Goal: Information Seeking & Learning: Compare options

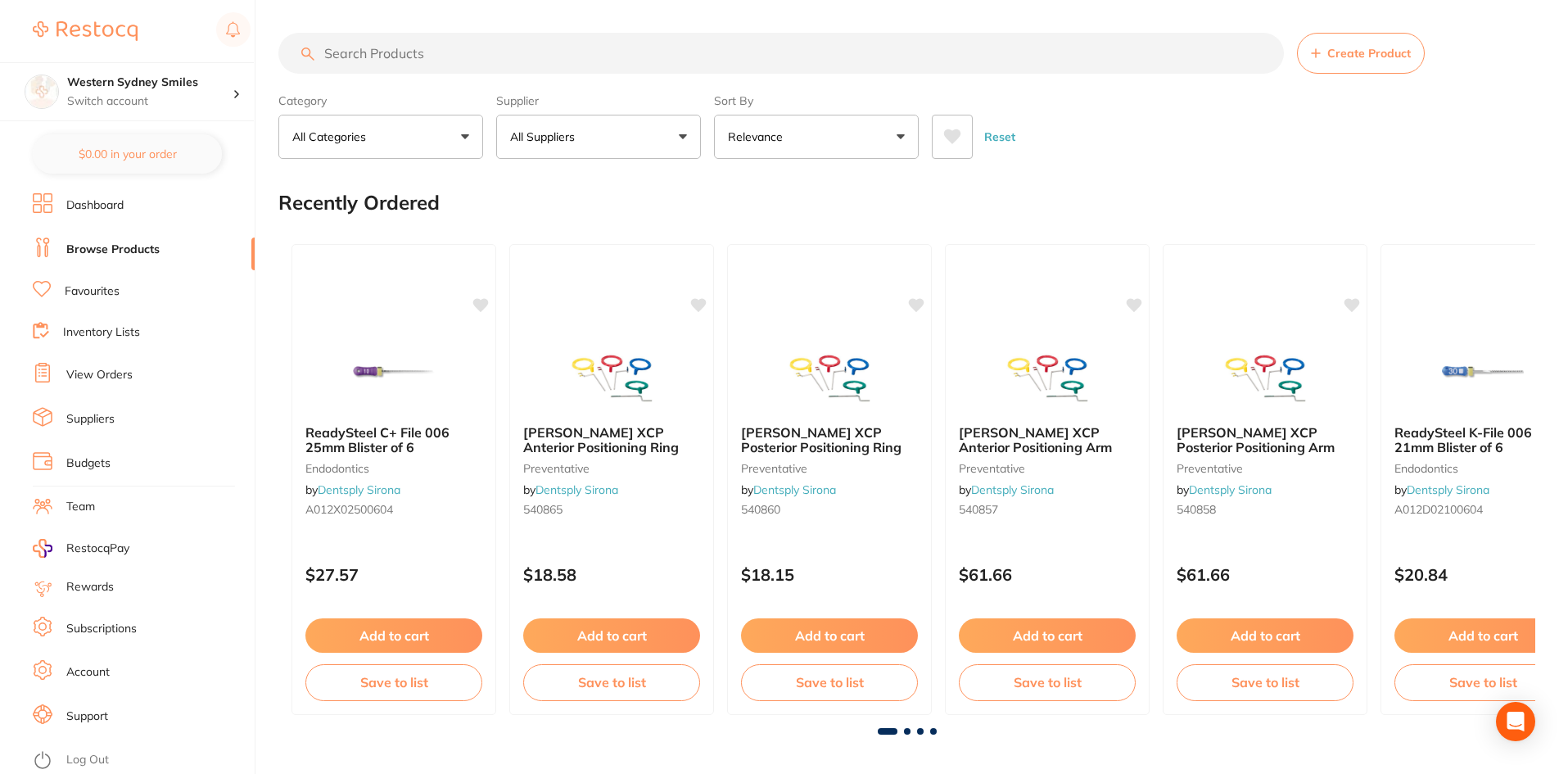
click at [433, 49] on input "search" at bounding box center [781, 53] width 1006 height 41
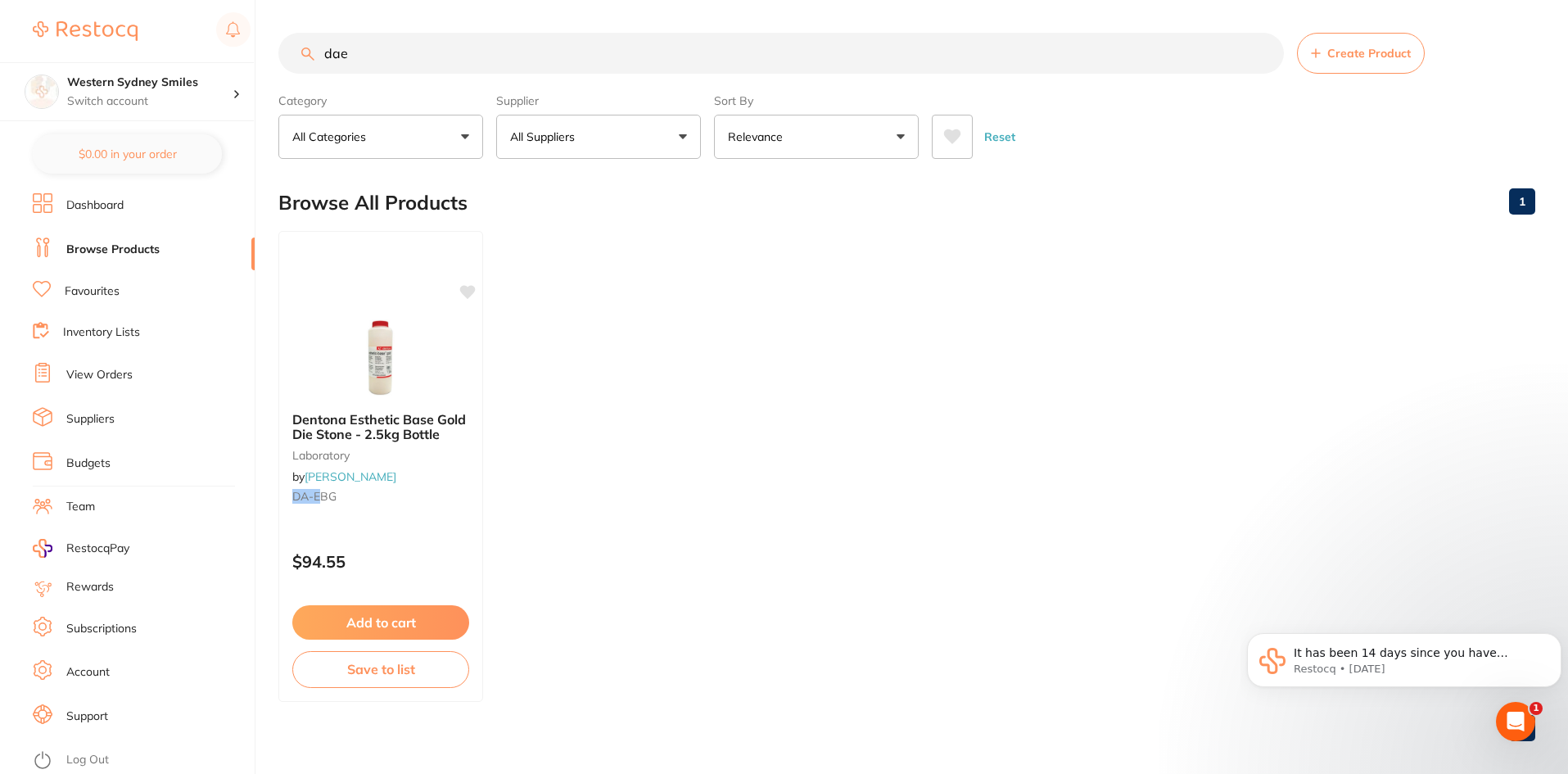
click at [486, 53] on input "dae" at bounding box center [781, 53] width 1006 height 41
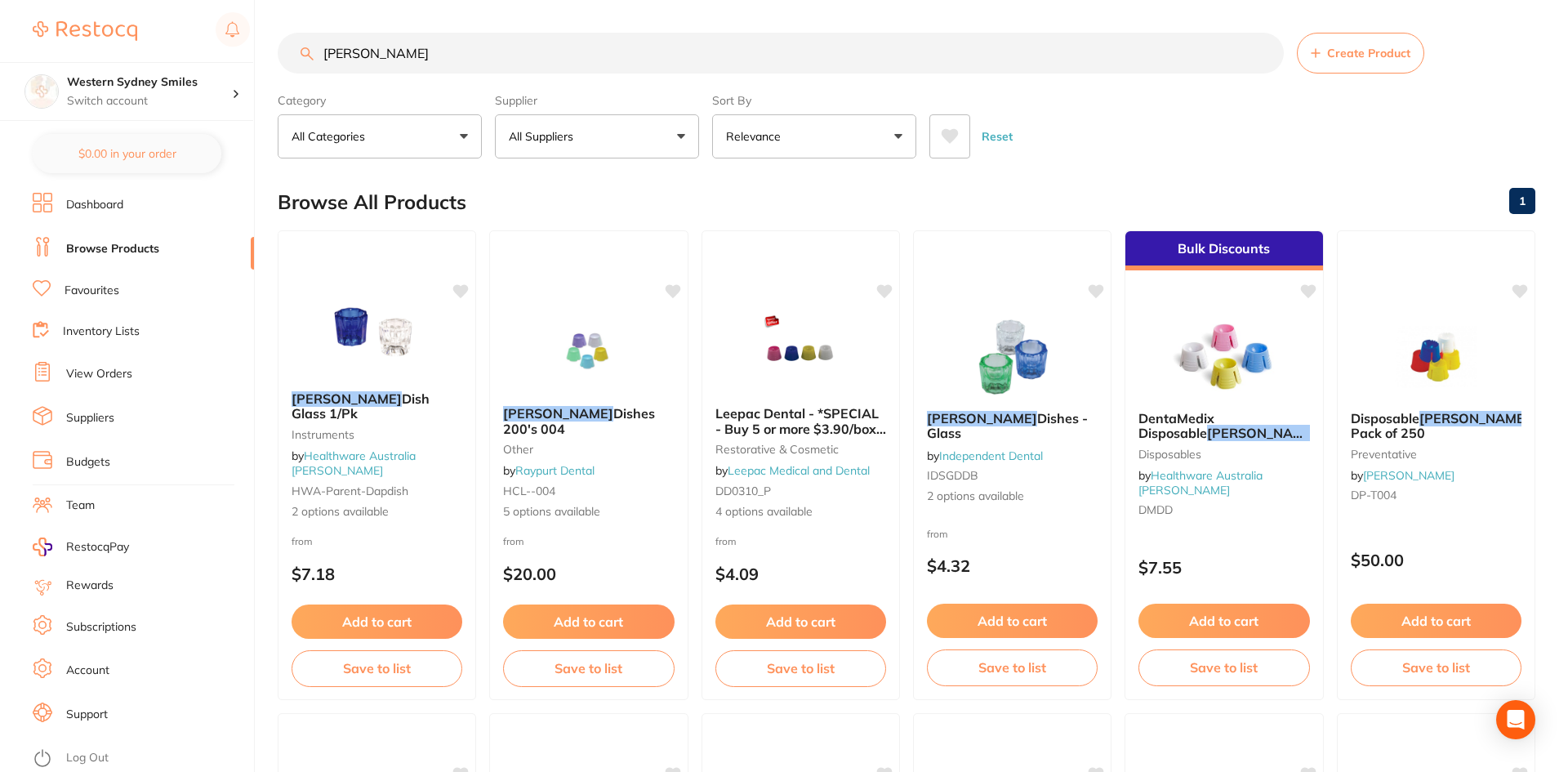
click at [970, 137] on div "Reset" at bounding box center [1226, 130] width 593 height 57
click at [961, 138] on button at bounding box center [950, 136] width 41 height 44
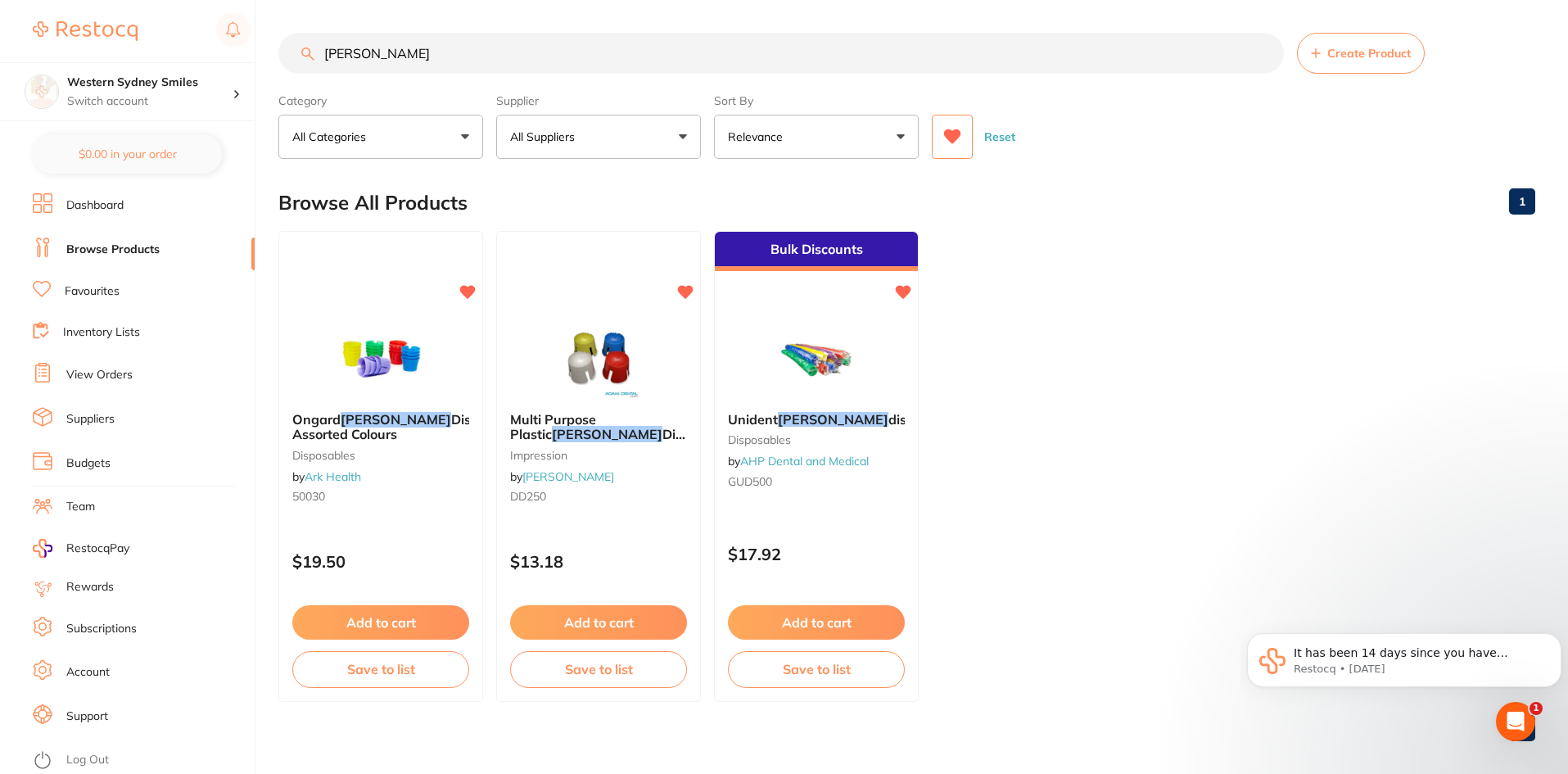
drag, startPoint x: 416, startPoint y: 54, endPoint x: 106, endPoint y: 16, distance: 312.3
click at [134, 43] on div "$0.00 Western Sydney Smiles Switch account Western Sydney Smiles $0.00 in your …" at bounding box center [784, 387] width 1568 height 774
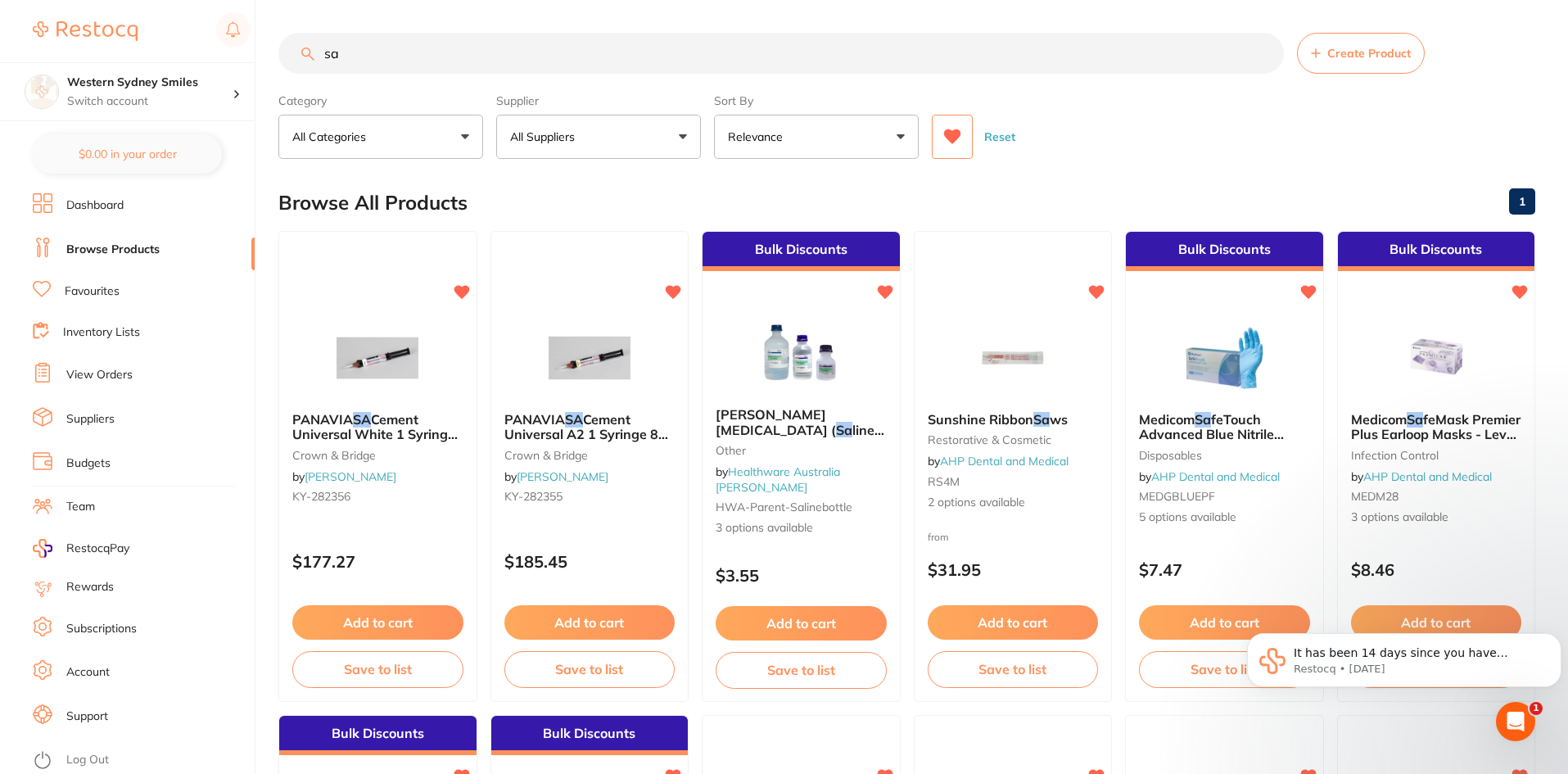
drag, startPoint x: 365, startPoint y: 65, endPoint x: 18, endPoint y: 23, distance: 349.5
click at [90, 27] on div "$0.00 Western Sydney Smiles Switch account Western Sydney Smiles $0.00 in your …" at bounding box center [784, 387] width 1568 height 774
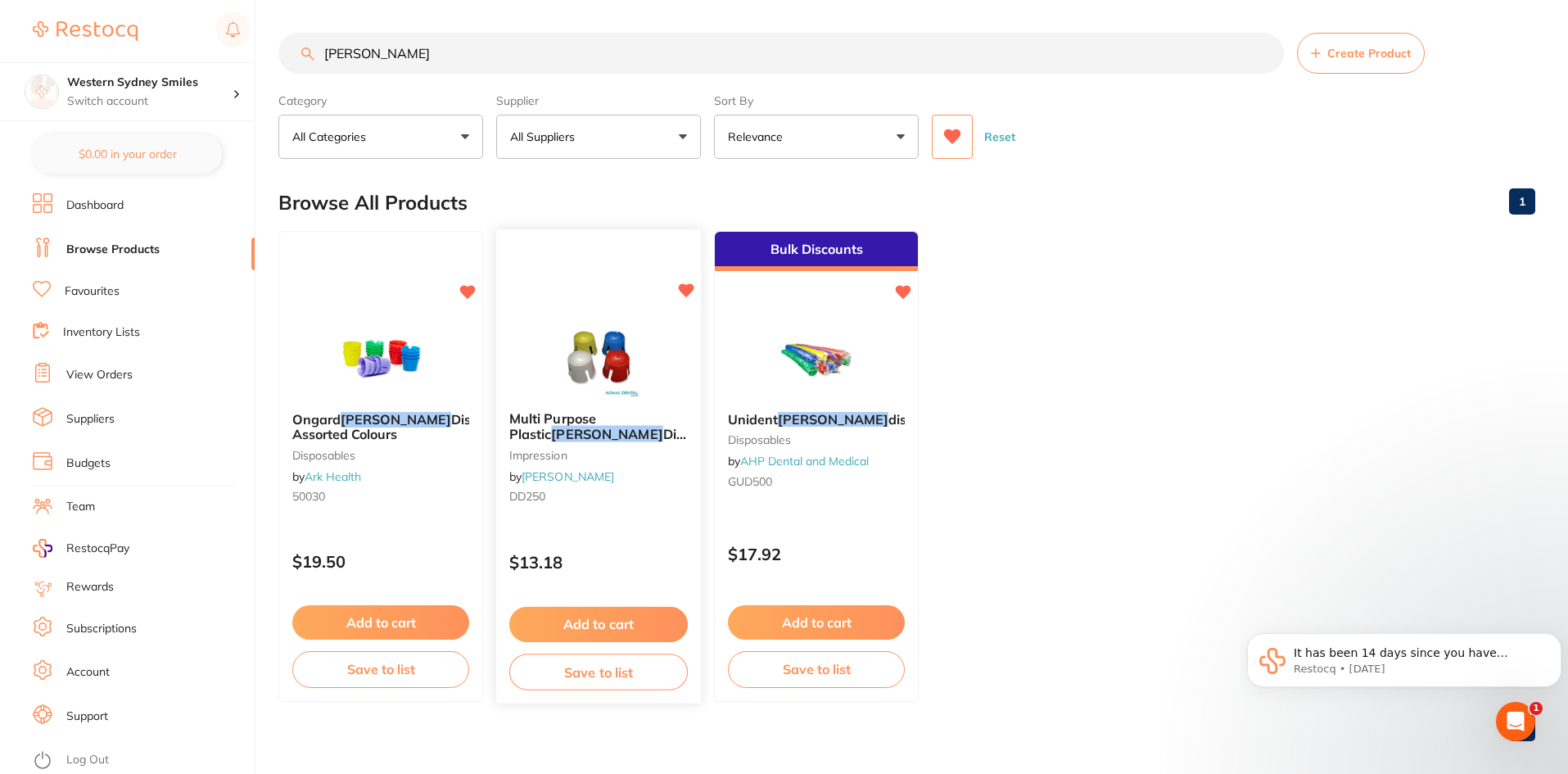
click at [662, 350] on div at bounding box center [599, 356] width 205 height 82
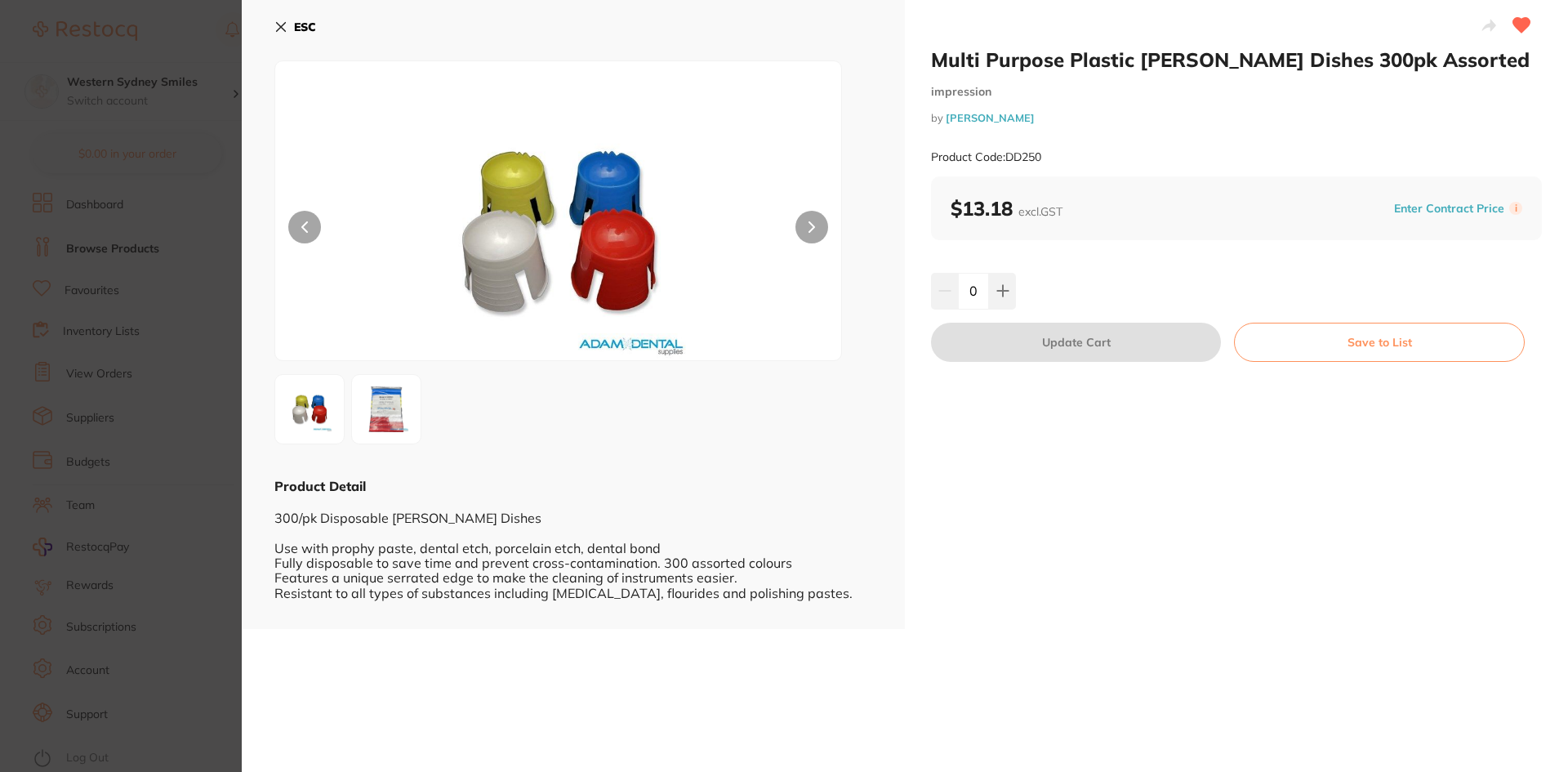
click at [275, 33] on icon at bounding box center [280, 27] width 13 height 13
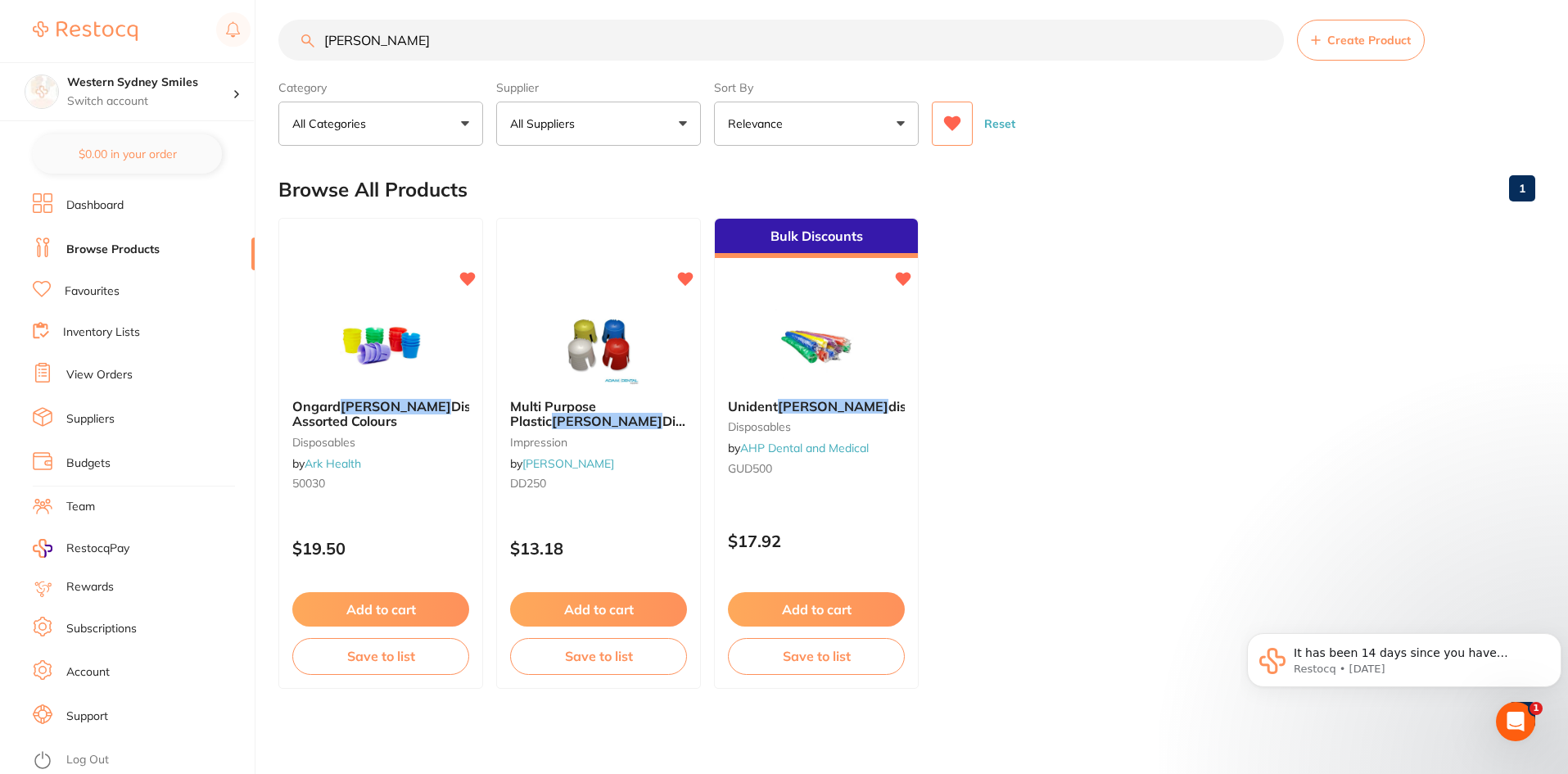
scroll to position [1, 0]
drag, startPoint x: 381, startPoint y: 39, endPoint x: 85, endPoint y: 57, distance: 296.5
click at [85, 57] on div "$0.00 Western Sydney Smiles Switch account Western Sydney Smiles $0.00 in your …" at bounding box center [784, 373] width 1568 height 774
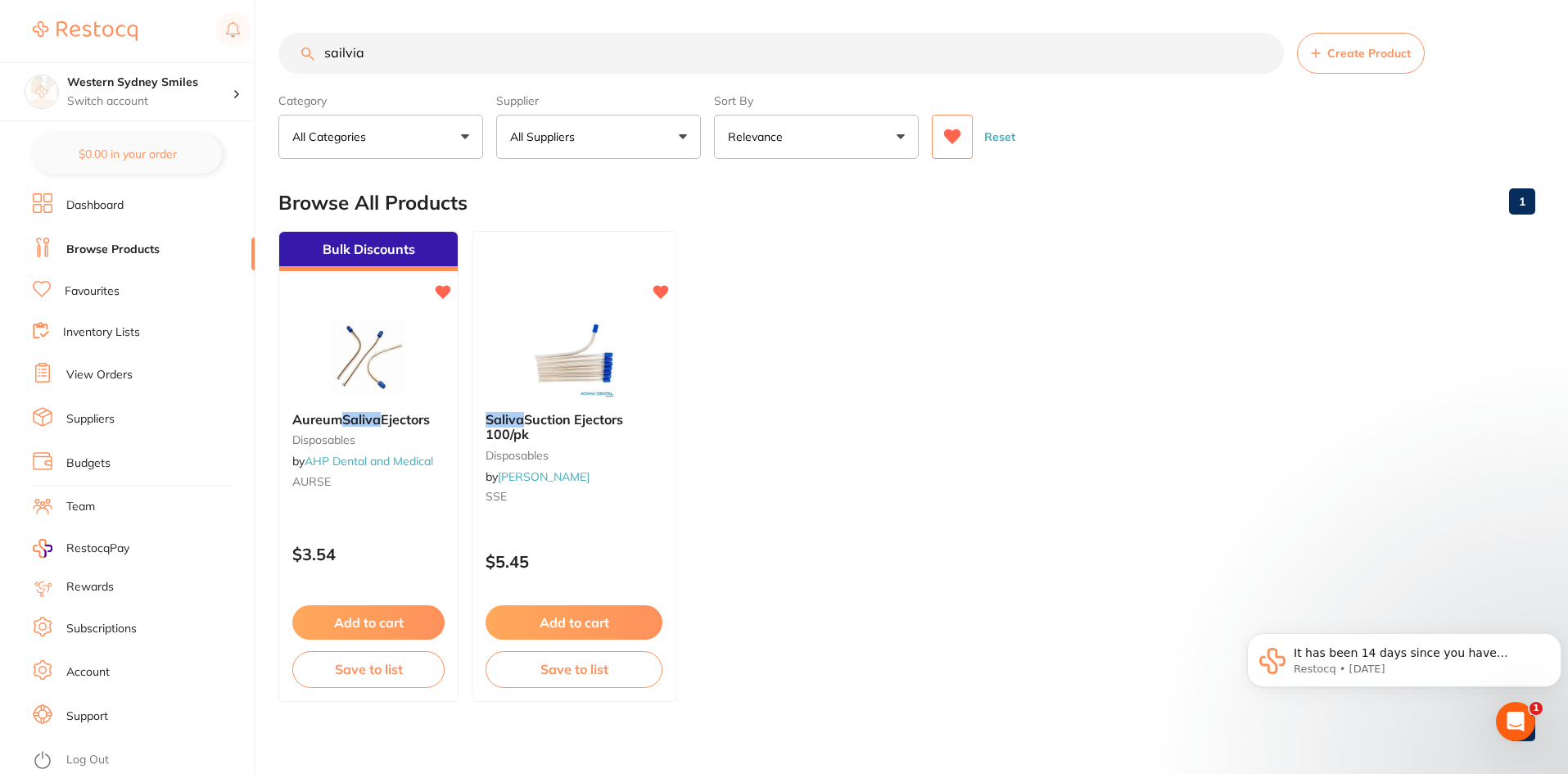
scroll to position [0, 0]
click at [405, 357] on img at bounding box center [368, 356] width 107 height 82
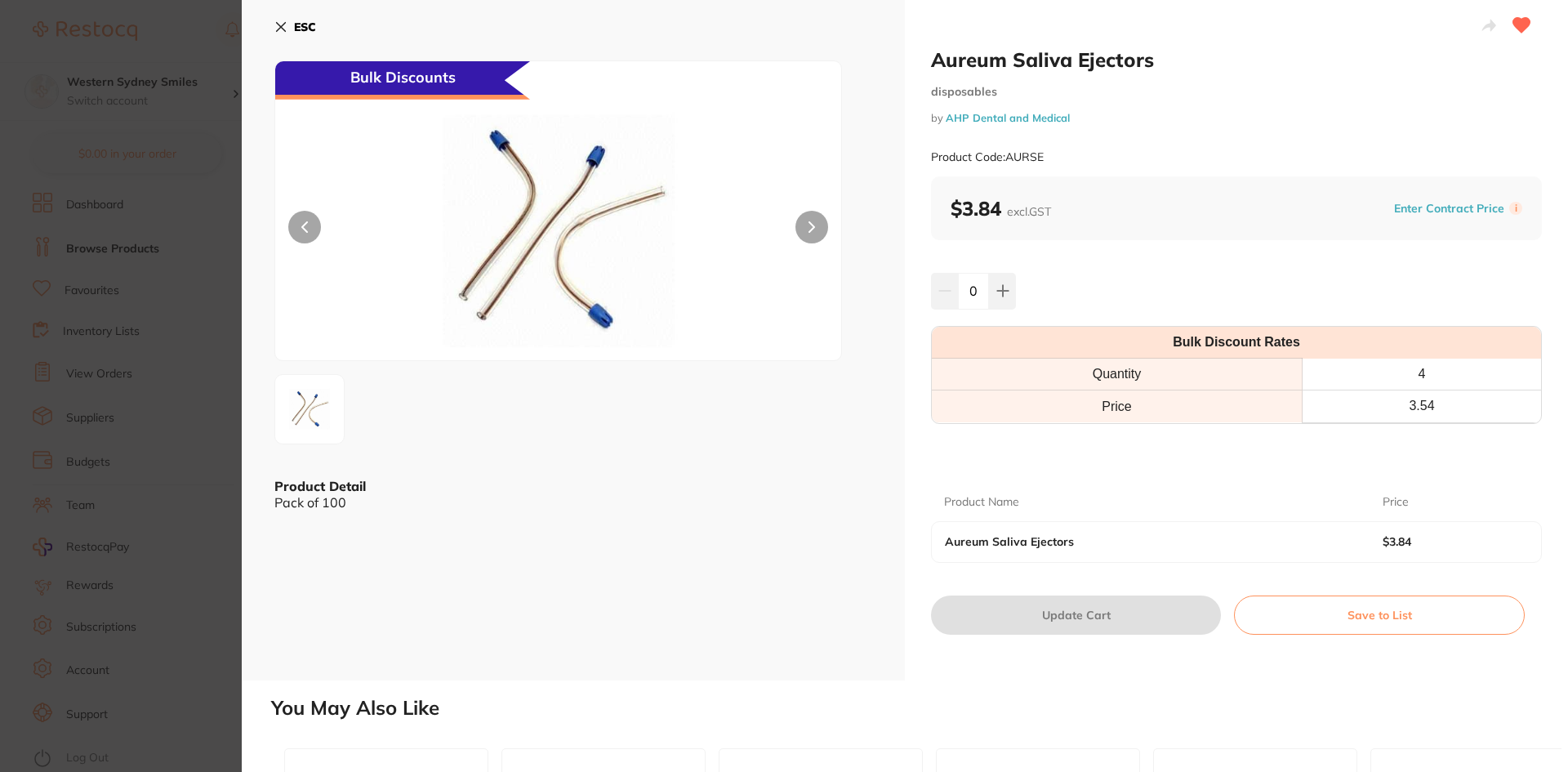
click at [285, 25] on icon at bounding box center [280, 27] width 13 height 13
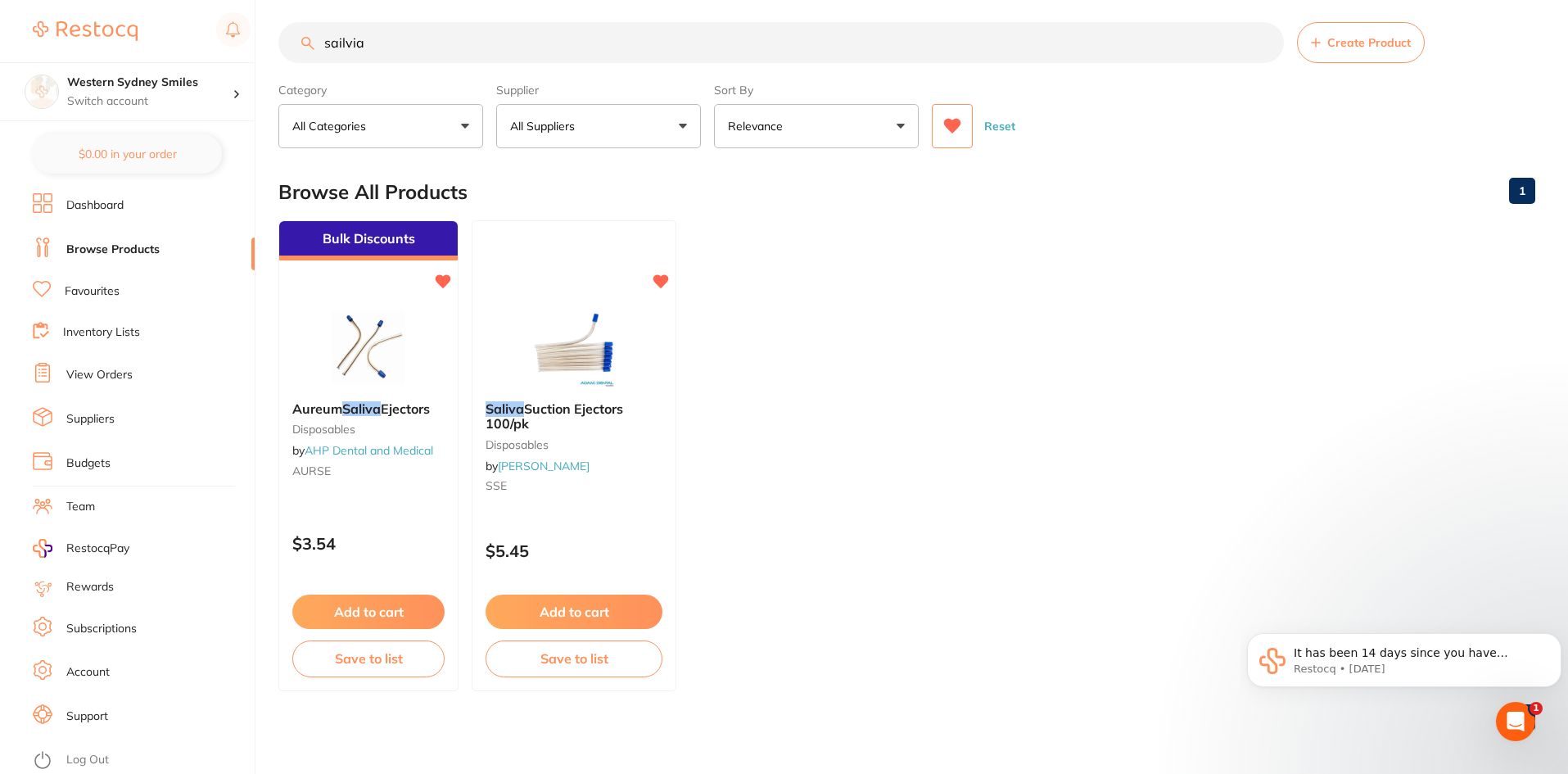
drag, startPoint x: 496, startPoint y: 52, endPoint x: 0, endPoint y: 5, distance: 498.2
click at [0, 5] on div "$0.00 Western Sydney Smiles Switch account Western Sydney Smiles $0.00 in your …" at bounding box center [784, 376] width 1568 height 774
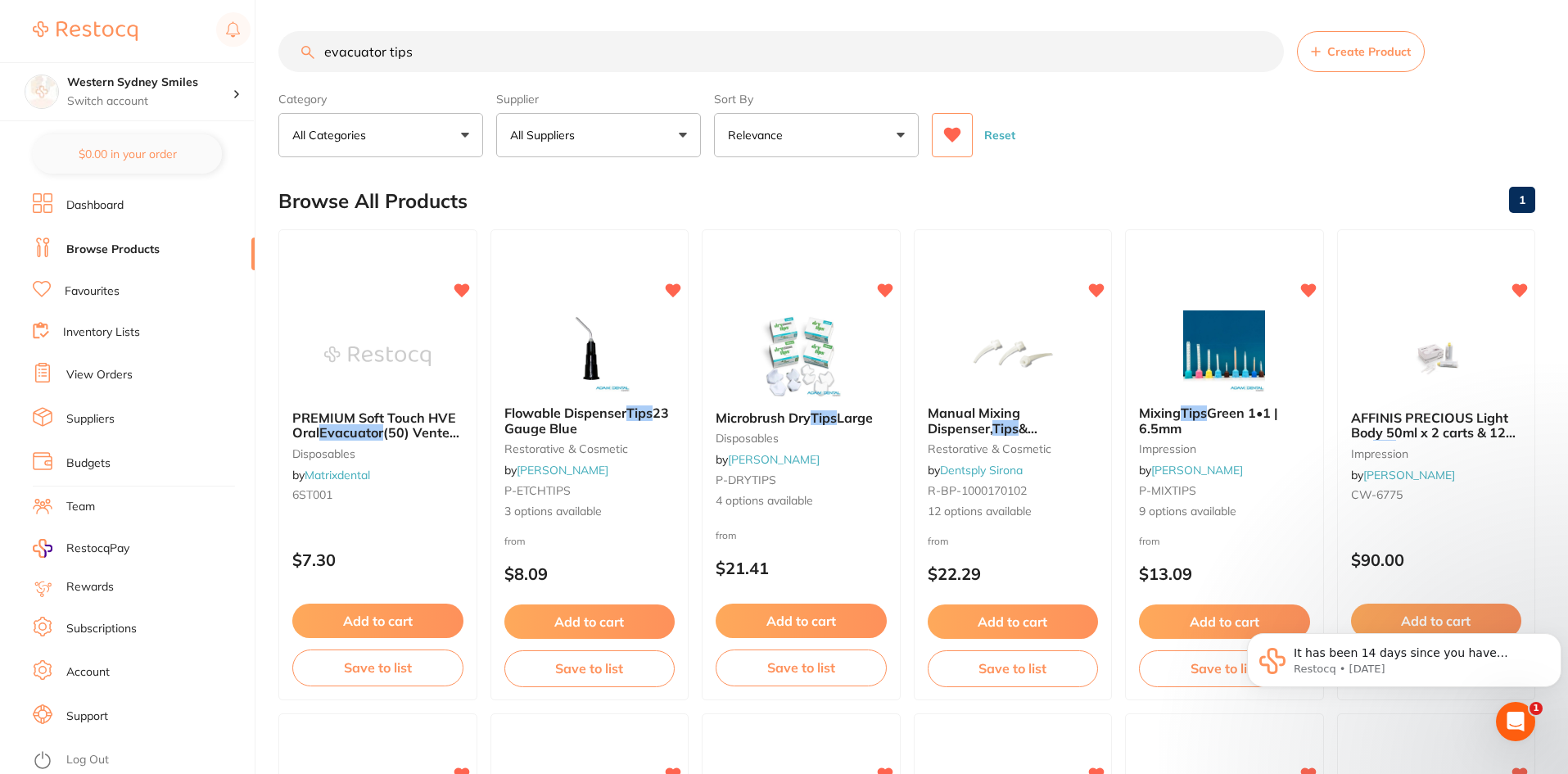
scroll to position [0, 0]
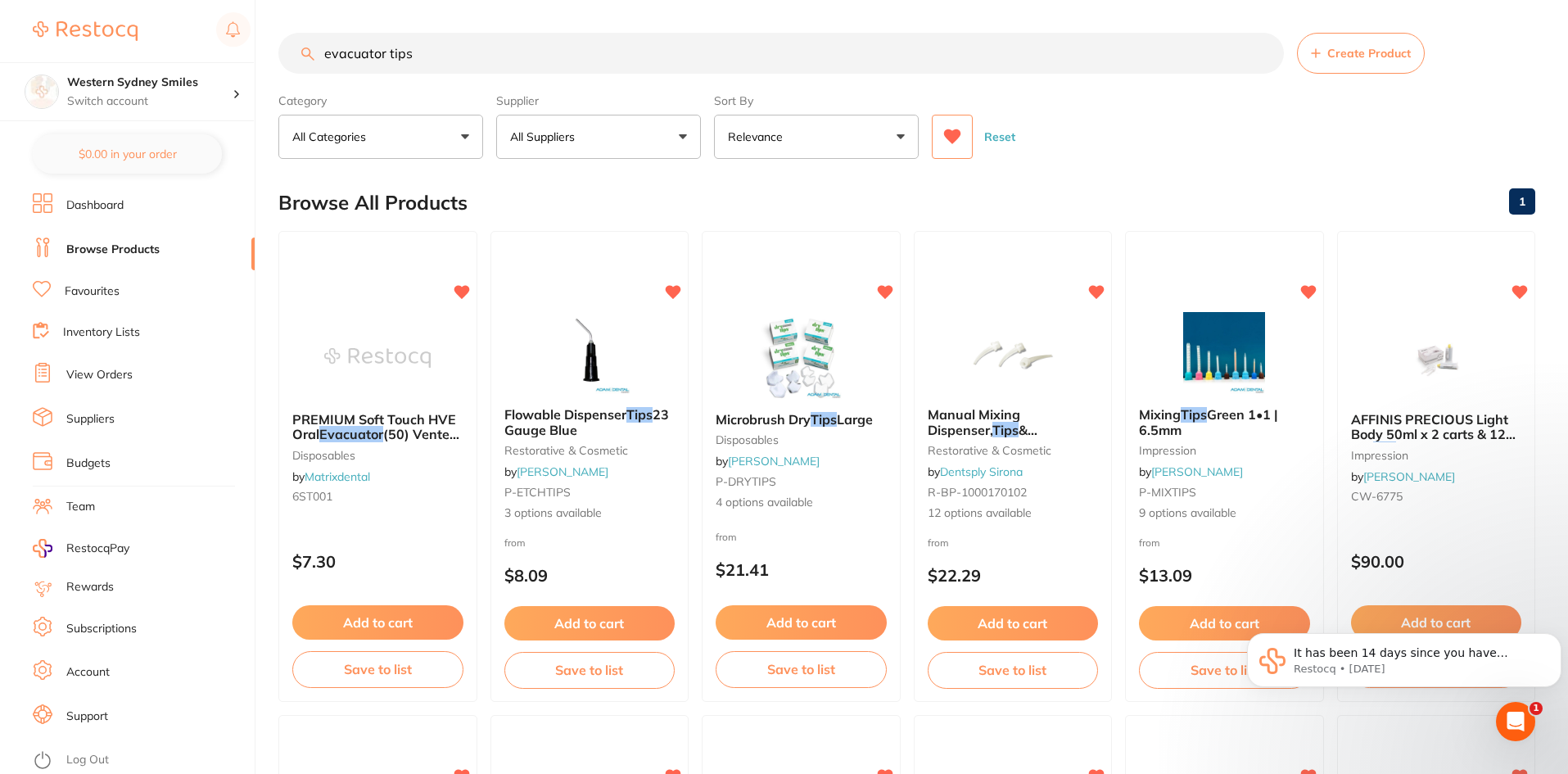
click at [0, 27] on div "$0.00 Western Sydney Smiles Switch account Western Sydney Smiles $0.00 in your …" at bounding box center [784, 387] width 1568 height 774
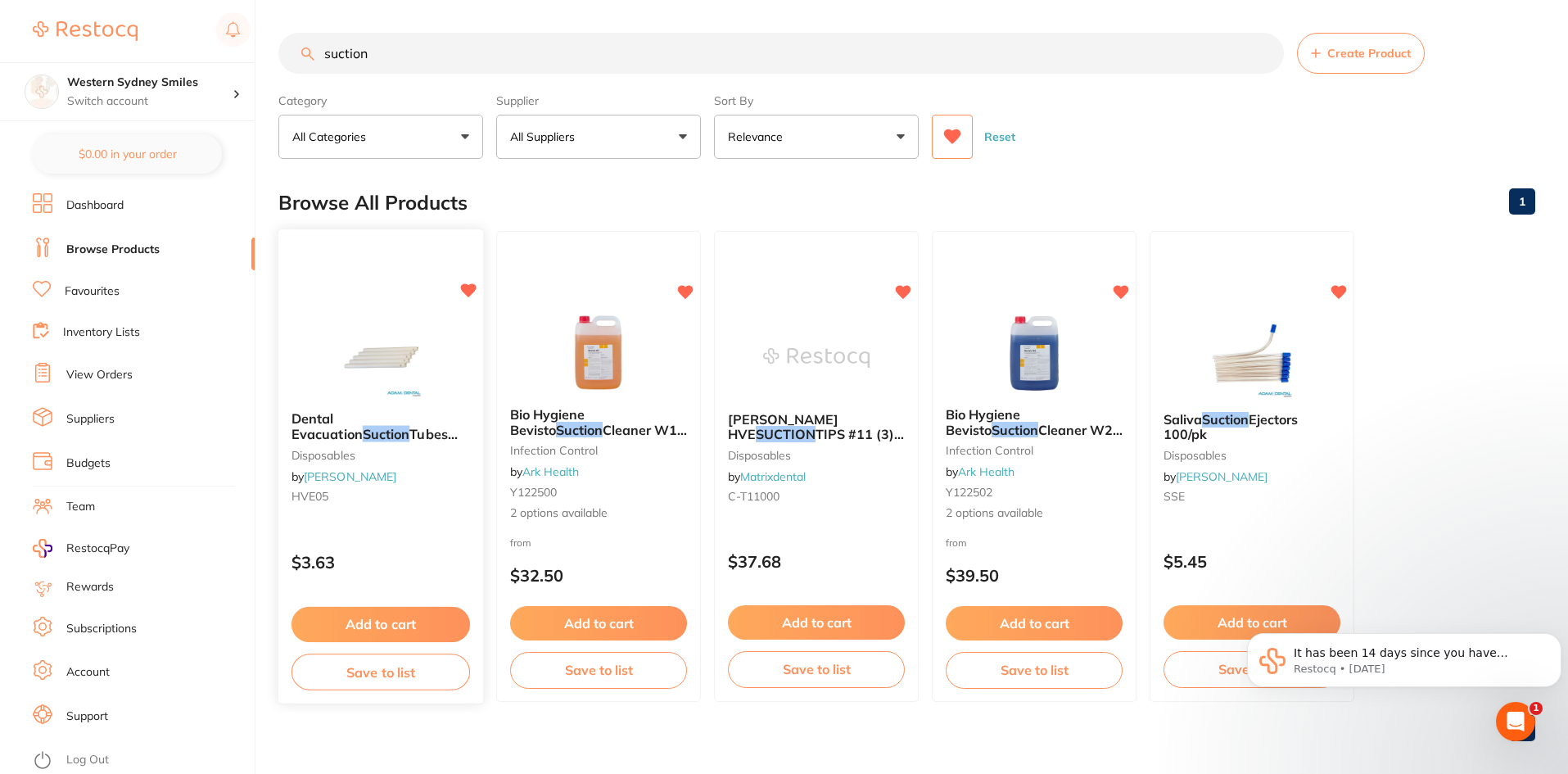
click at [461, 370] on div at bounding box center [380, 356] width 205 height 82
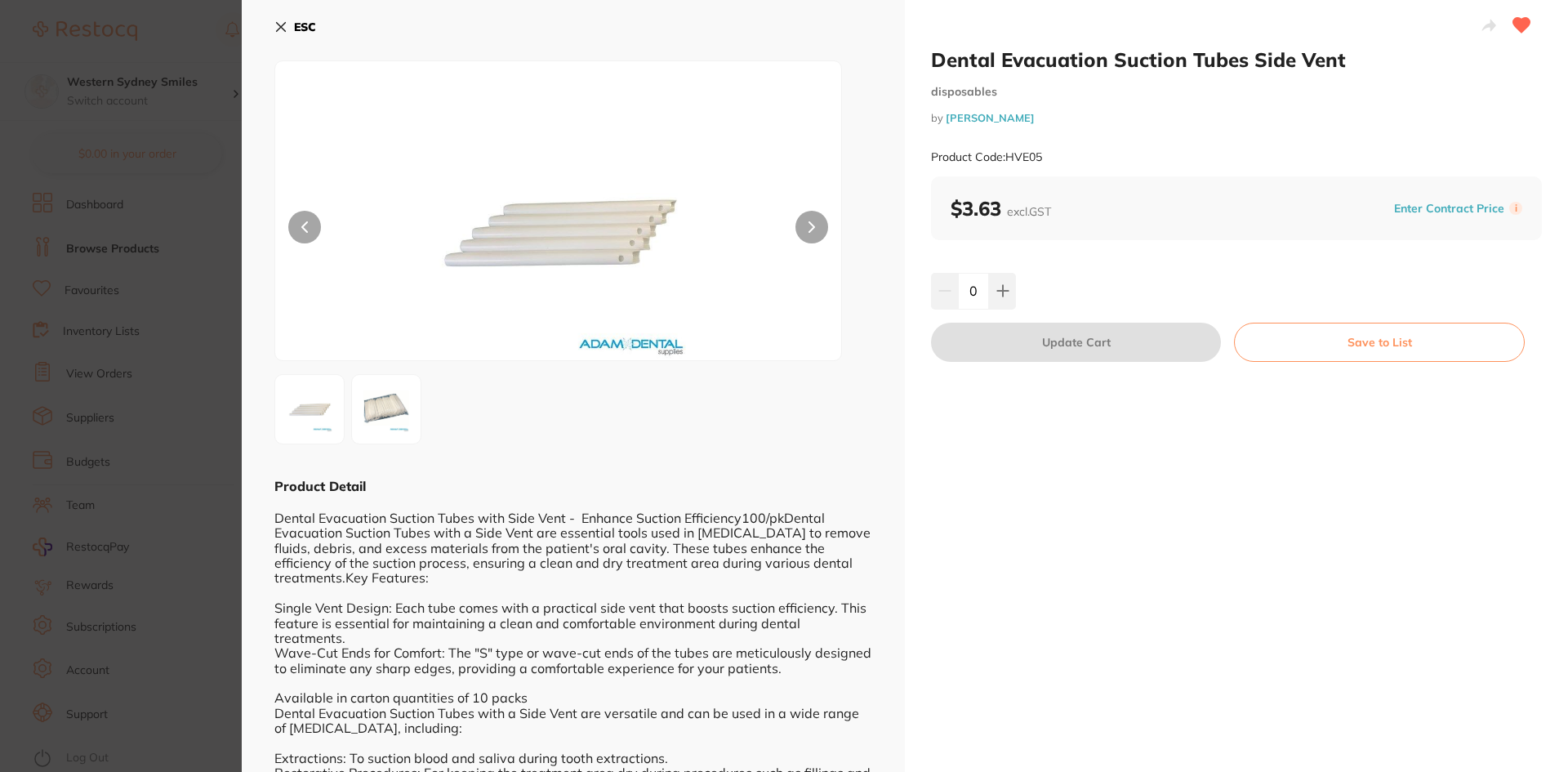
click at [286, 24] on icon at bounding box center [280, 27] width 13 height 13
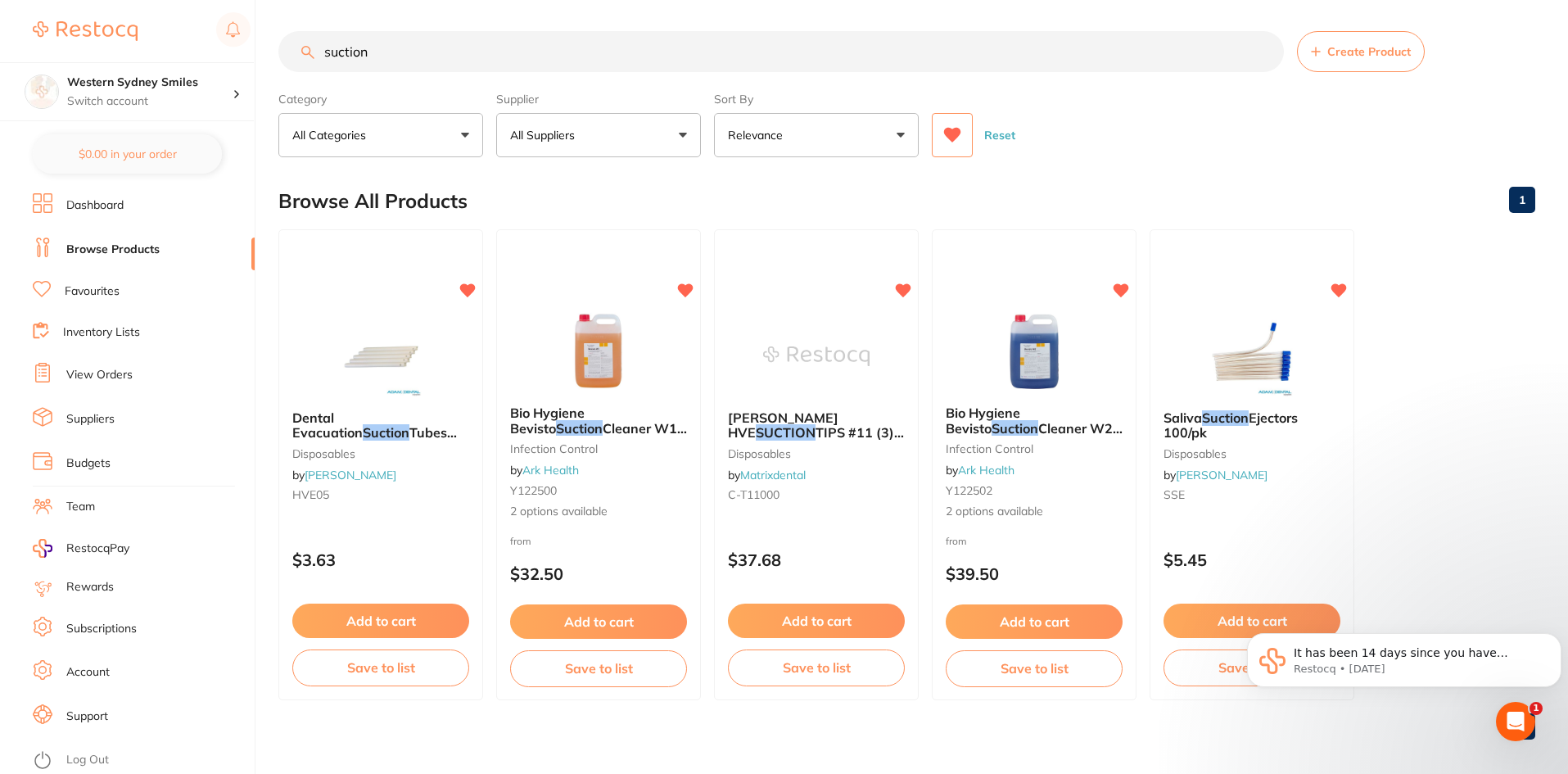
drag, startPoint x: 477, startPoint y: 48, endPoint x: 337, endPoint y: 59, distance: 140.4
click at [361, 63] on input "suction" at bounding box center [781, 51] width 1006 height 41
drag, startPoint x: 483, startPoint y: 27, endPoint x: 395, endPoint y: 34, distance: 88.3
click at [395, 34] on main "suction Create Product Category All Categories All Categories disposables infec…" at bounding box center [923, 391] width 1290 height 786
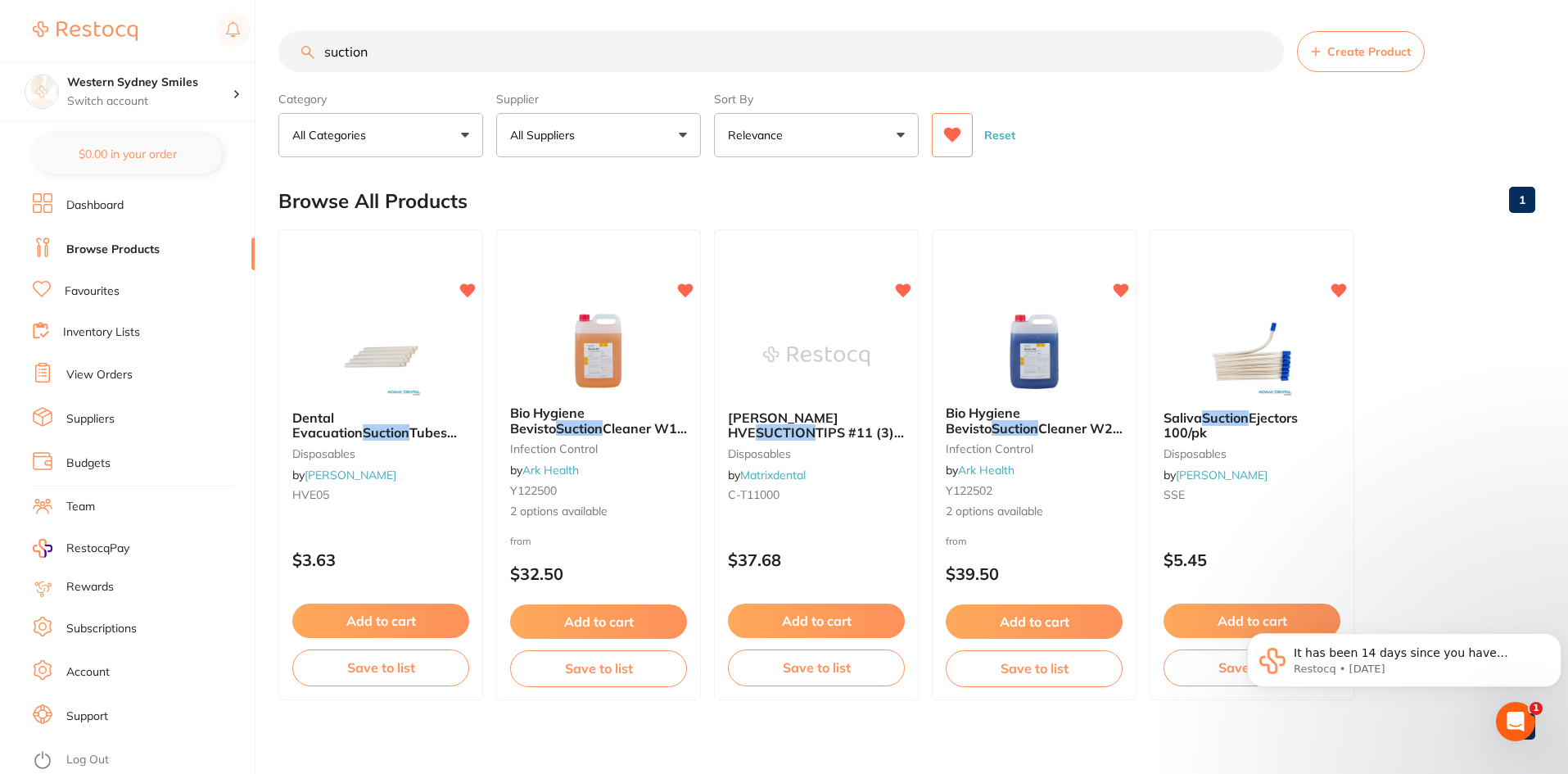
drag, startPoint x: 582, startPoint y: 55, endPoint x: 0, endPoint y: -16, distance: 586.3
click at [0, 0] on html "$0.00 Western Sydney Smiles Switch account Western Sydney Smiles $0.00 in your …" at bounding box center [784, 385] width 1568 height 774
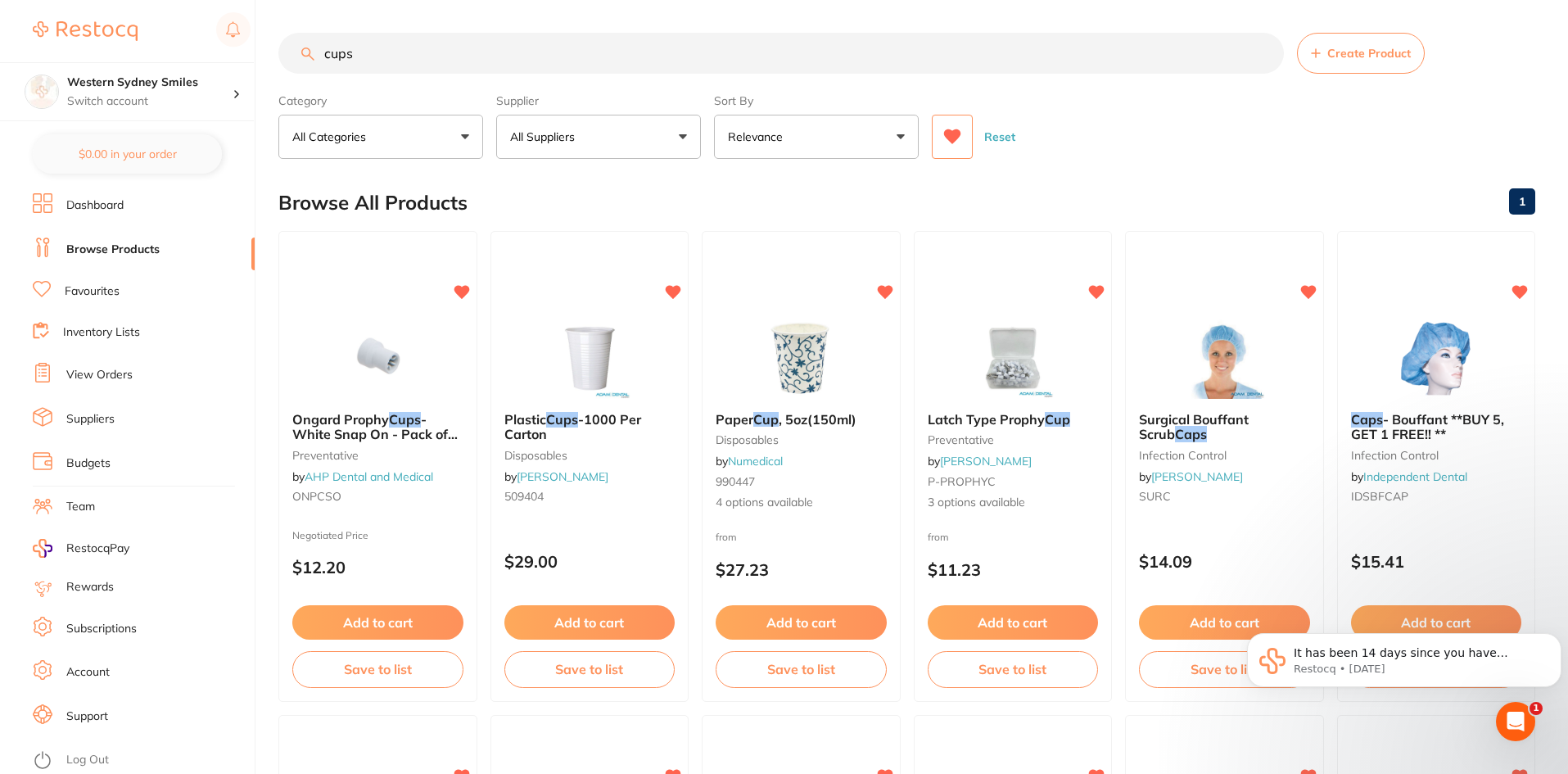
drag, startPoint x: 50, startPoint y: 48, endPoint x: 0, endPoint y: -21, distance: 85.2
click at [0, 0] on html "$0.00 Western Sydney Smiles Switch account Western Sydney Smiles $0.00 in your …" at bounding box center [784, 387] width 1568 height 774
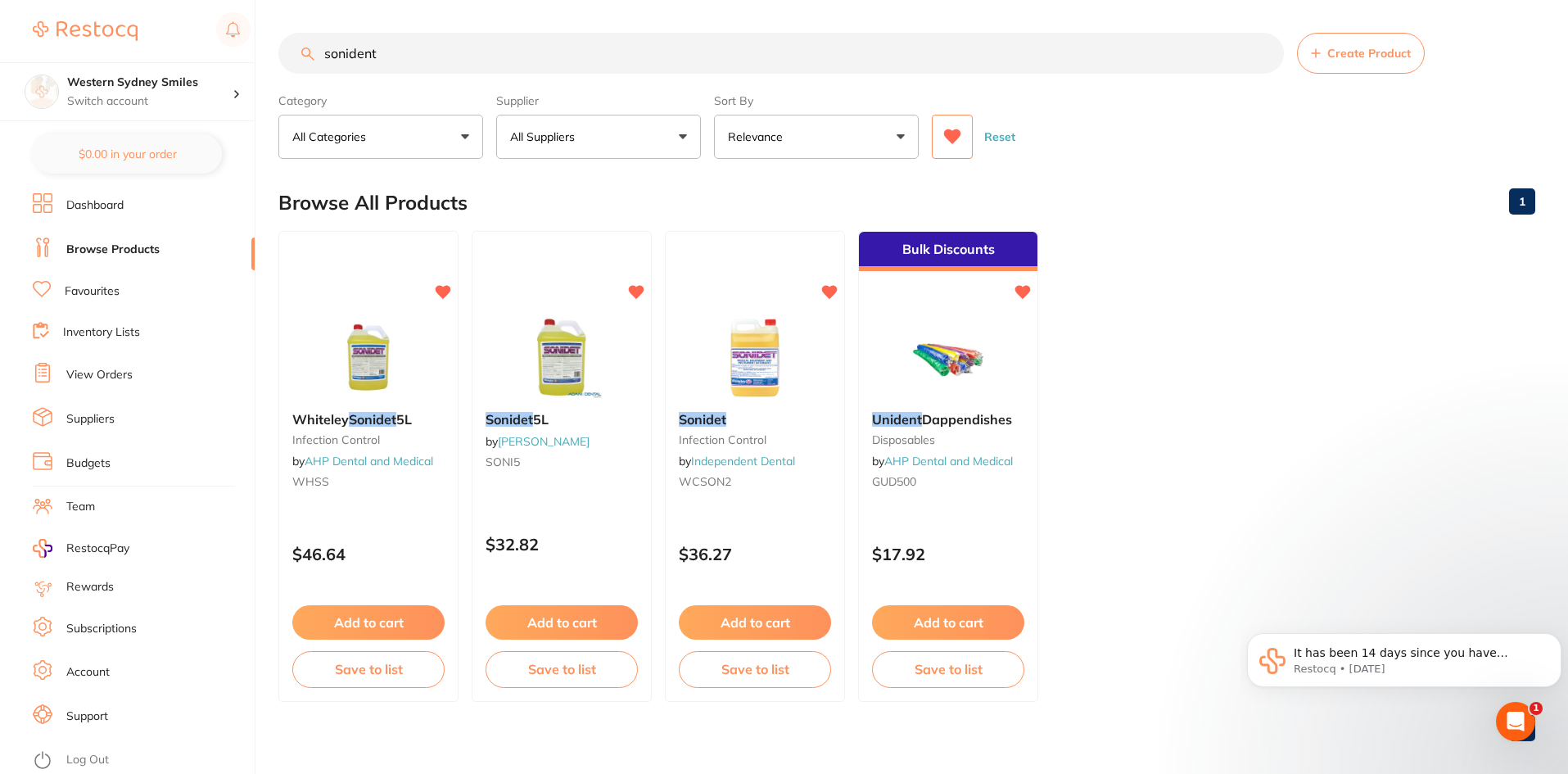
drag, startPoint x: 420, startPoint y: 55, endPoint x: 109, endPoint y: 36, distance: 311.6
click at [151, 53] on div "$0.00 Western Sydney Smiles Switch account Western Sydney Smiles $0.00 in your …" at bounding box center [784, 387] width 1568 height 774
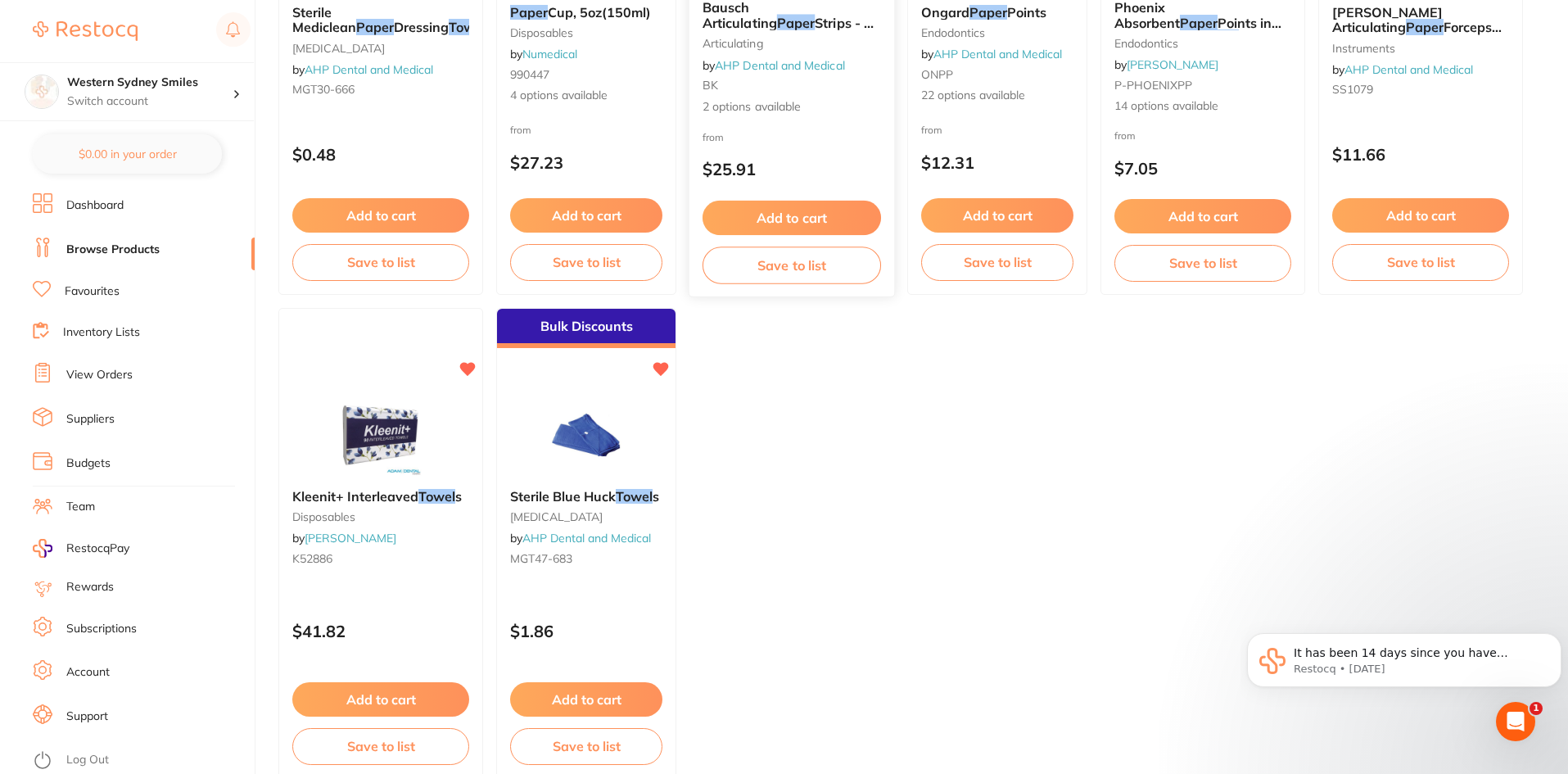
scroll to position [410, 0]
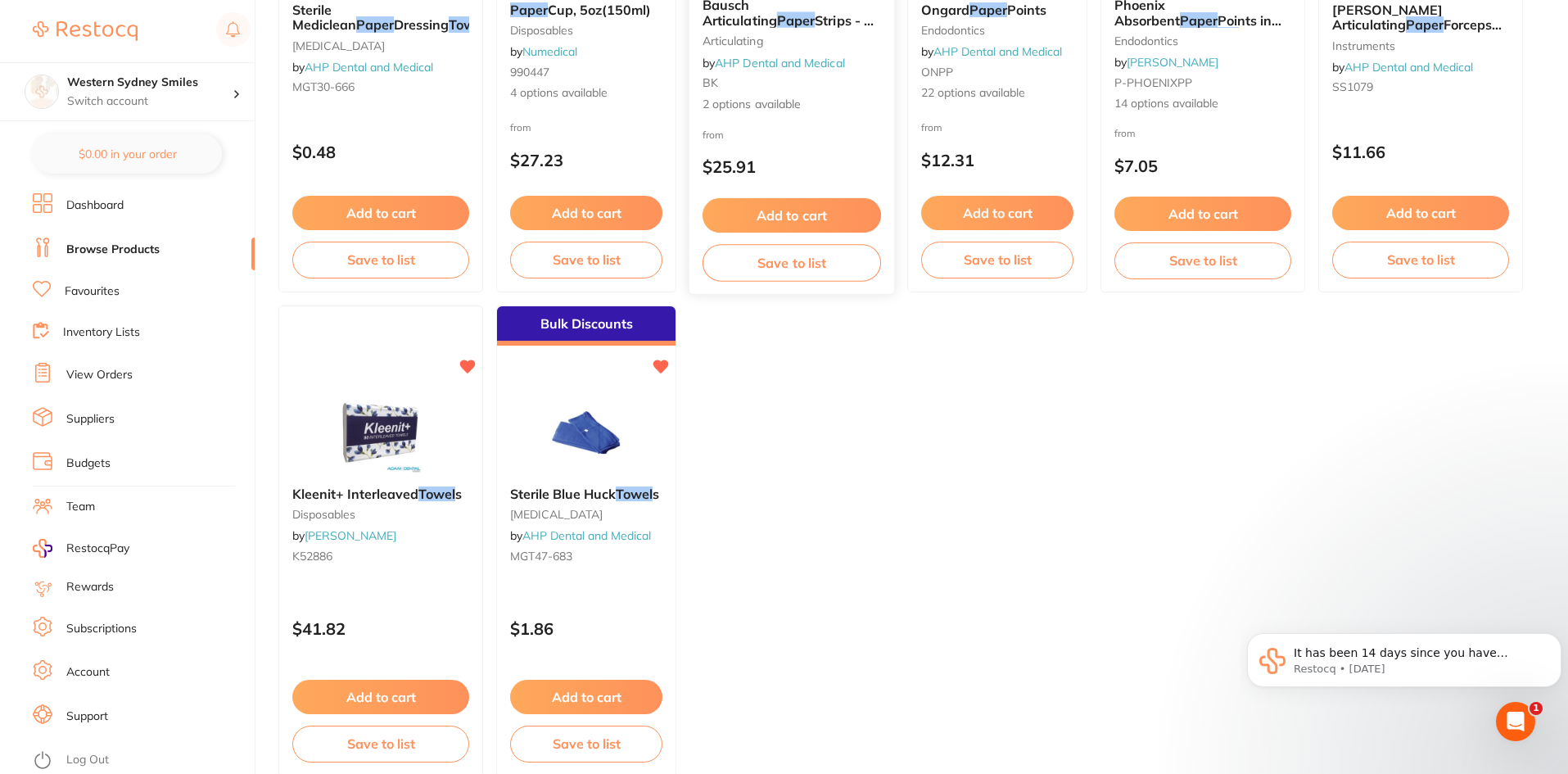
type input "paper towel"
click at [373, 444] on img at bounding box center [380, 431] width 107 height 82
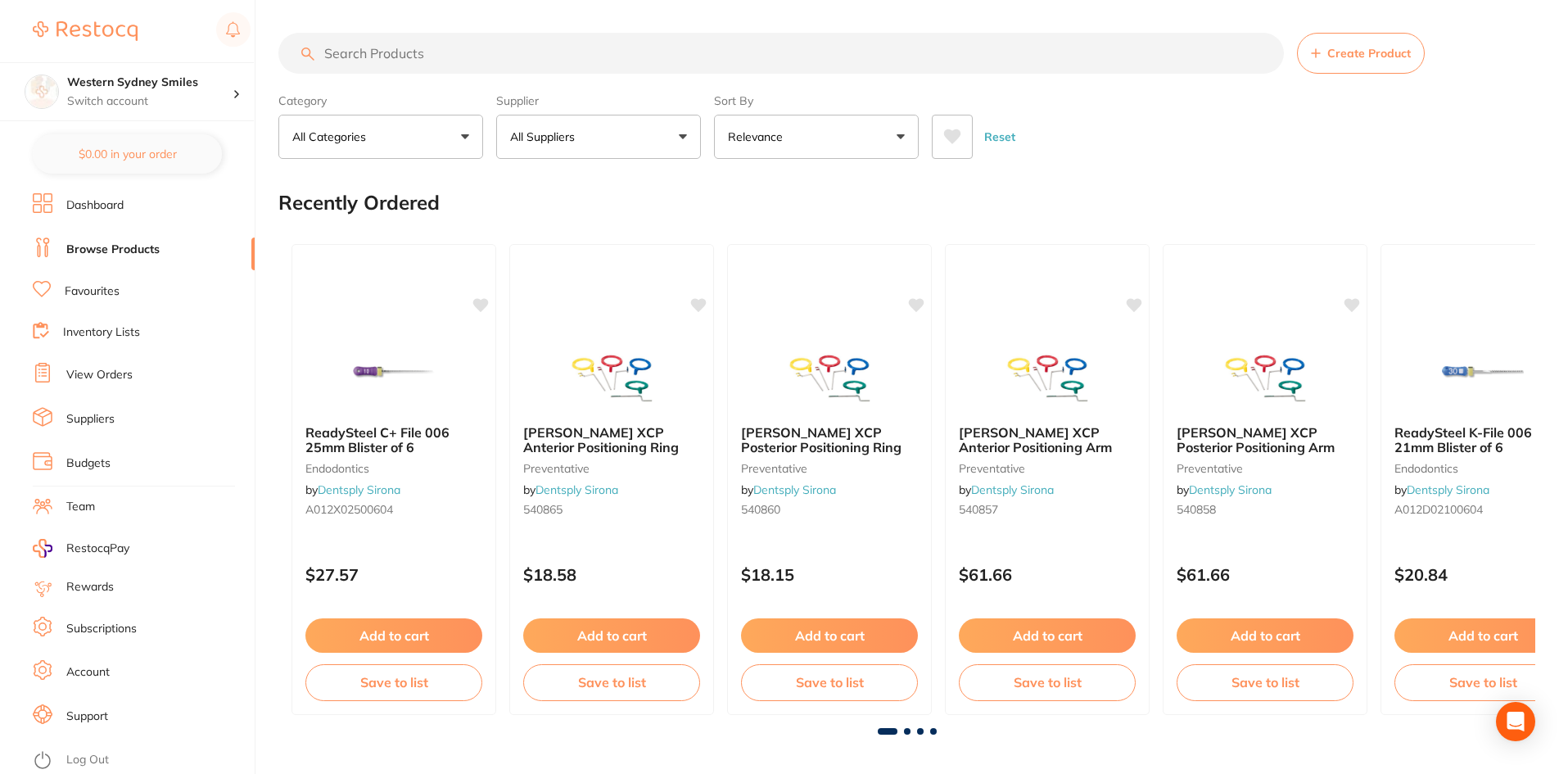
click at [589, 77] on section "Create Product Category All Categories All Categories 3D Printing anaesthetic a…" at bounding box center [906, 96] width 1257 height 126
click at [569, 55] on input "search" at bounding box center [781, 53] width 1006 height 41
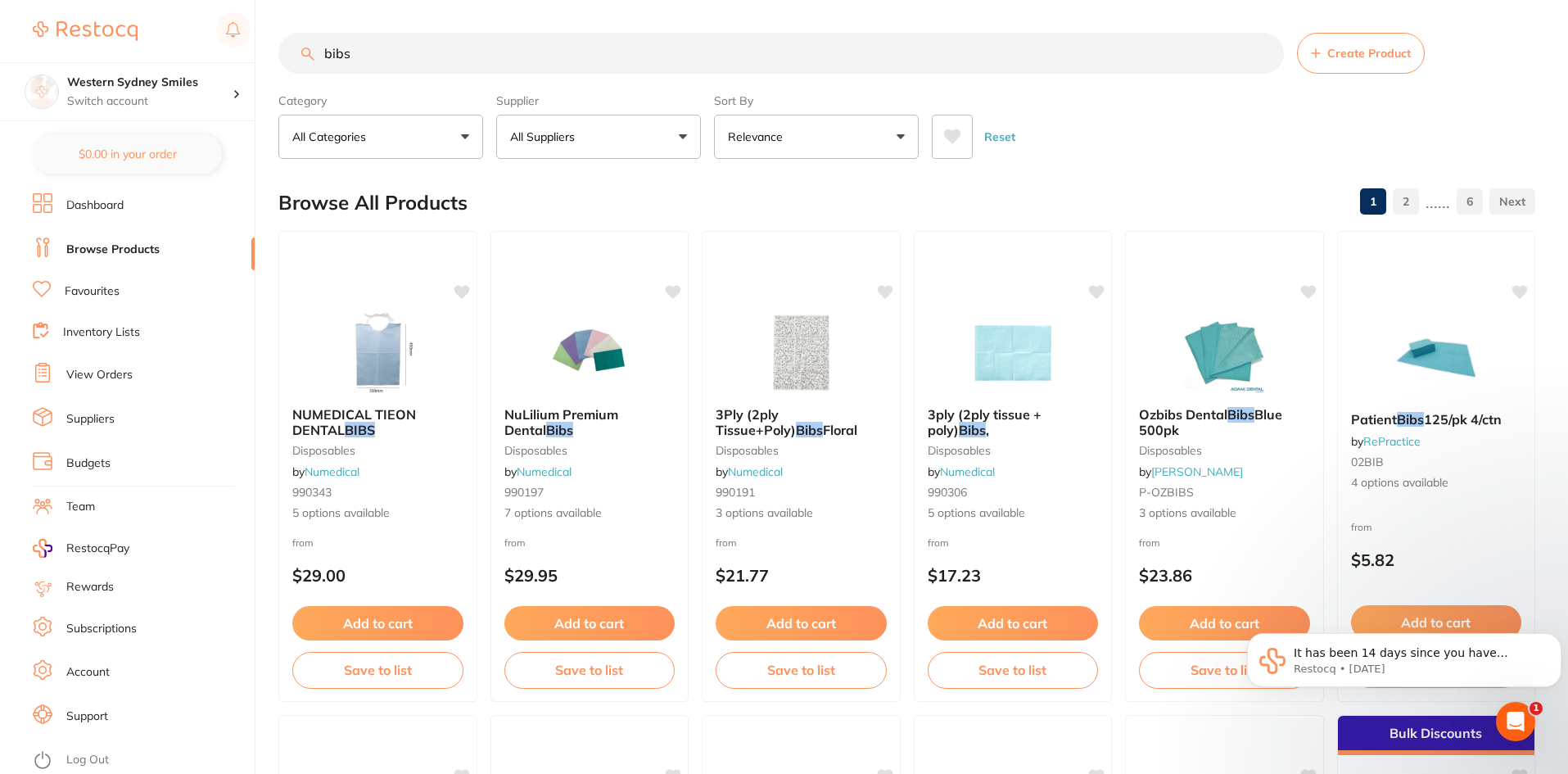
click at [957, 137] on icon at bounding box center [953, 137] width 17 height 15
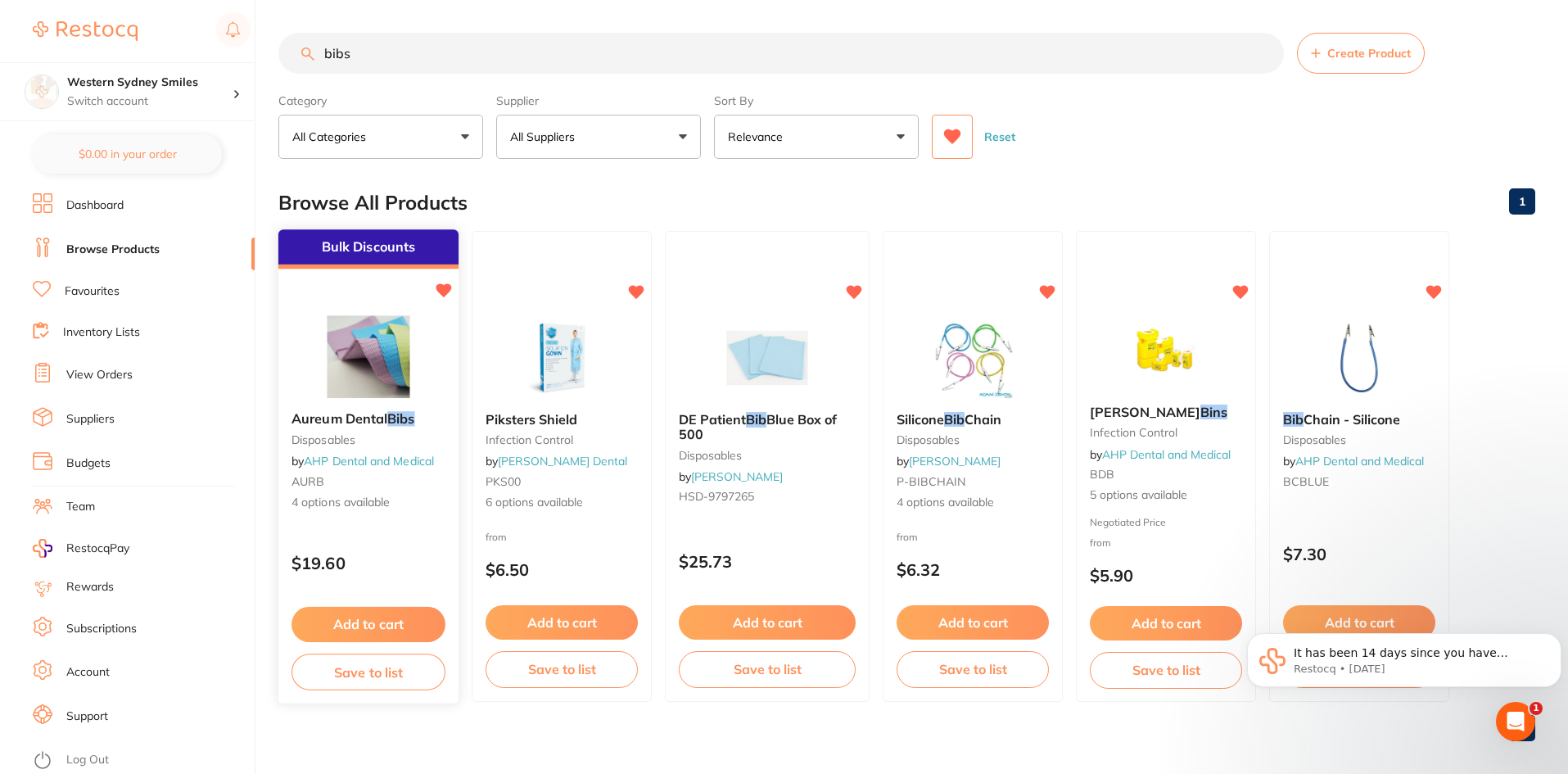
click at [450, 395] on div at bounding box center [368, 356] width 180 height 82
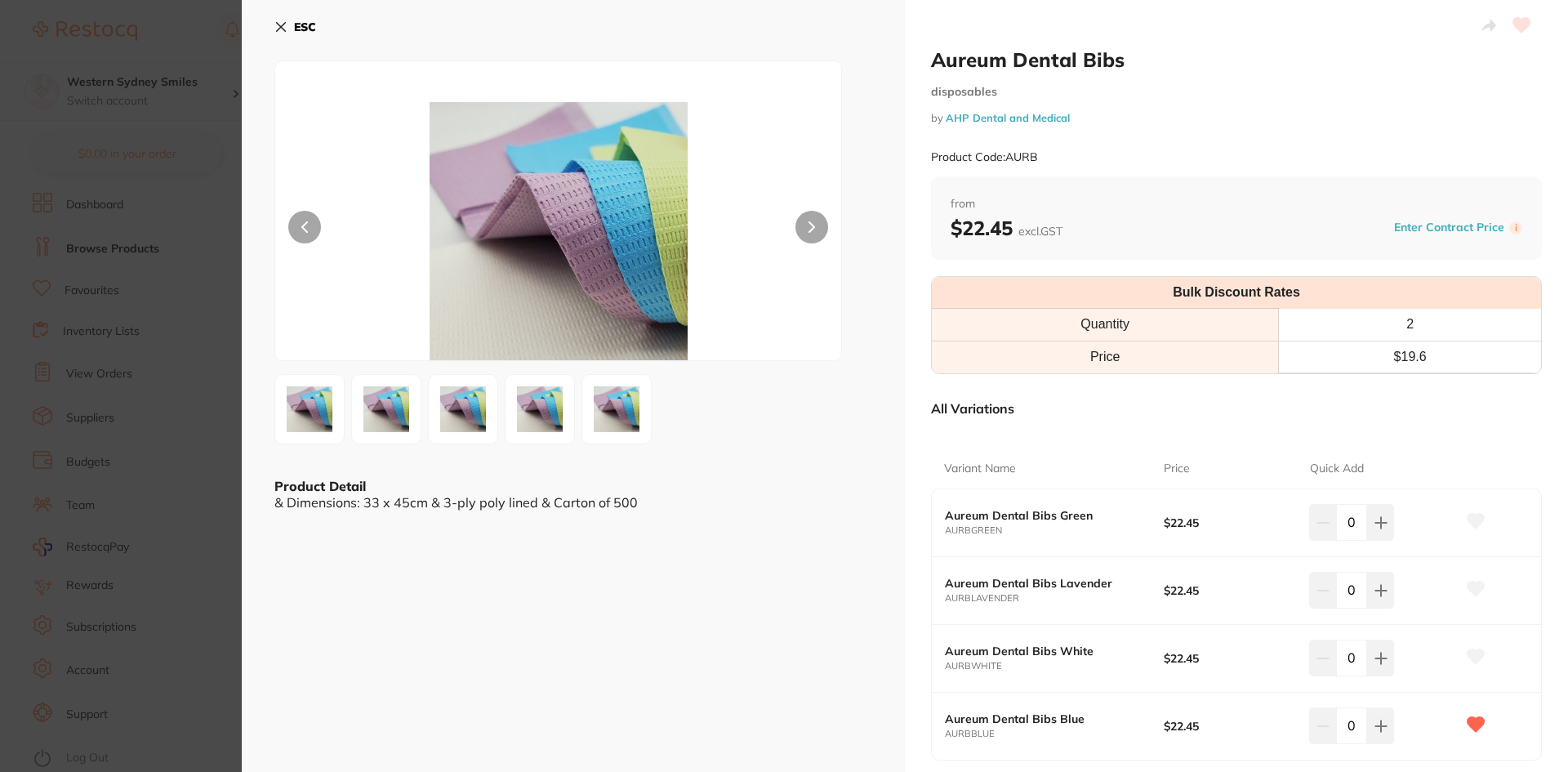
click at [279, 22] on icon at bounding box center [280, 27] width 13 height 13
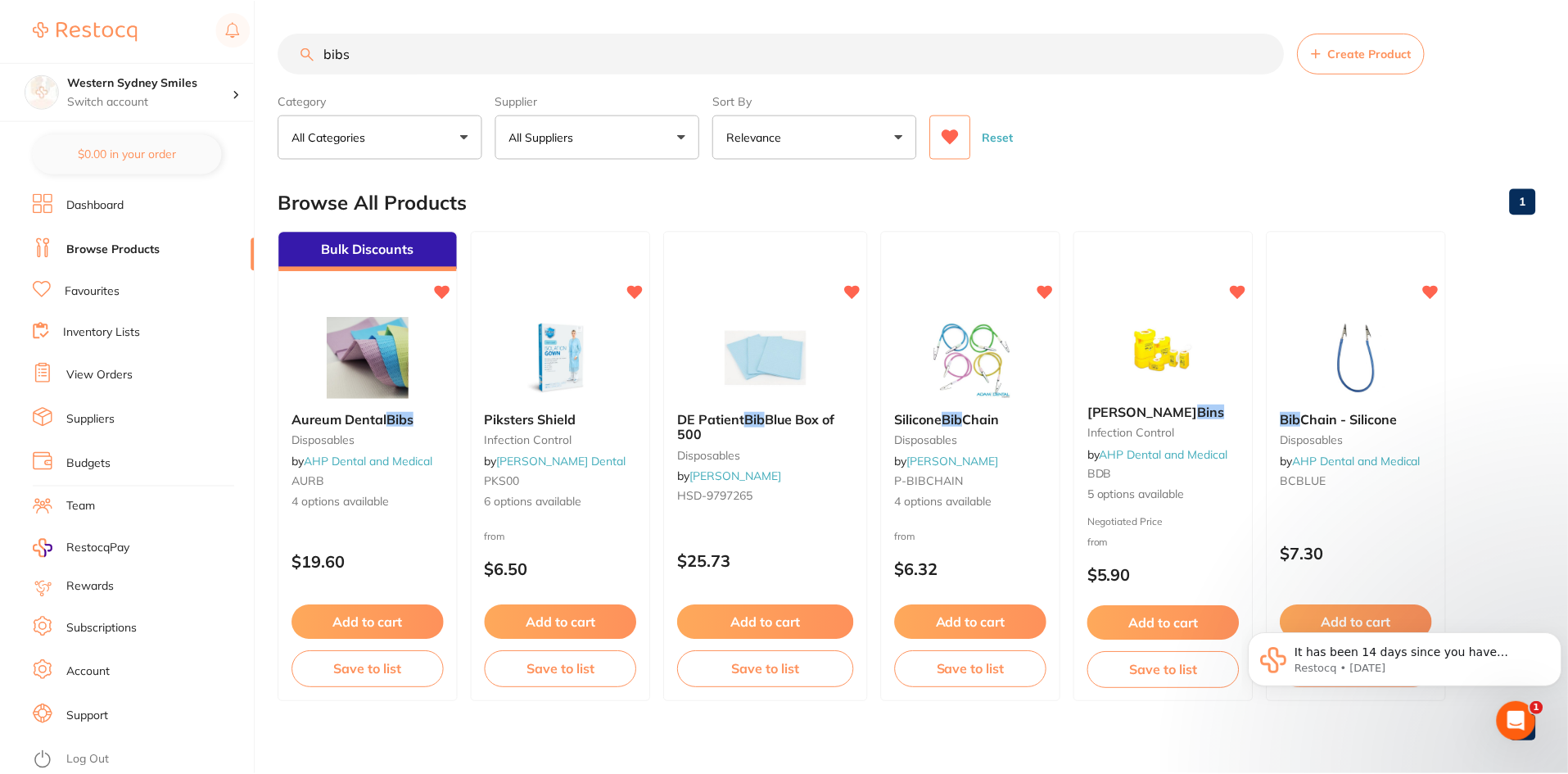
scroll to position [1, 0]
drag, startPoint x: 417, startPoint y: 49, endPoint x: 0, endPoint y: 5, distance: 419.3
click at [0, 16] on div "$0.00 Western Sydney Smiles Switch account Western Sydney Smiles $0.00 in your …" at bounding box center [784, 386] width 1568 height 774
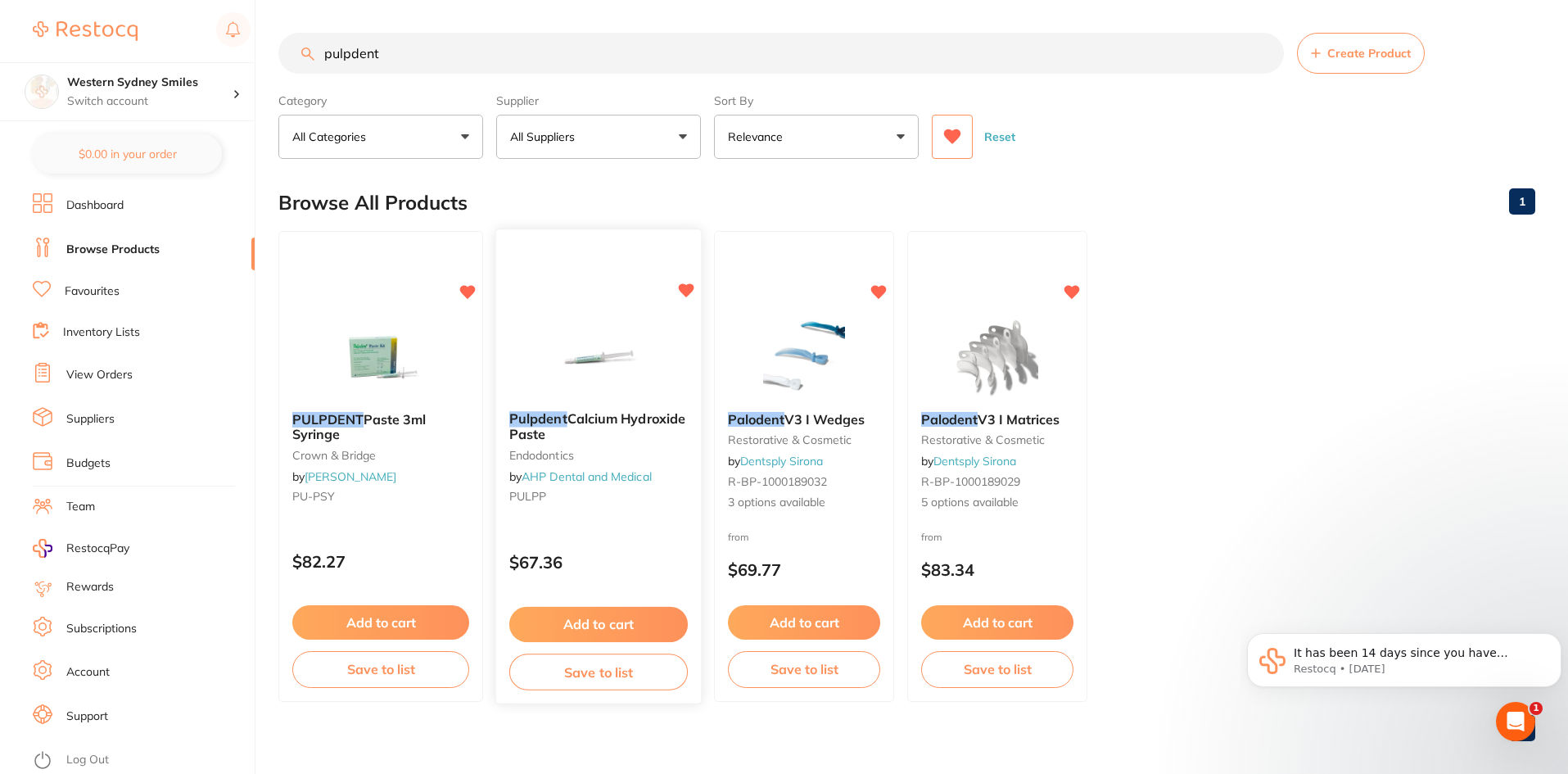
scroll to position [0, 0]
drag, startPoint x: 154, startPoint y: 48, endPoint x: 0, endPoint y: 84, distance: 158.2
click at [0, 49] on div "$0.00 Western Sydney Smiles Switch account Western Sydney Smiles $0.00 in your …" at bounding box center [784, 387] width 1568 height 774
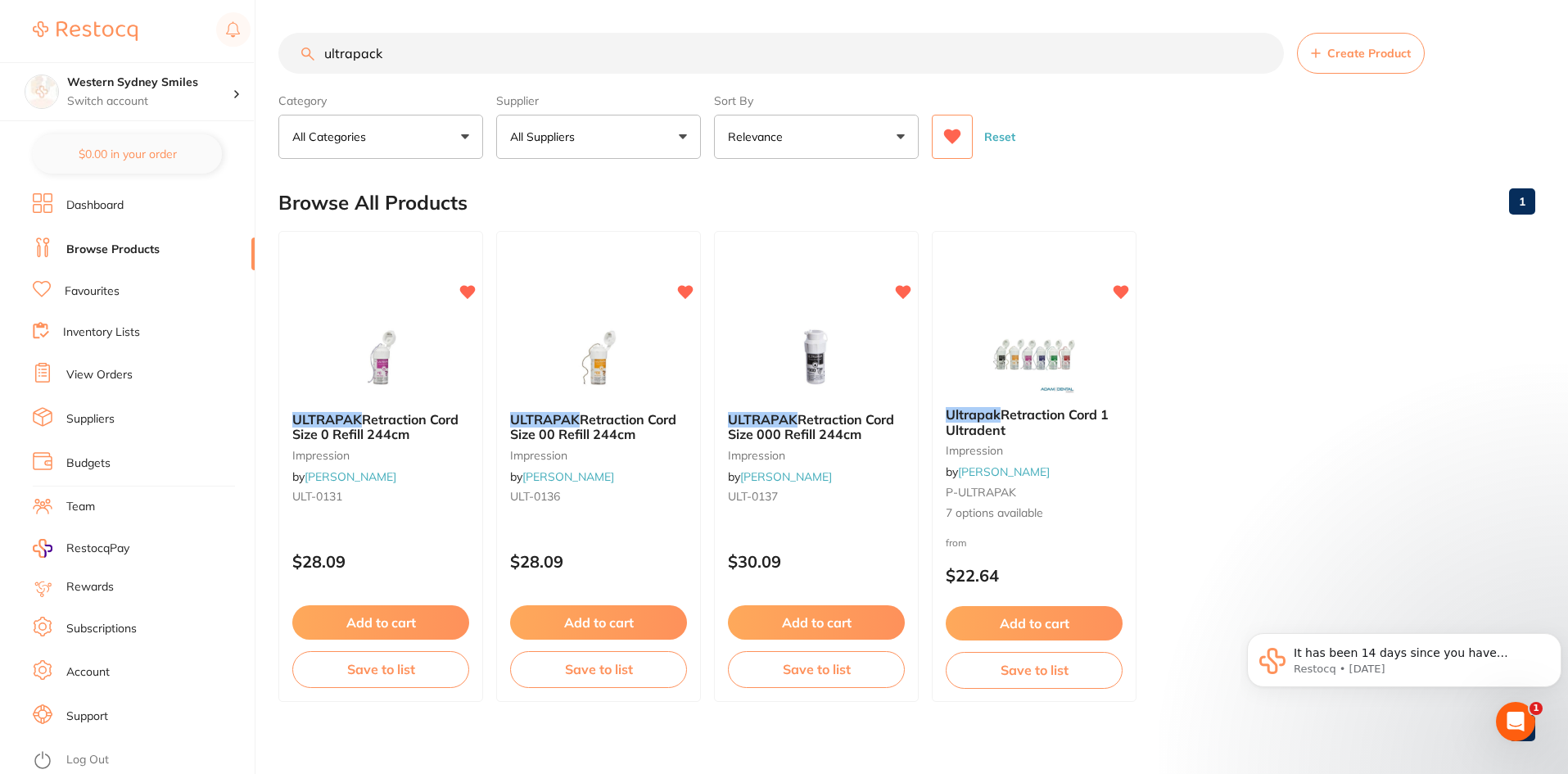
drag, startPoint x: 443, startPoint y: 51, endPoint x: 0, endPoint y: 37, distance: 443.2
click at [85, 44] on div "$0.00 Western Sydney Smiles Switch account Western Sydney Smiles $0.00 in your …" at bounding box center [784, 387] width 1568 height 774
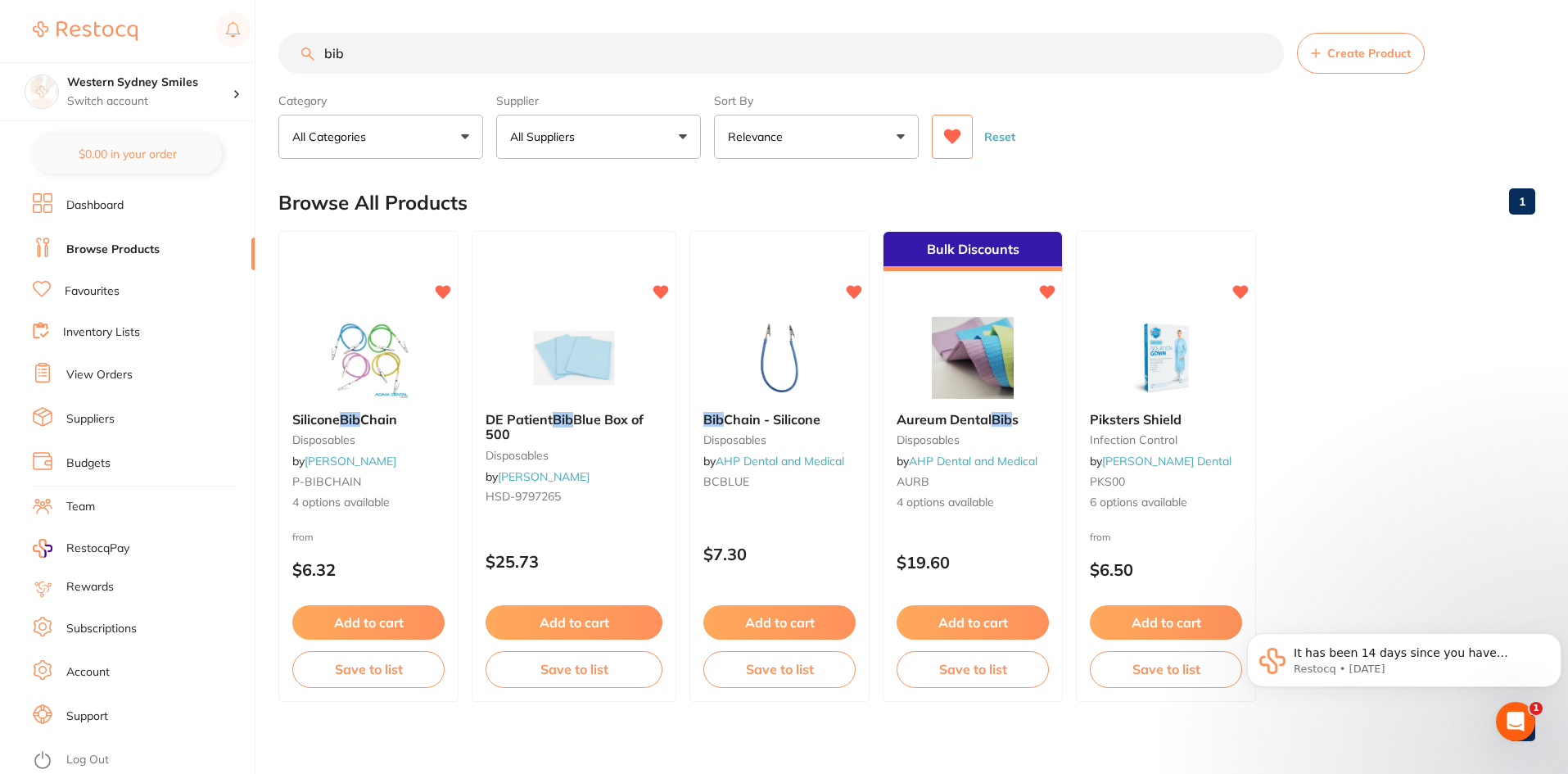
drag, startPoint x: 432, startPoint y: 59, endPoint x: 0, endPoint y: 60, distance: 432.0
click at [0, 52] on div "$0.00 Western Sydney Smiles Switch account Western Sydney Smiles $0.00 in your …" at bounding box center [784, 387] width 1568 height 774
type input "j"
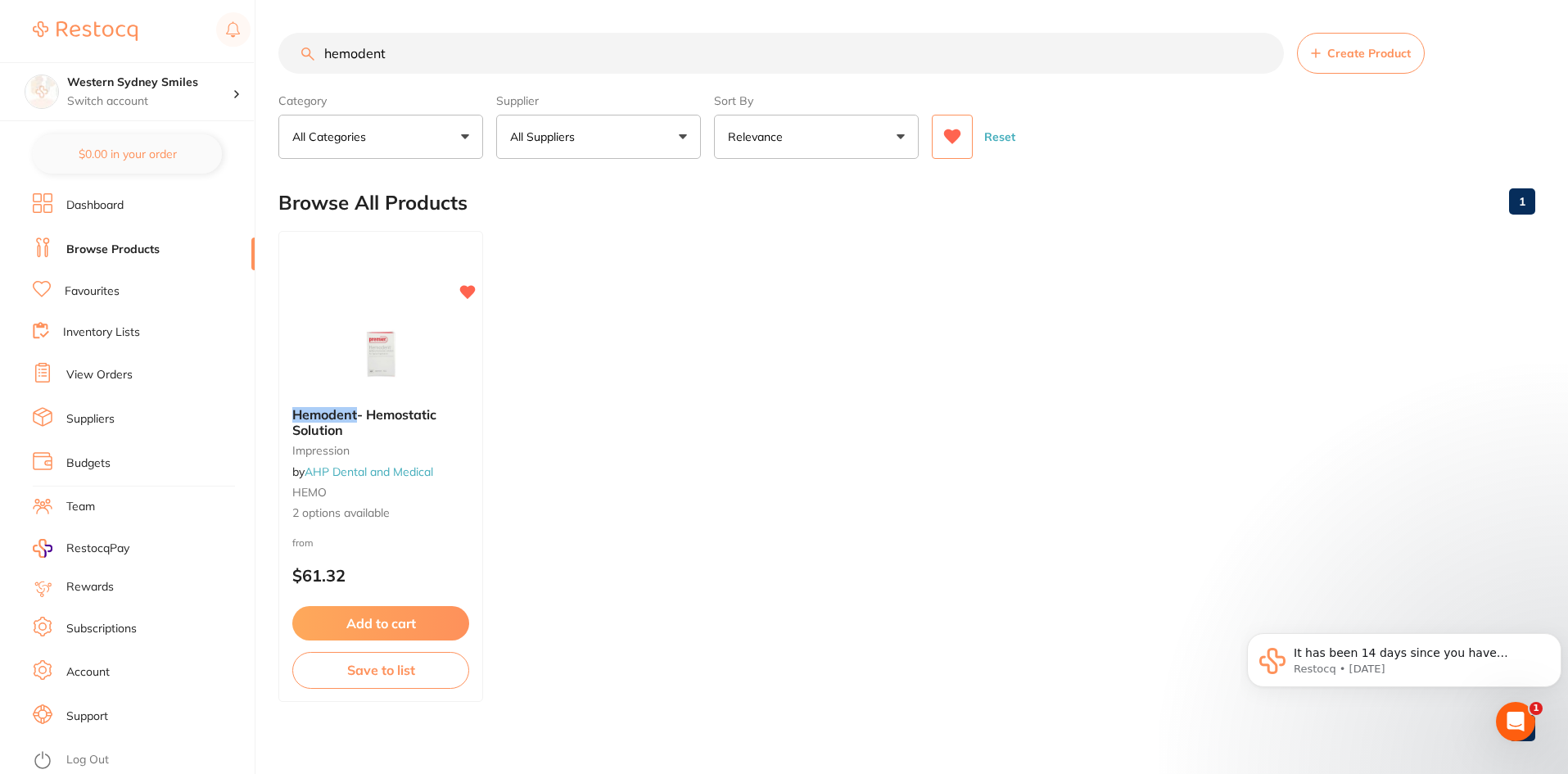
click at [428, 41] on input "hemodent" at bounding box center [781, 53] width 1006 height 41
drag, startPoint x: 431, startPoint y: 49, endPoint x: 0, endPoint y: 16, distance: 432.3
click at [0, 16] on div "$0.00 Western Sydney Smiles Switch account Western Sydney Smiles $0.00 in your …" at bounding box center [784, 387] width 1568 height 774
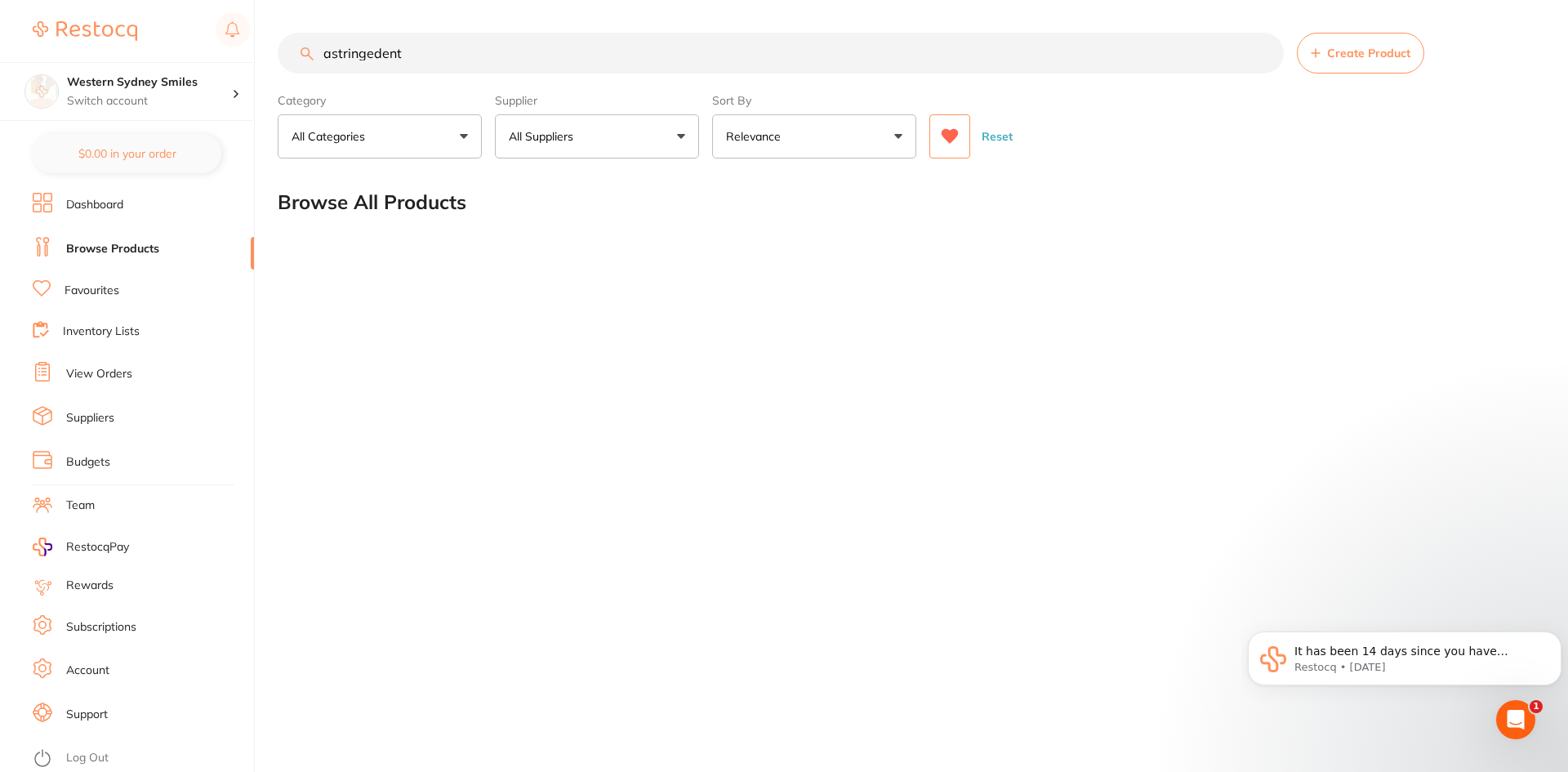
drag, startPoint x: 464, startPoint y: 58, endPoint x: 0, endPoint y: 19, distance: 465.6
click at [0, 19] on div "$0.00 Western Sydney Smiles Switch account Western Sydney Smiles $0.00 in your …" at bounding box center [784, 386] width 1568 height 772
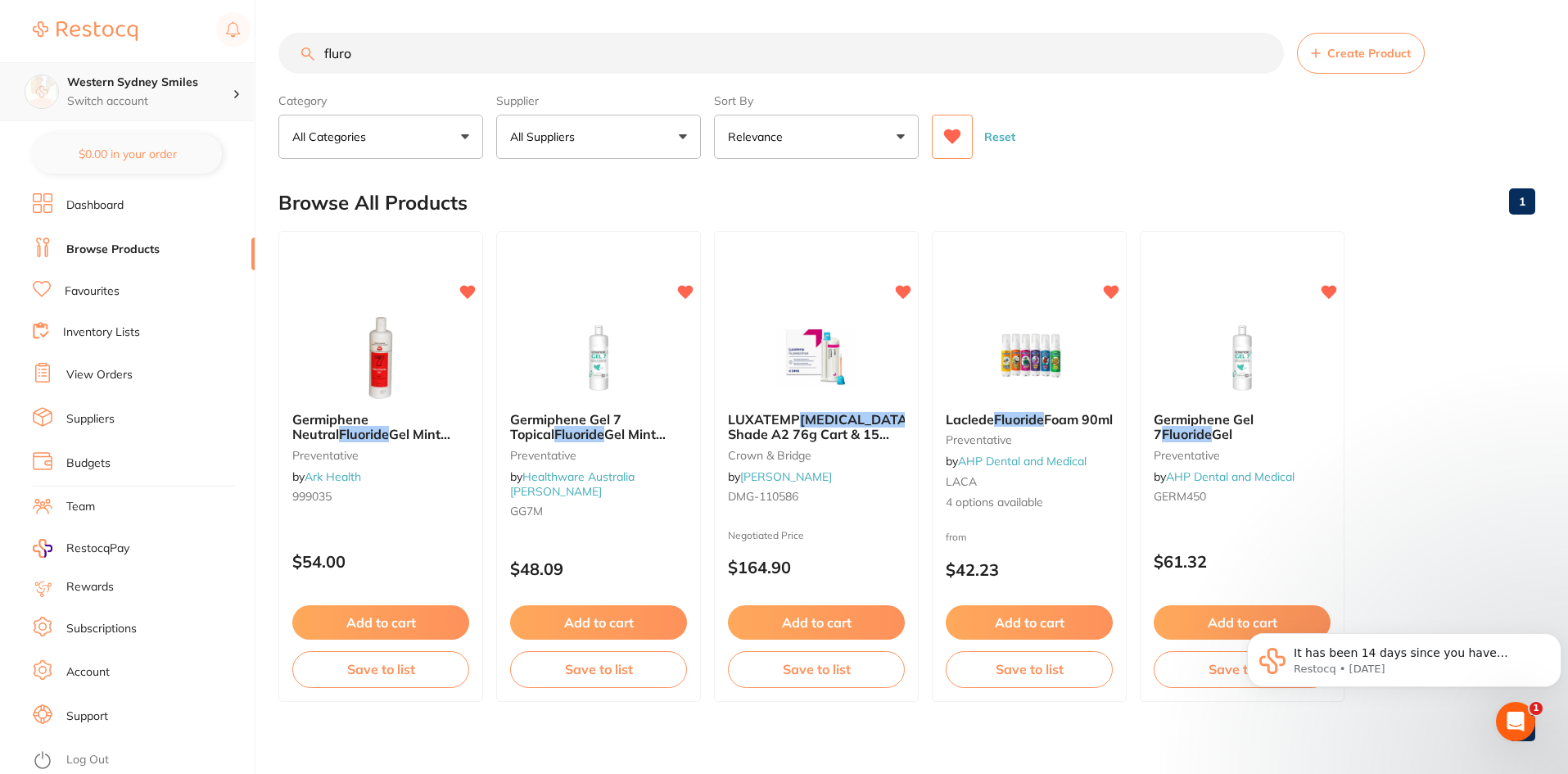
drag, startPoint x: 524, startPoint y: 66, endPoint x: 0, endPoint y: 118, distance: 526.6
click at [0, 117] on div "$0.00 Western Sydney Smiles Switch account Western Sydney Smiles $0.00 in your …" at bounding box center [784, 387] width 1568 height 774
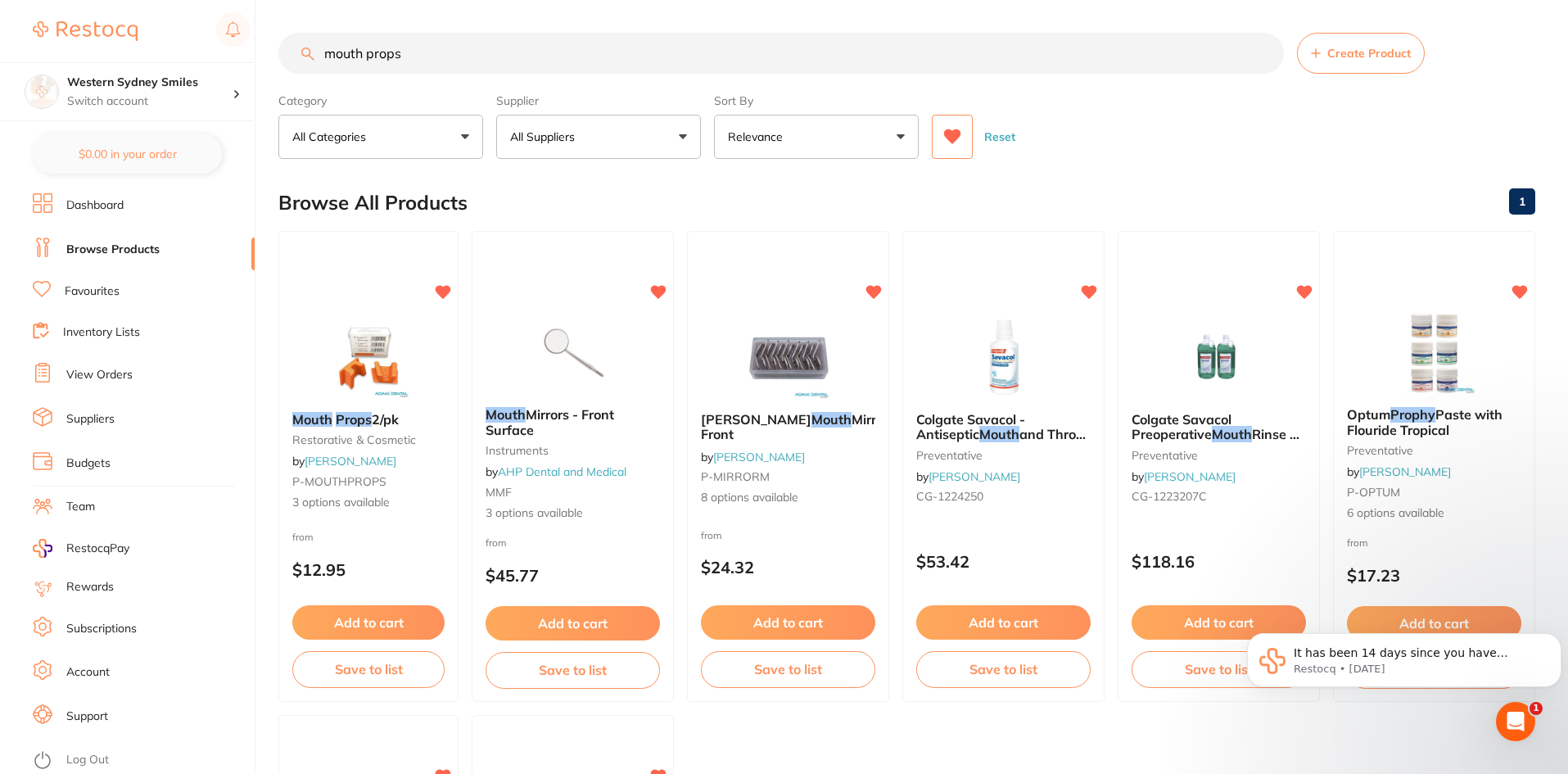
drag, startPoint x: 435, startPoint y: 52, endPoint x: 0, endPoint y: 7, distance: 437.3
click at [0, 11] on div "$0.00 Western Sydney Smiles Switch account Western Sydney Smiles $0.00 in your …" at bounding box center [784, 387] width 1568 height 774
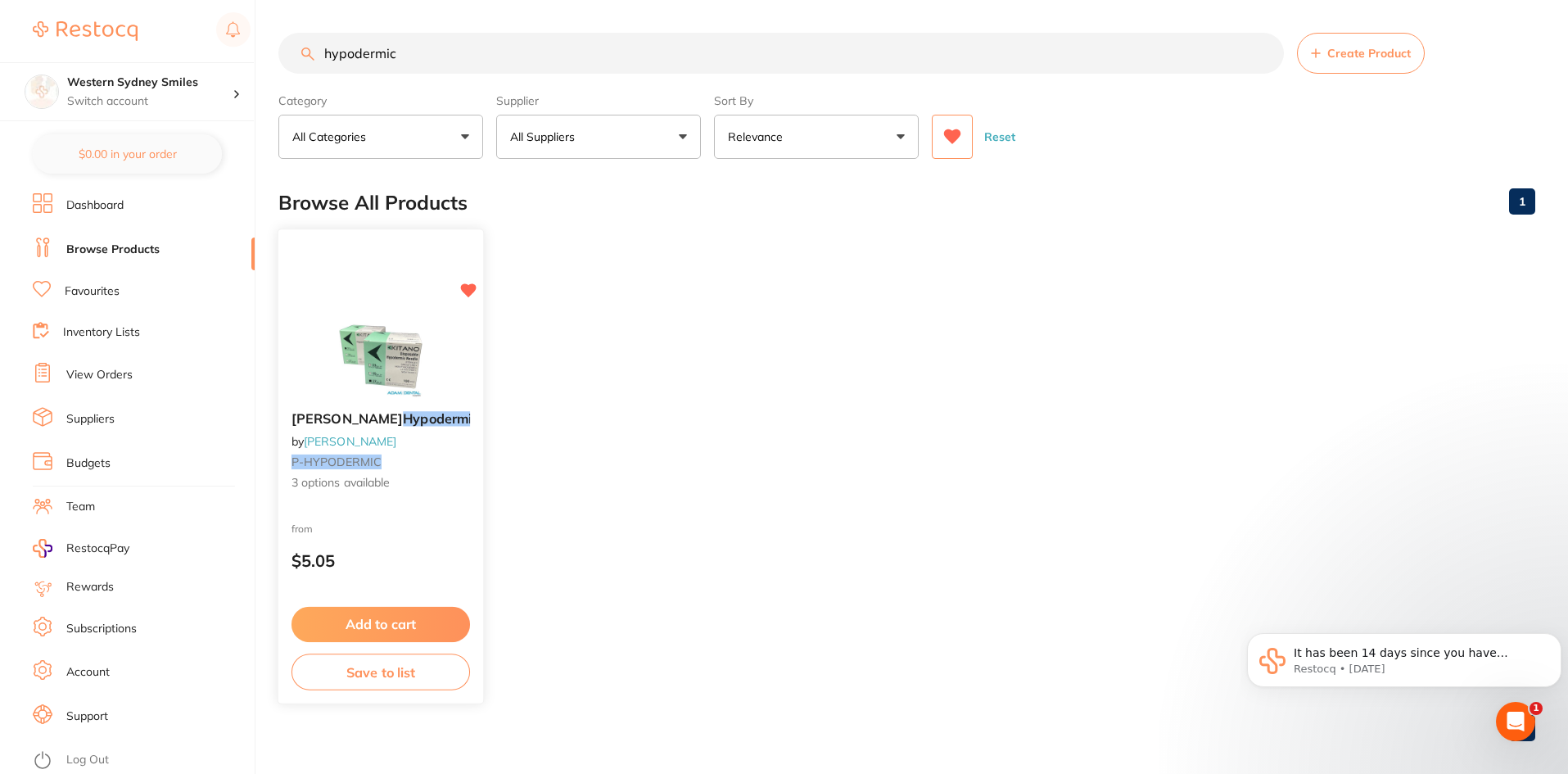
click at [376, 347] on img at bounding box center [380, 356] width 107 height 82
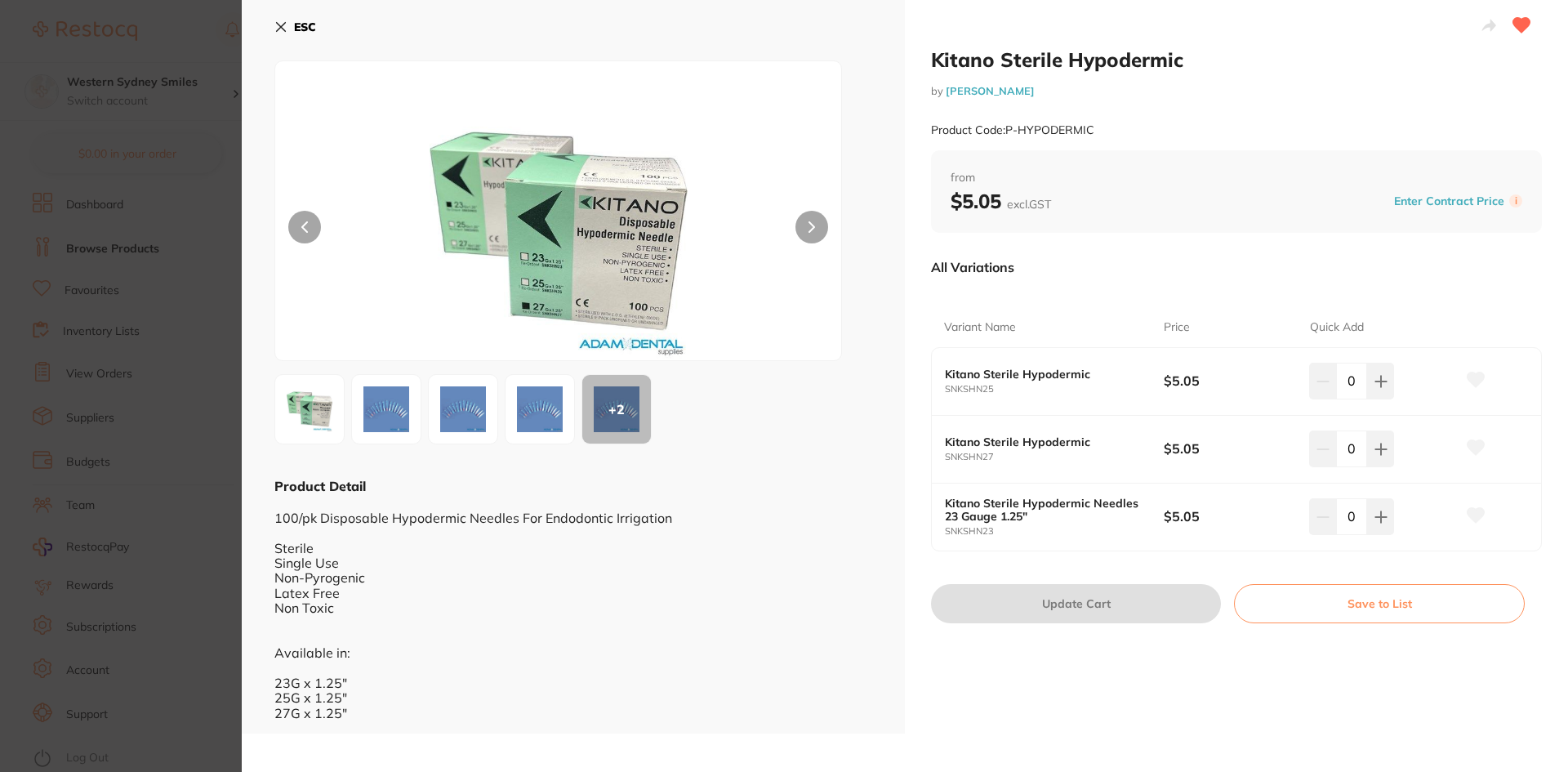
click at [524, 415] on img at bounding box center [539, 409] width 58 height 58
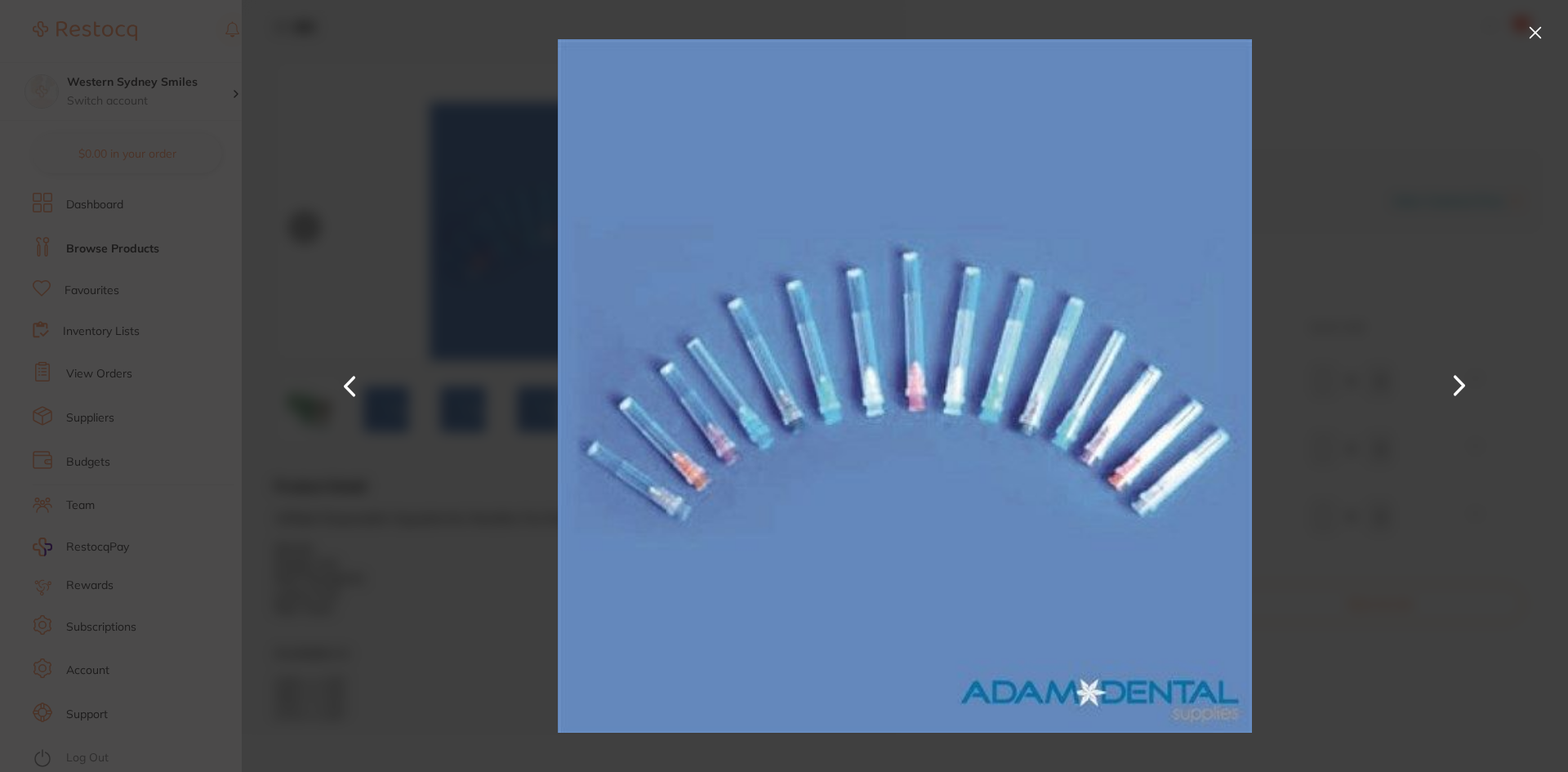
click at [1532, 37] on button at bounding box center [1535, 33] width 27 height 27
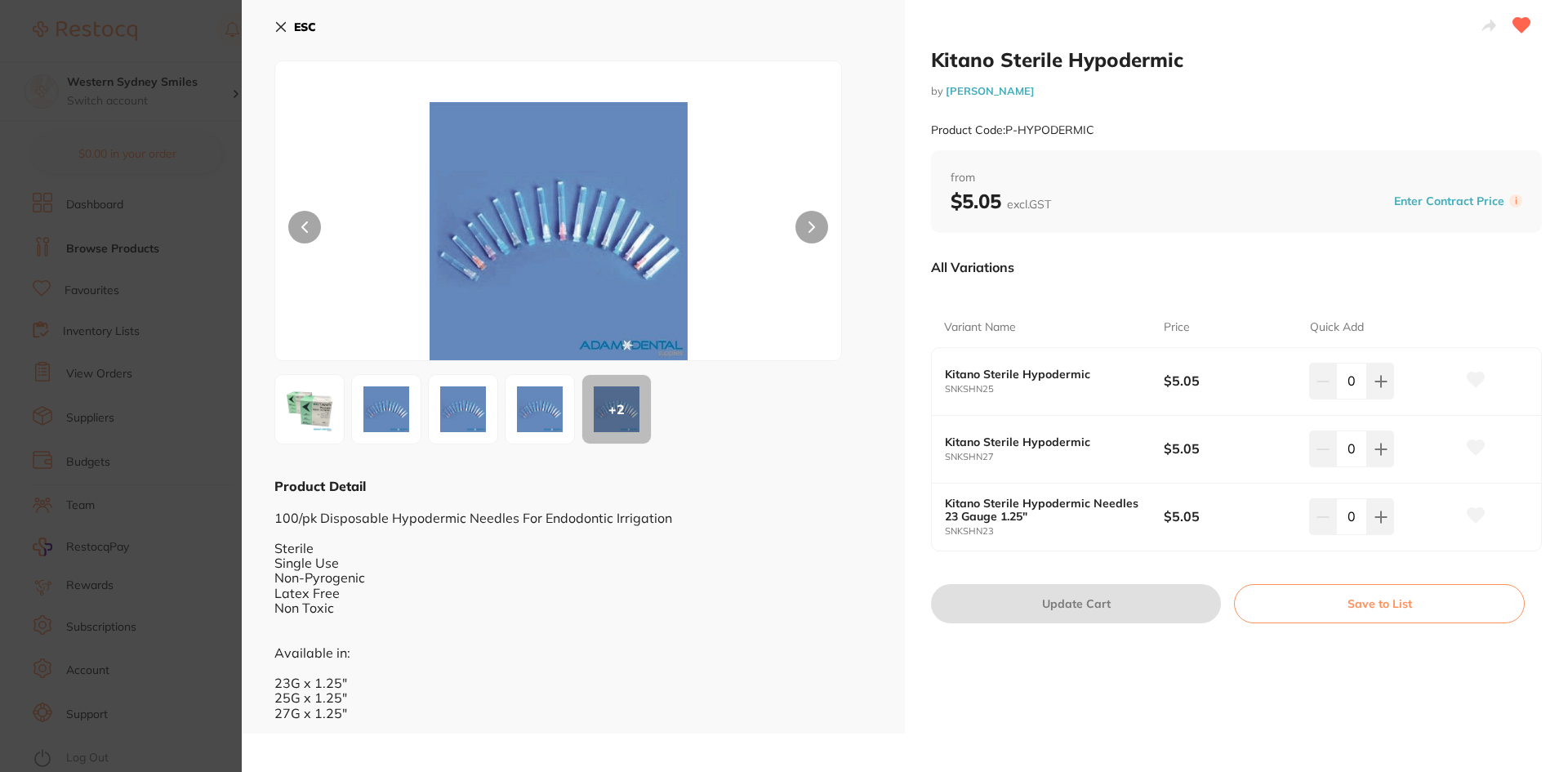
click at [264, 27] on div "ESC + 2 Product Detail 100/pk Disposable Hypodermic Needles For Endodontic Irri…" at bounding box center [573, 366] width 663 height 733
click at [278, 27] on icon at bounding box center [280, 27] width 13 height 13
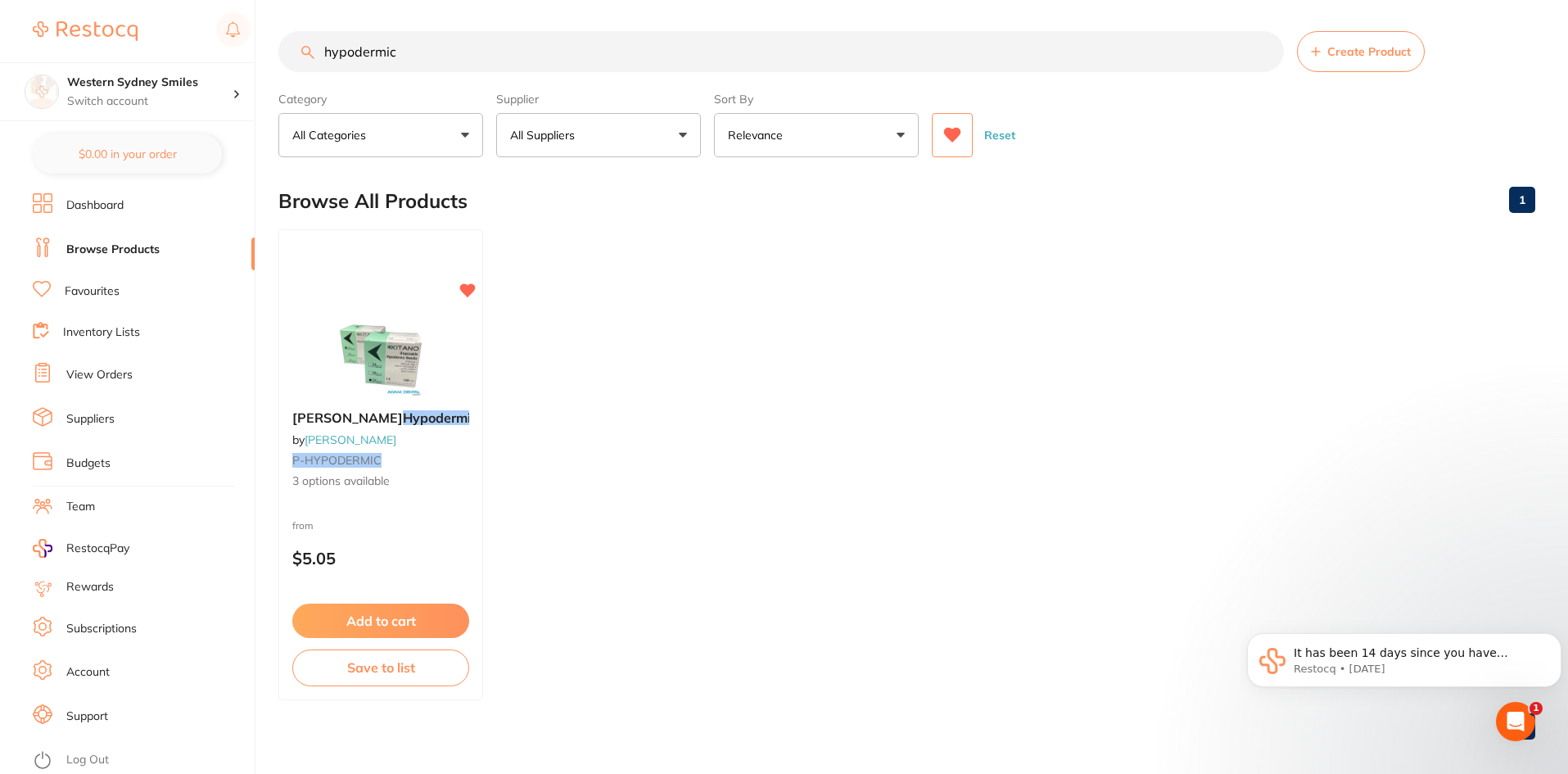
drag, startPoint x: 412, startPoint y: 66, endPoint x: 58, endPoint y: 48, distance: 354.5
click at [58, 48] on div "$0.00 Western Sydney Smiles Switch account Western Sydney Smiles $0.00 in your …" at bounding box center [784, 385] width 1568 height 774
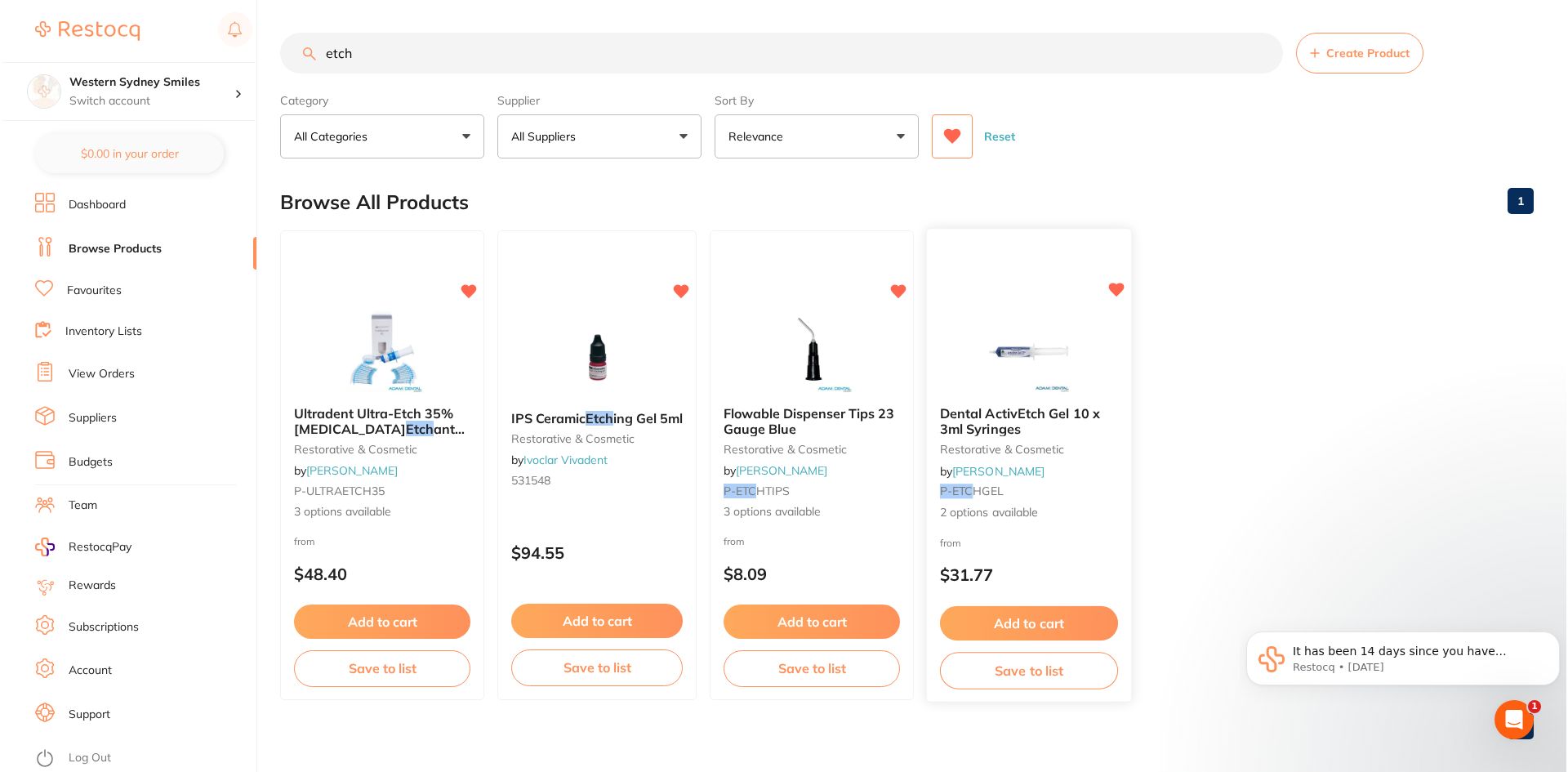
scroll to position [0, 0]
click at [901, 357] on div at bounding box center [809, 351] width 204 height 82
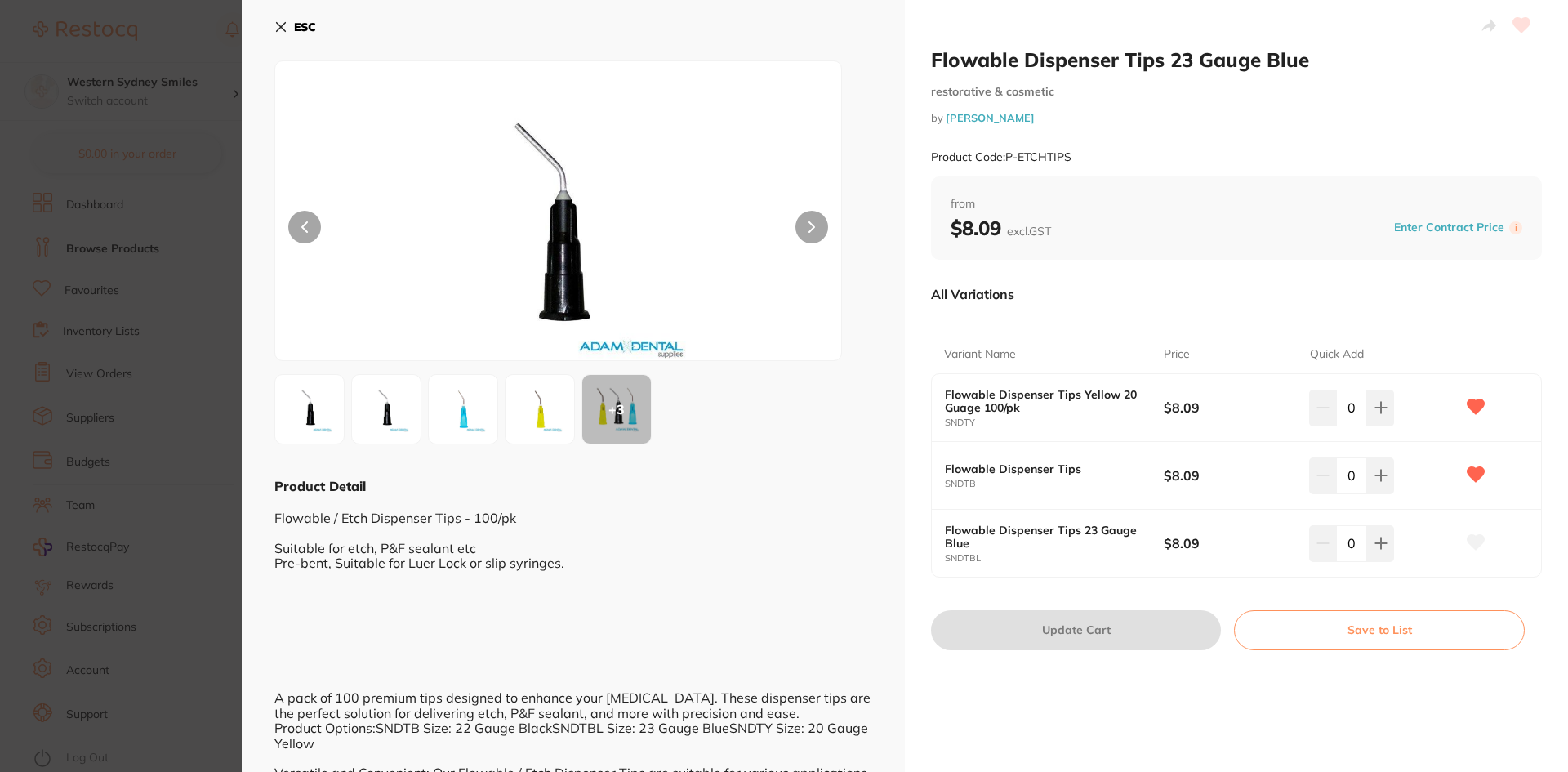
click at [285, 21] on icon at bounding box center [280, 27] width 13 height 13
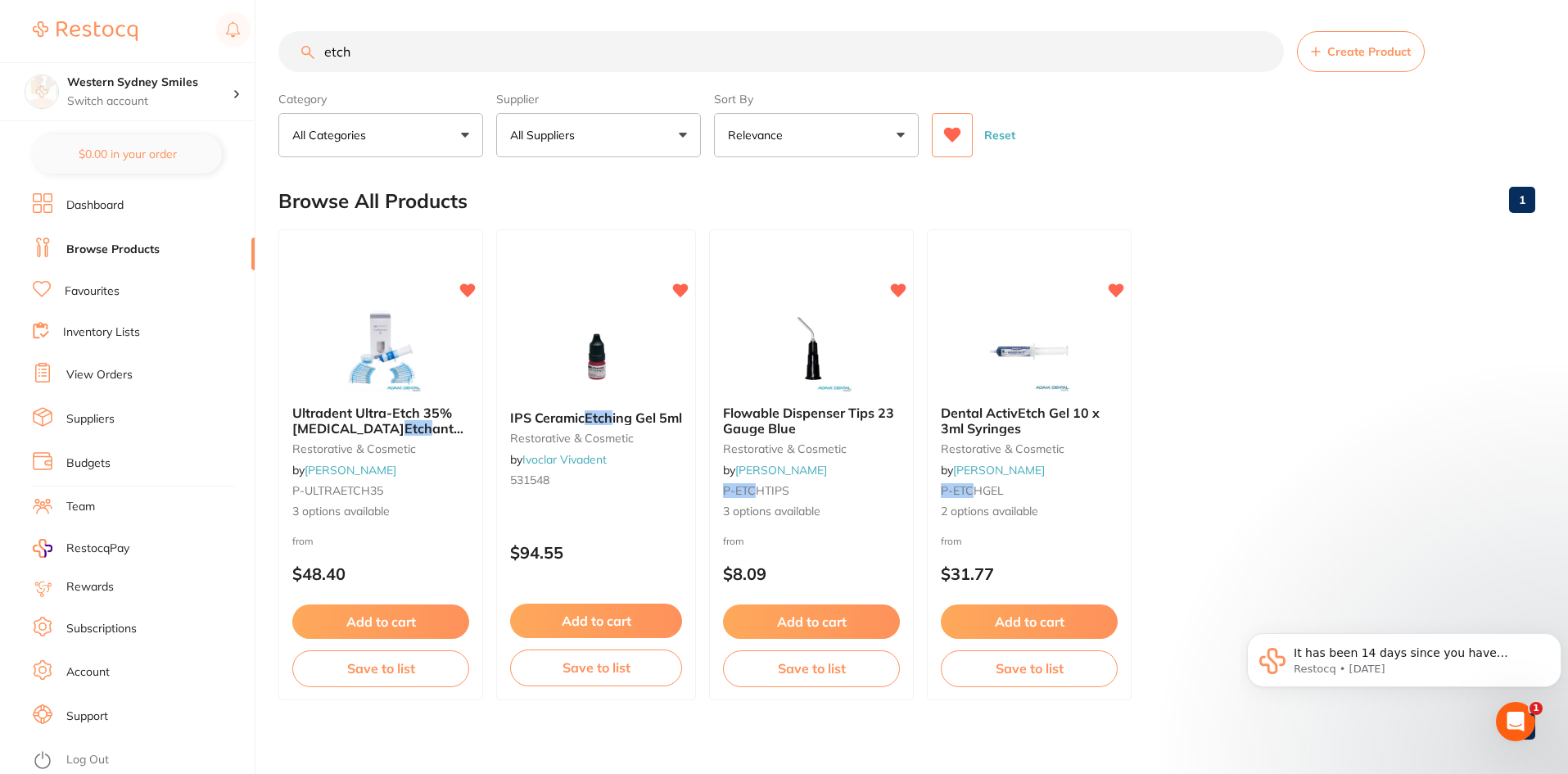
drag, startPoint x: 438, startPoint y: 53, endPoint x: 0, endPoint y: 17, distance: 439.5
click at [0, 19] on div "$0.00 Western Sydney Smiles Switch account Western Sydney Smiles $0.00 in your …" at bounding box center [784, 385] width 1568 height 774
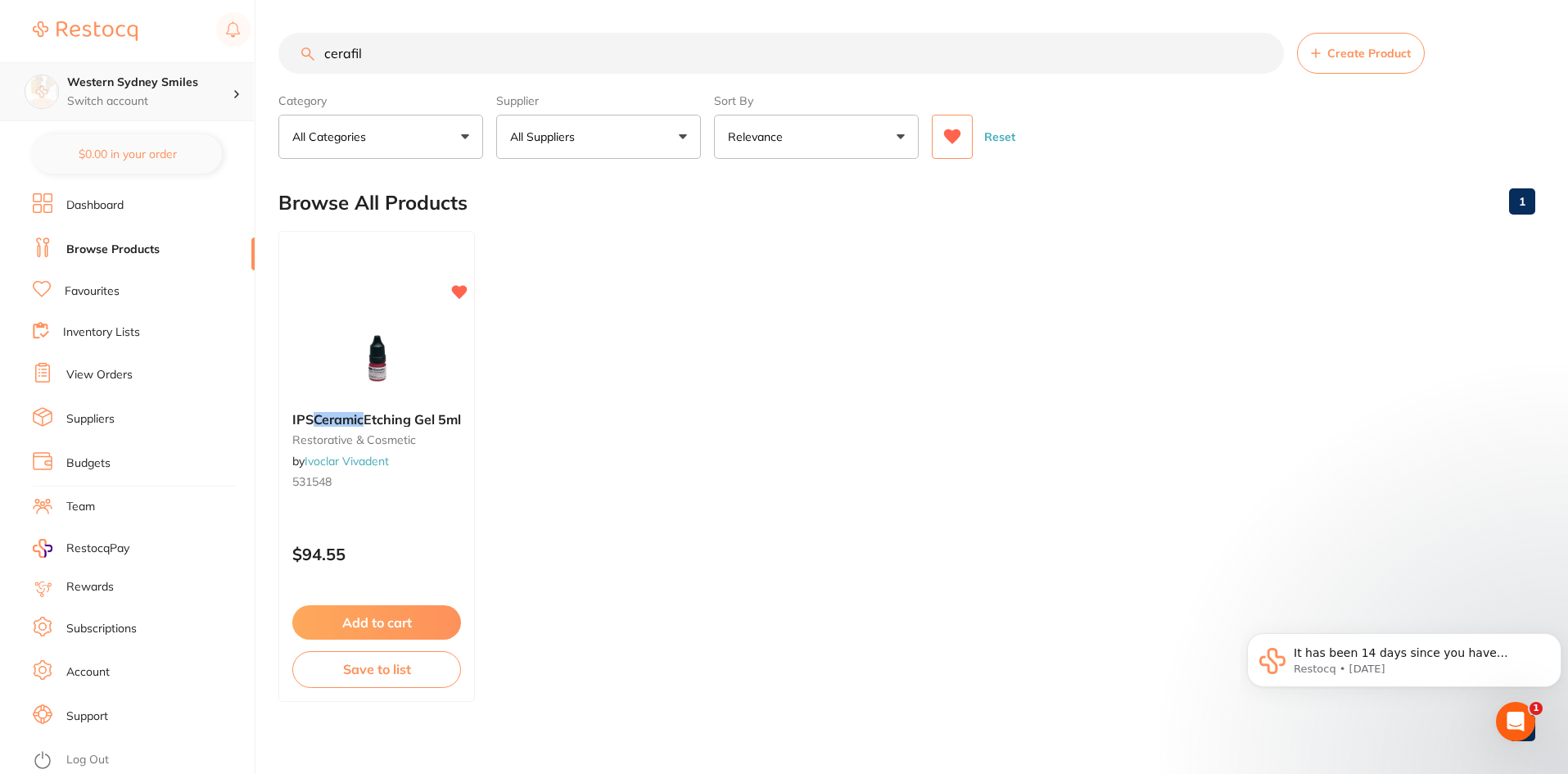
scroll to position [1, 0]
drag, startPoint x: 540, startPoint y: 56, endPoint x: 0, endPoint y: 73, distance: 540.3
click at [0, 73] on div "$0.00 Western Sydney Smiles Switch account Western Sydney Smiles $0.00 in your …" at bounding box center [784, 387] width 1568 height 774
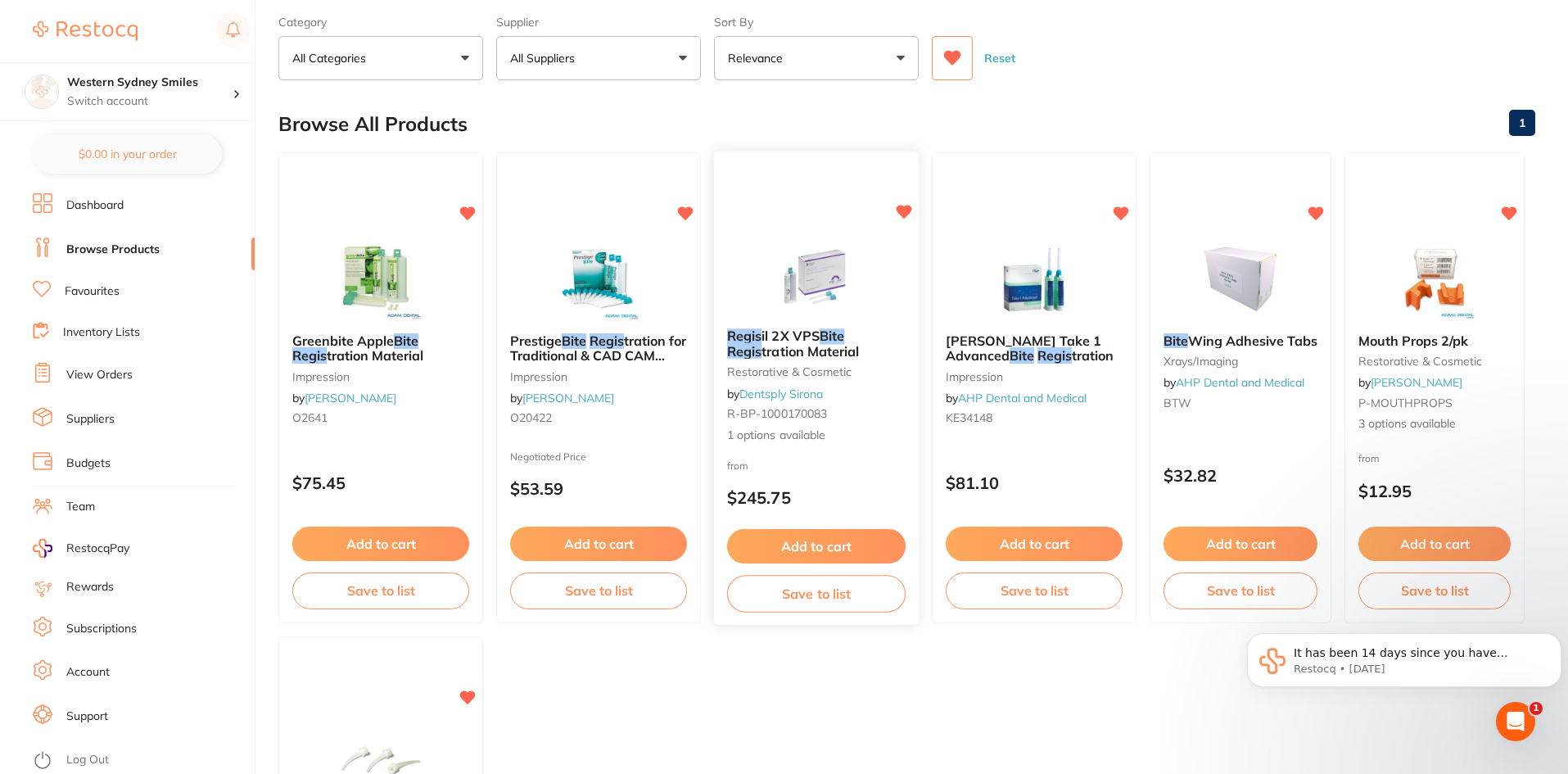
scroll to position [82, 0]
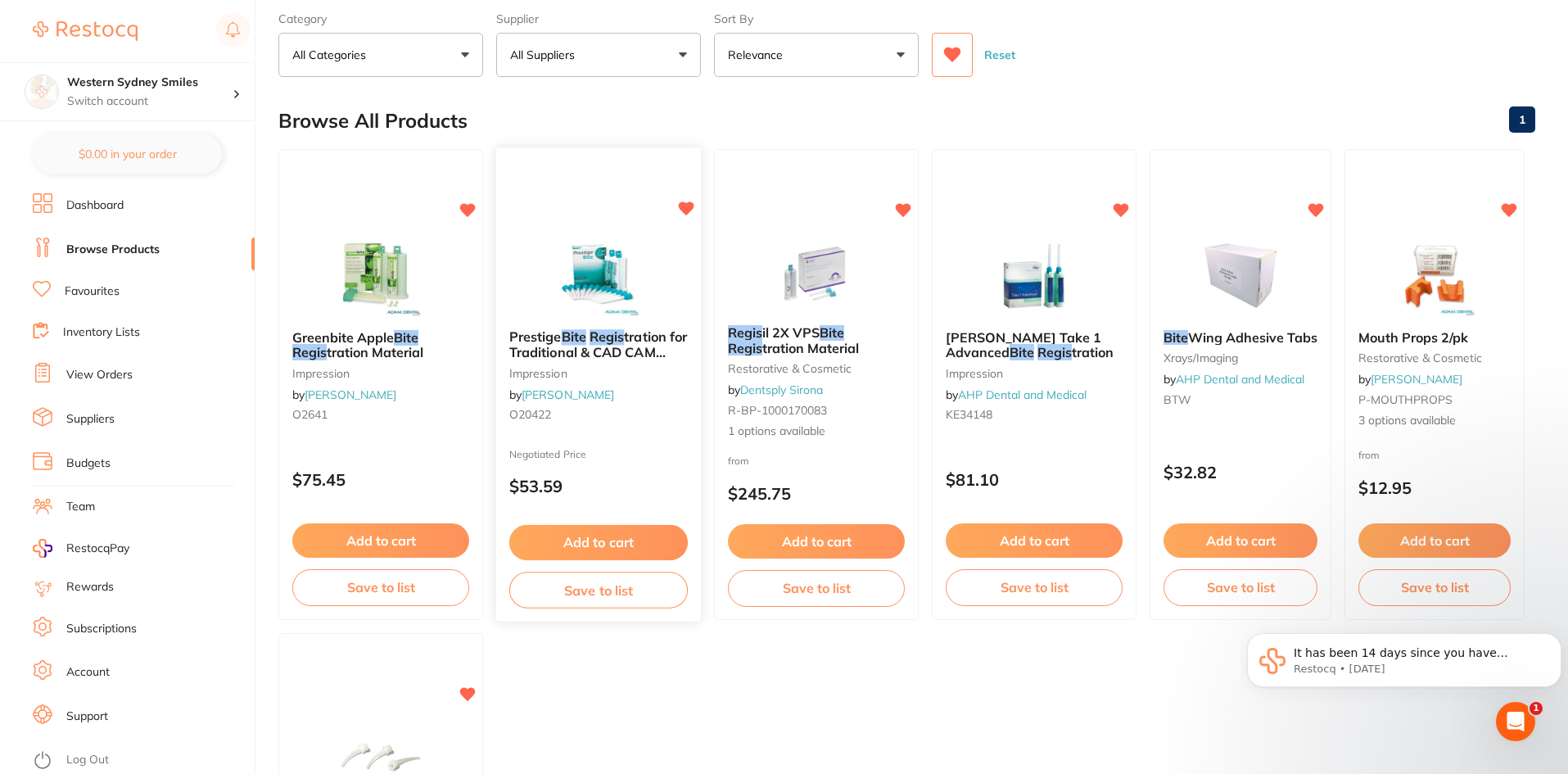
click at [636, 333] on span "tration for Traditional & CAD CAM Systems" at bounding box center [598, 351] width 177 height 47
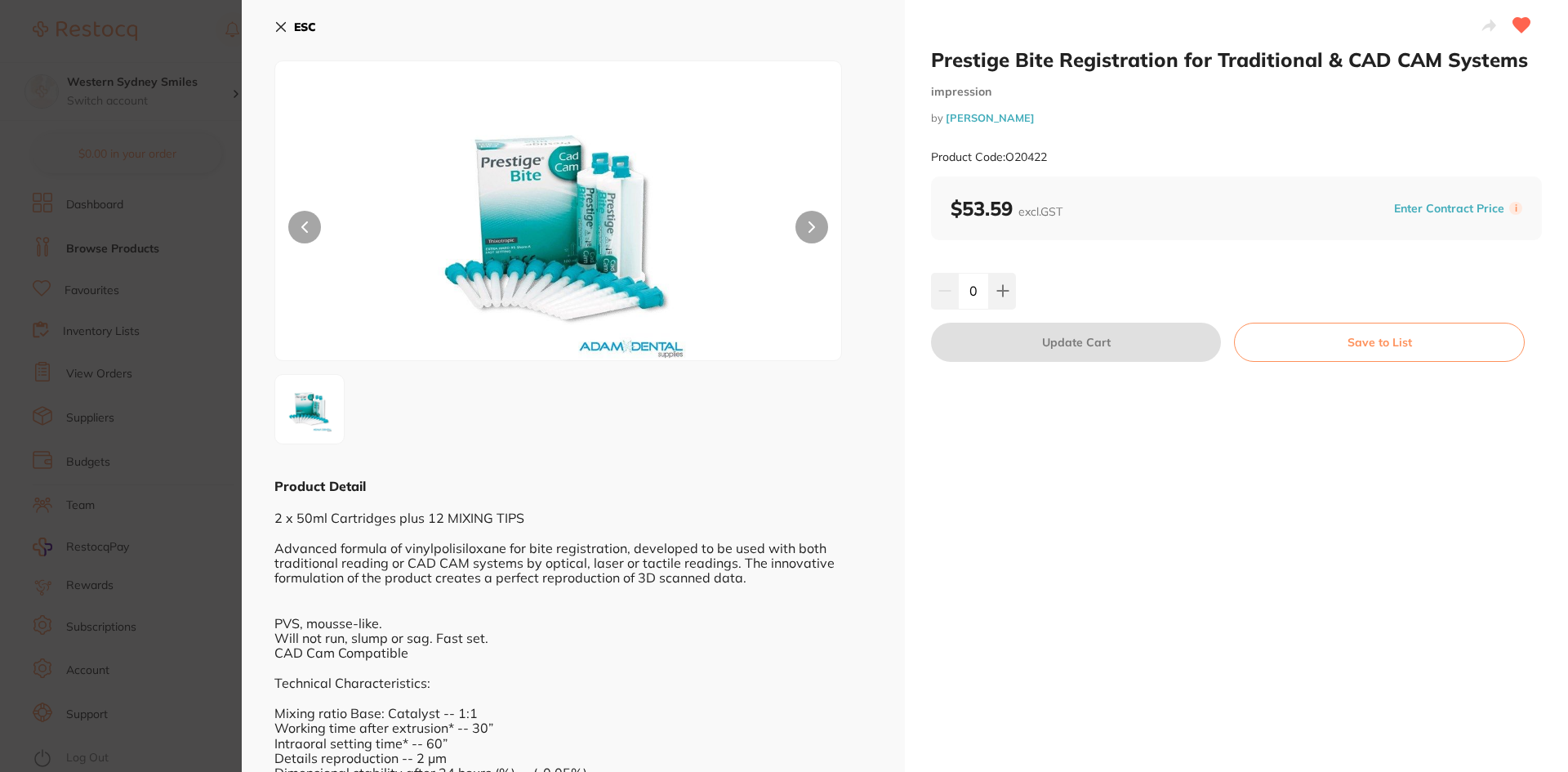
click at [282, 21] on icon at bounding box center [280, 27] width 13 height 13
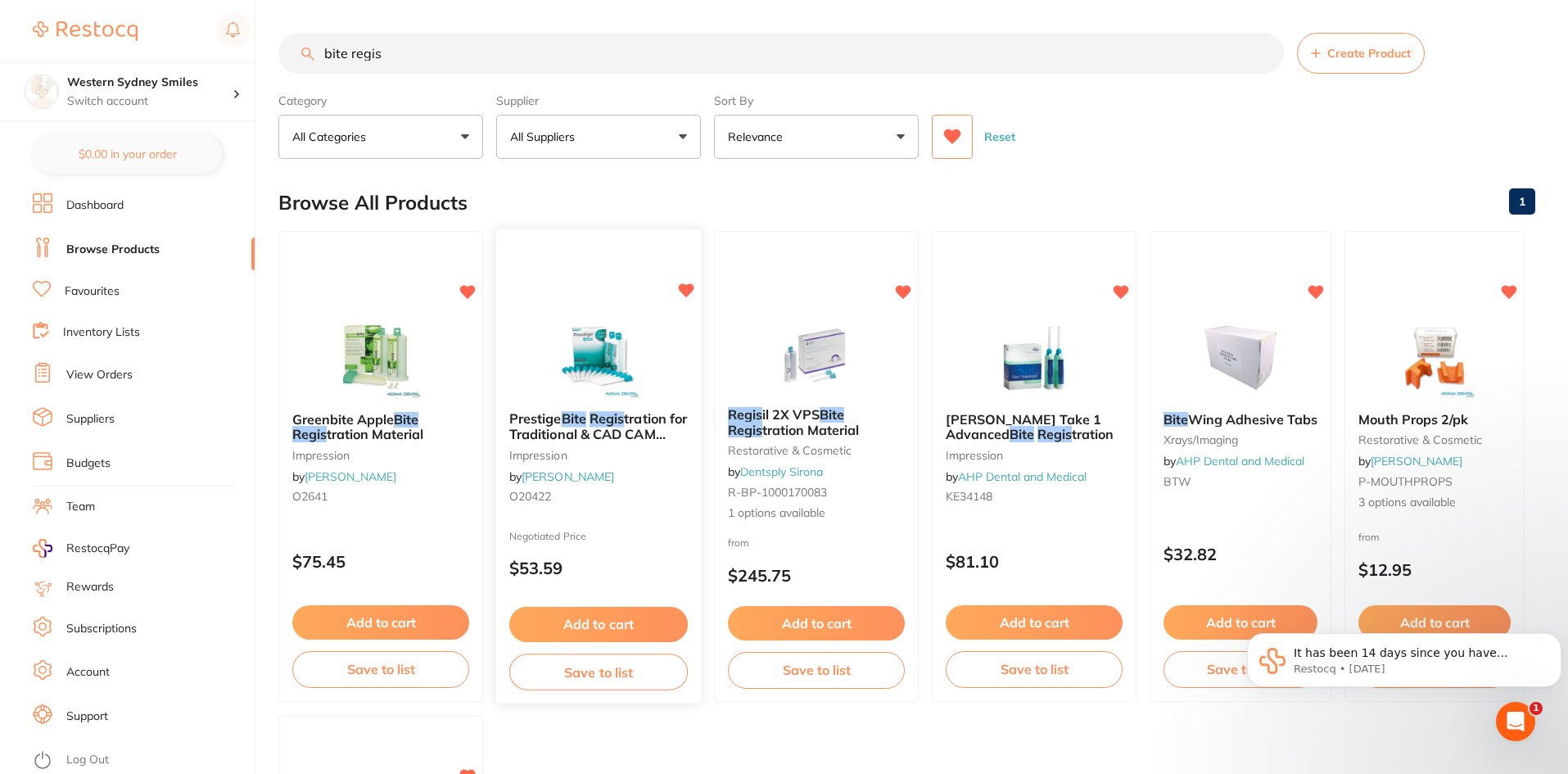
scroll to position [82, 0]
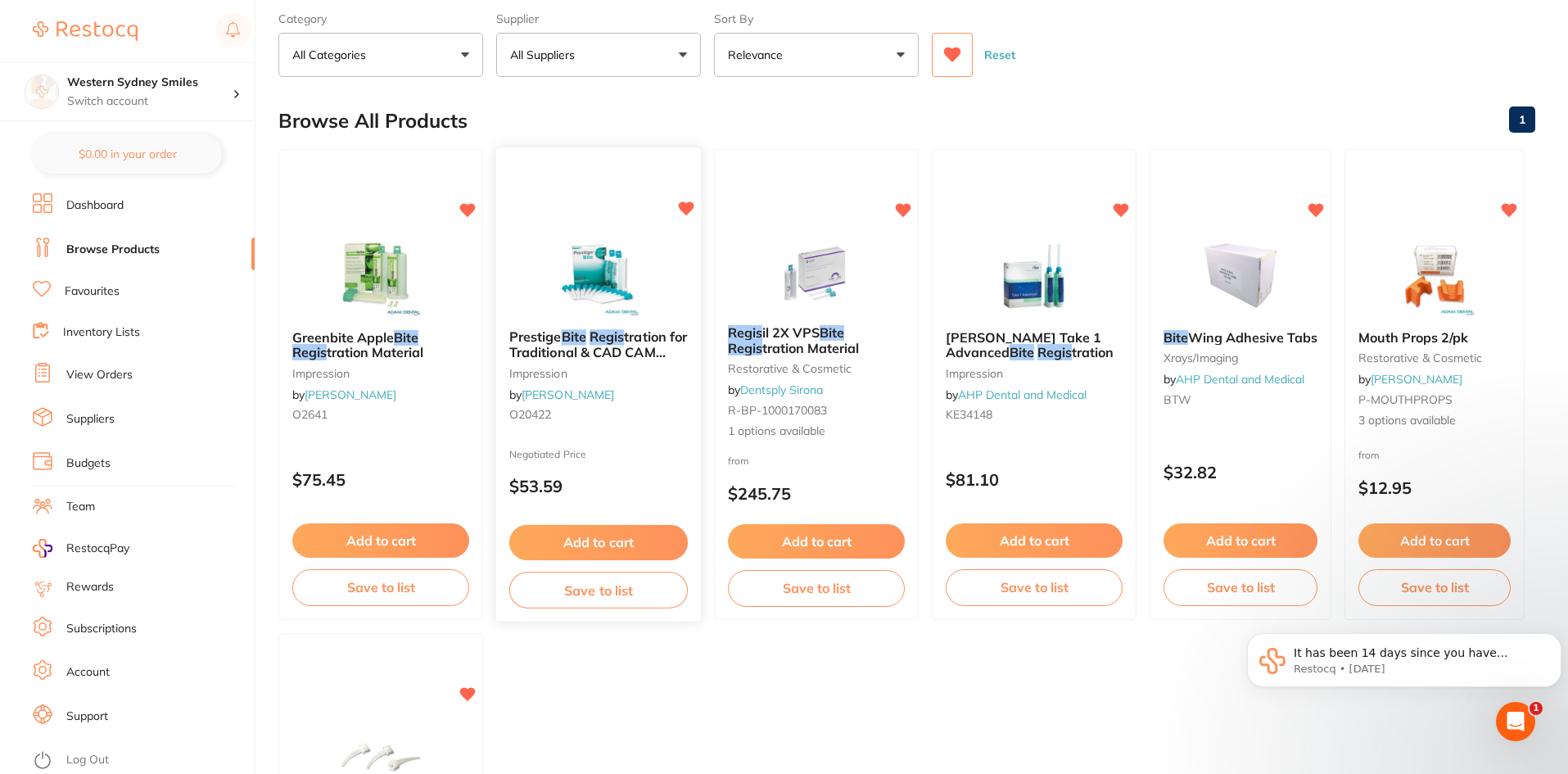
click at [659, 356] on span "tration for Traditional & CAD CAM Systems" at bounding box center [598, 351] width 177 height 47
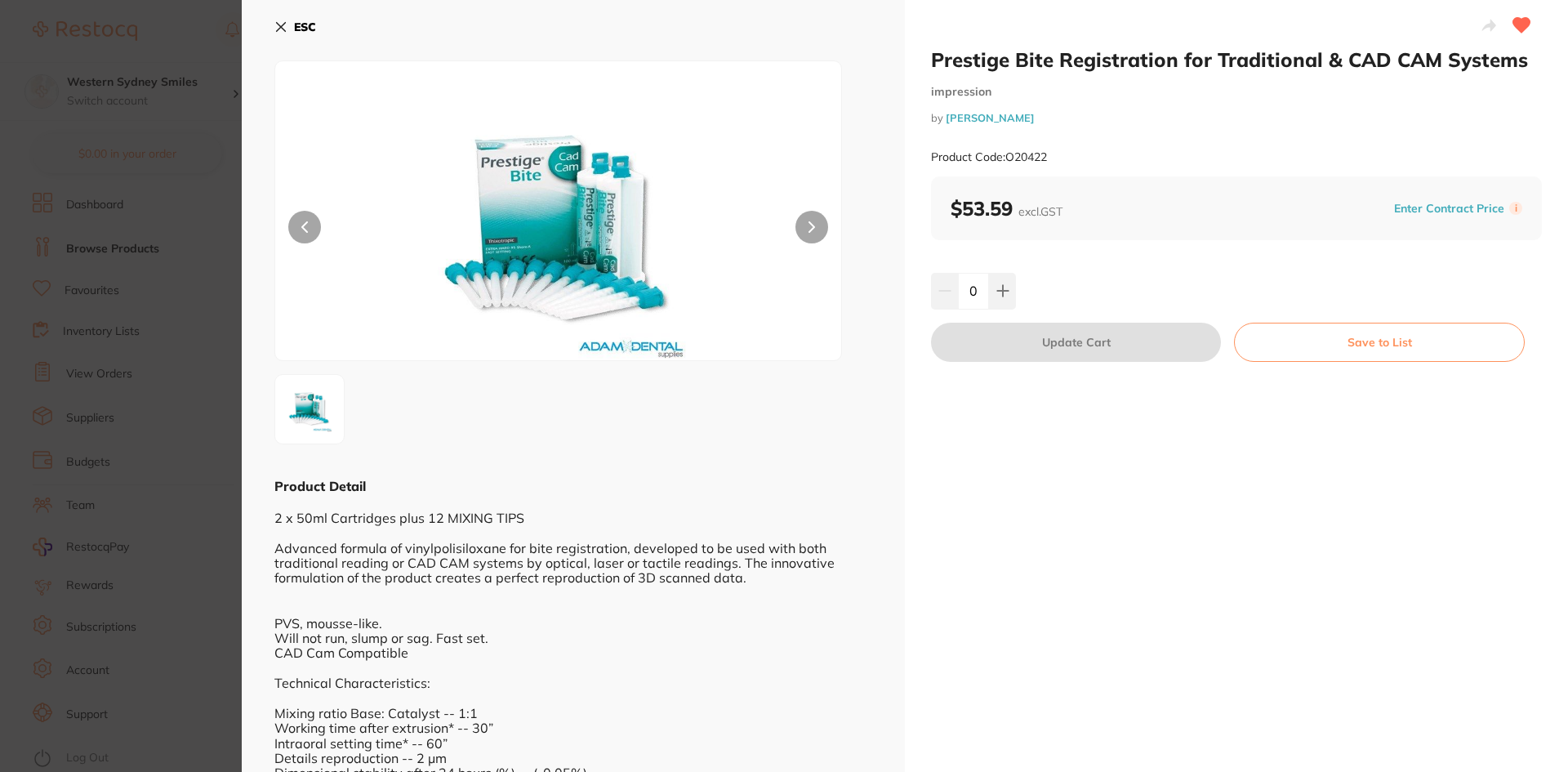
click at [277, 18] on button "ESC" at bounding box center [294, 27] width 42 height 27
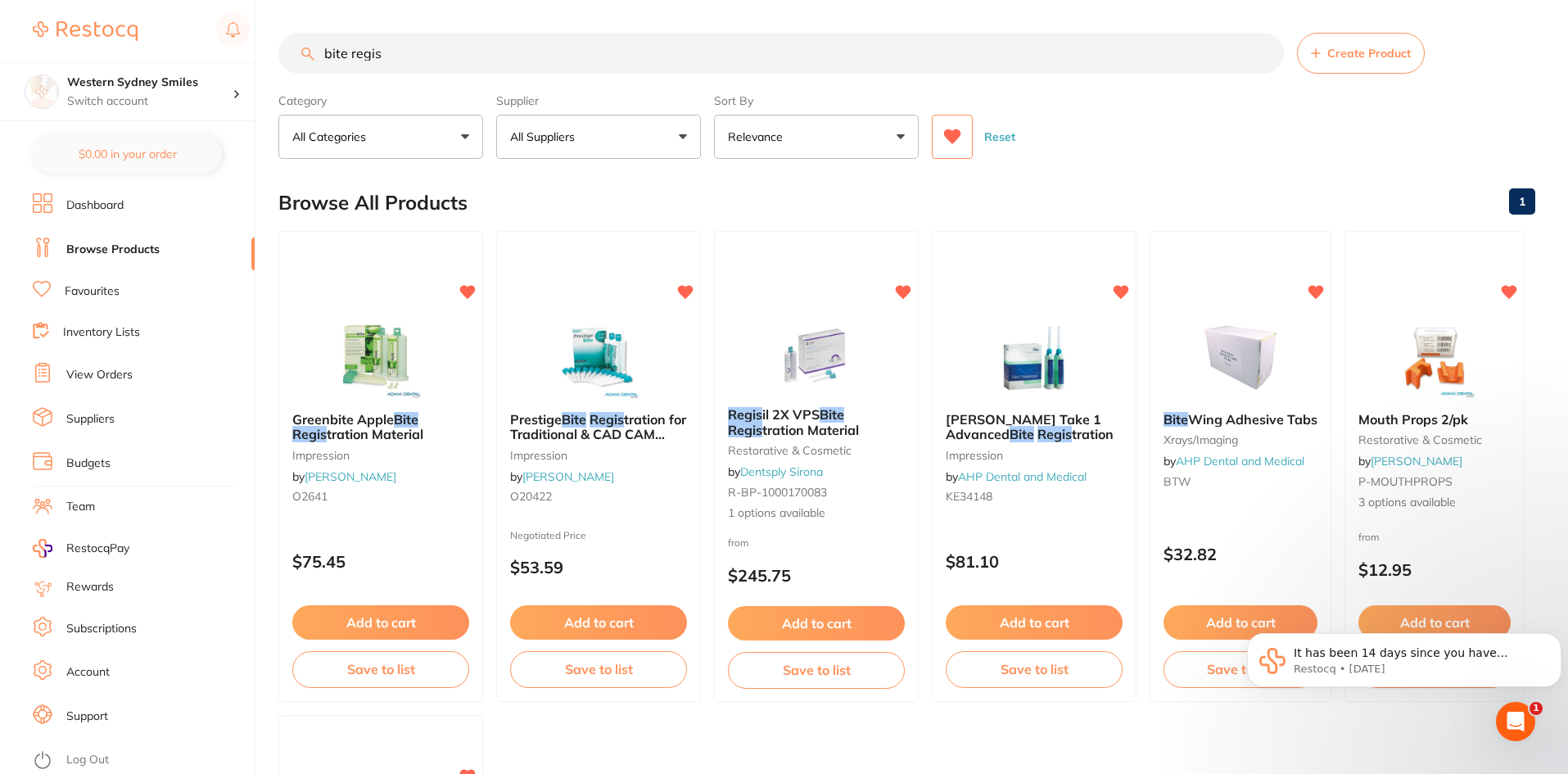
click at [477, 60] on input "bite regis" at bounding box center [781, 53] width 1006 height 41
drag, startPoint x: 564, startPoint y: 49, endPoint x: 0, endPoint y: -4, distance: 566.5
click at [0, 0] on html "$0.00 Western Sydney Smiles Switch account Western Sydney Smiles $0.00 in your …" at bounding box center [784, 387] width 1568 height 774
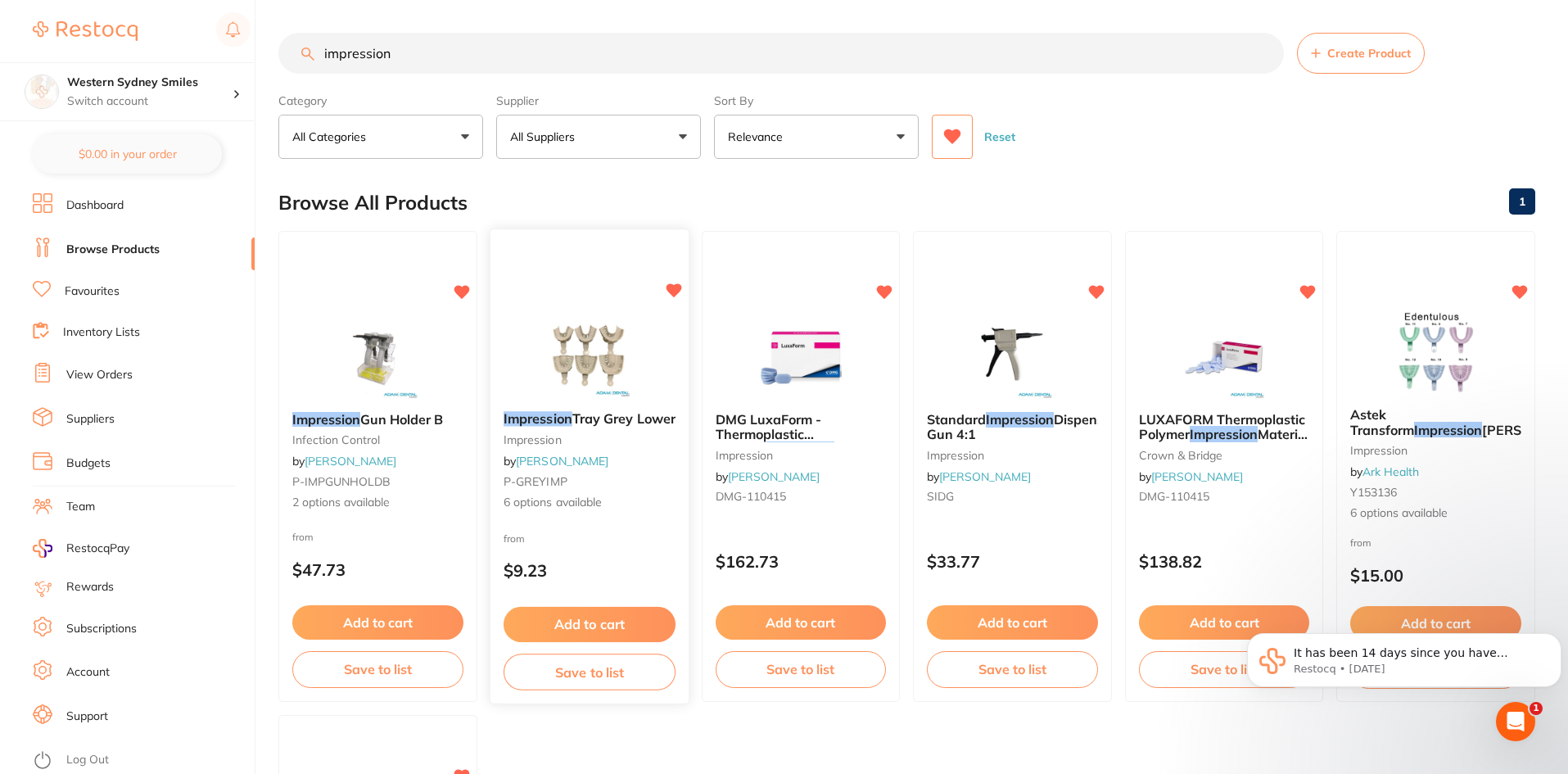
click at [620, 419] on span "Tray Grey Lower" at bounding box center [623, 418] width 103 height 16
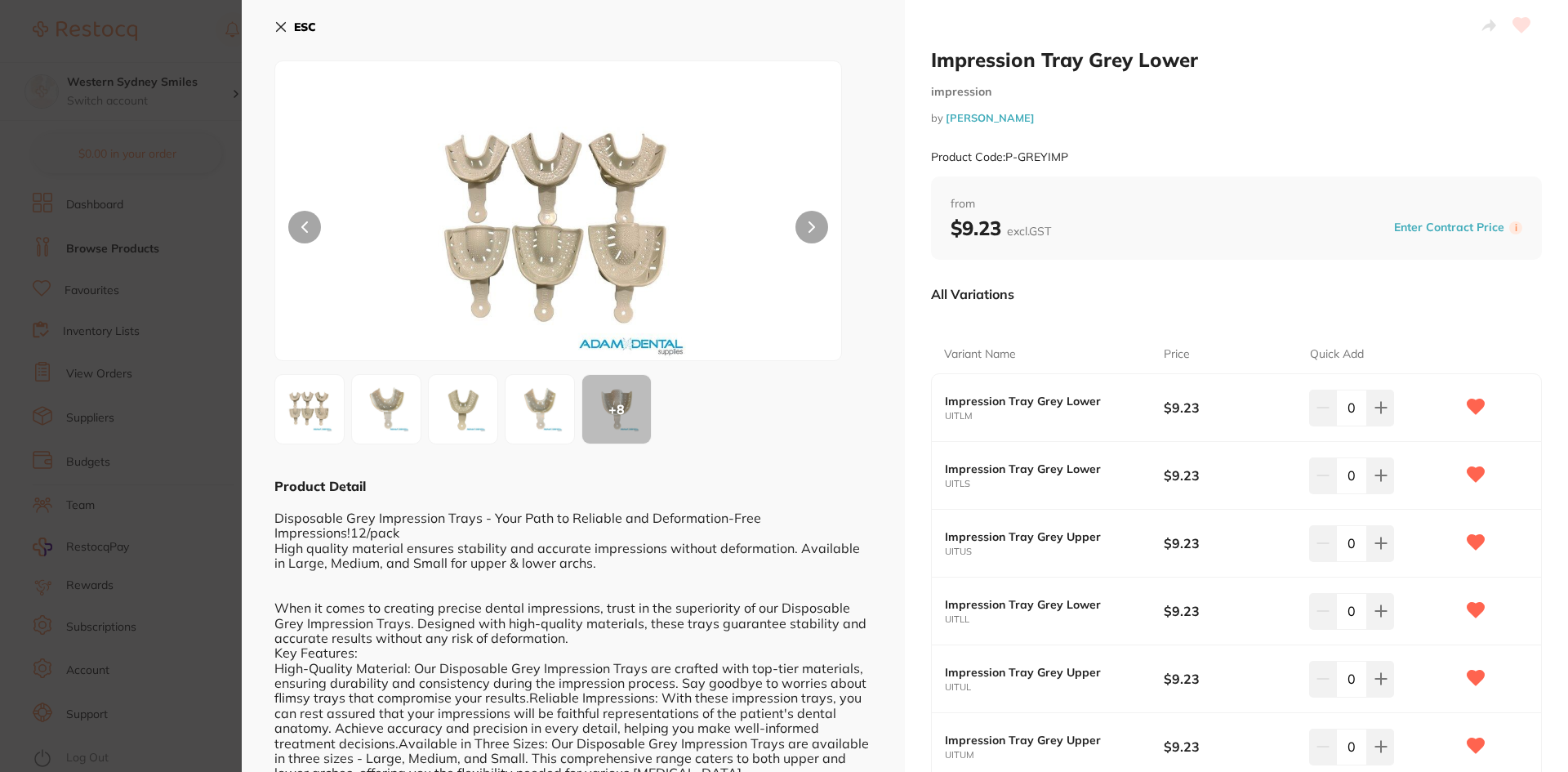
click at [282, 26] on icon at bounding box center [281, 27] width 9 height 9
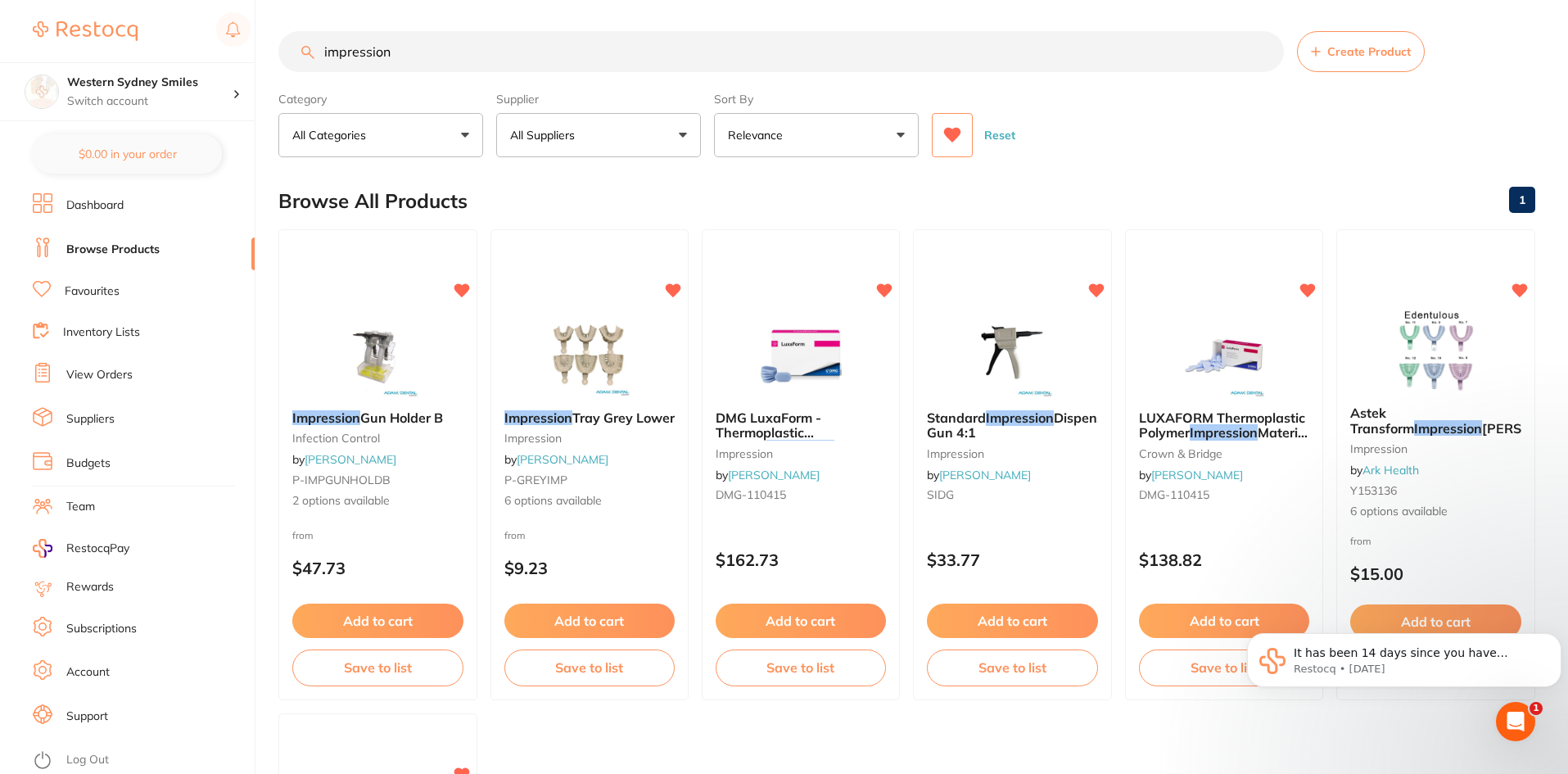
drag, startPoint x: 408, startPoint y: 57, endPoint x: 0, endPoint y: 16, distance: 410.1
click at [55, 37] on div "$0.00 Western Sydney Smiles Switch account Western Sydney Smiles $0.00 in your …" at bounding box center [784, 385] width 1568 height 774
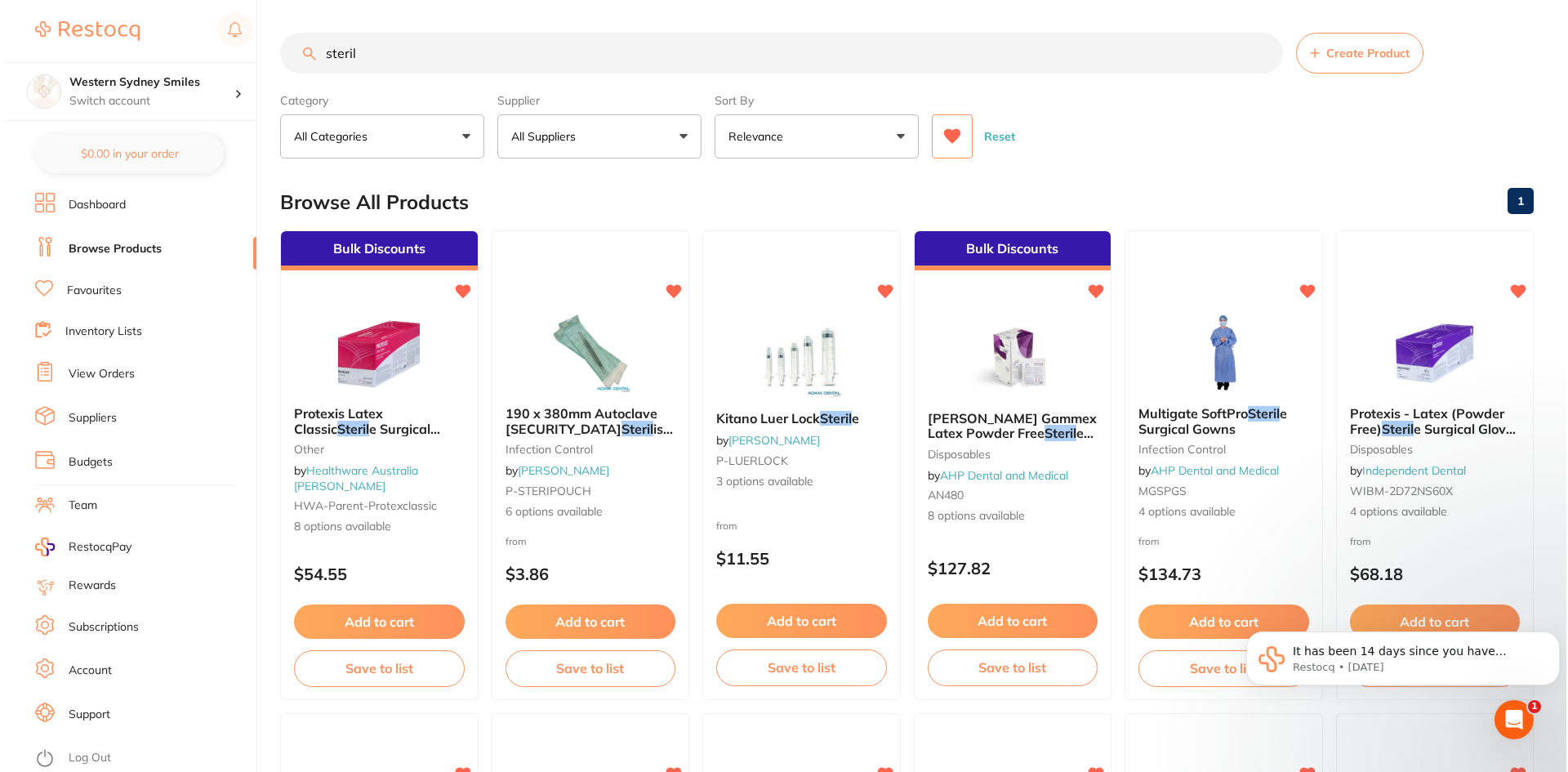
scroll to position [0, 0]
click at [615, 344] on img at bounding box center [587, 351] width 107 height 82
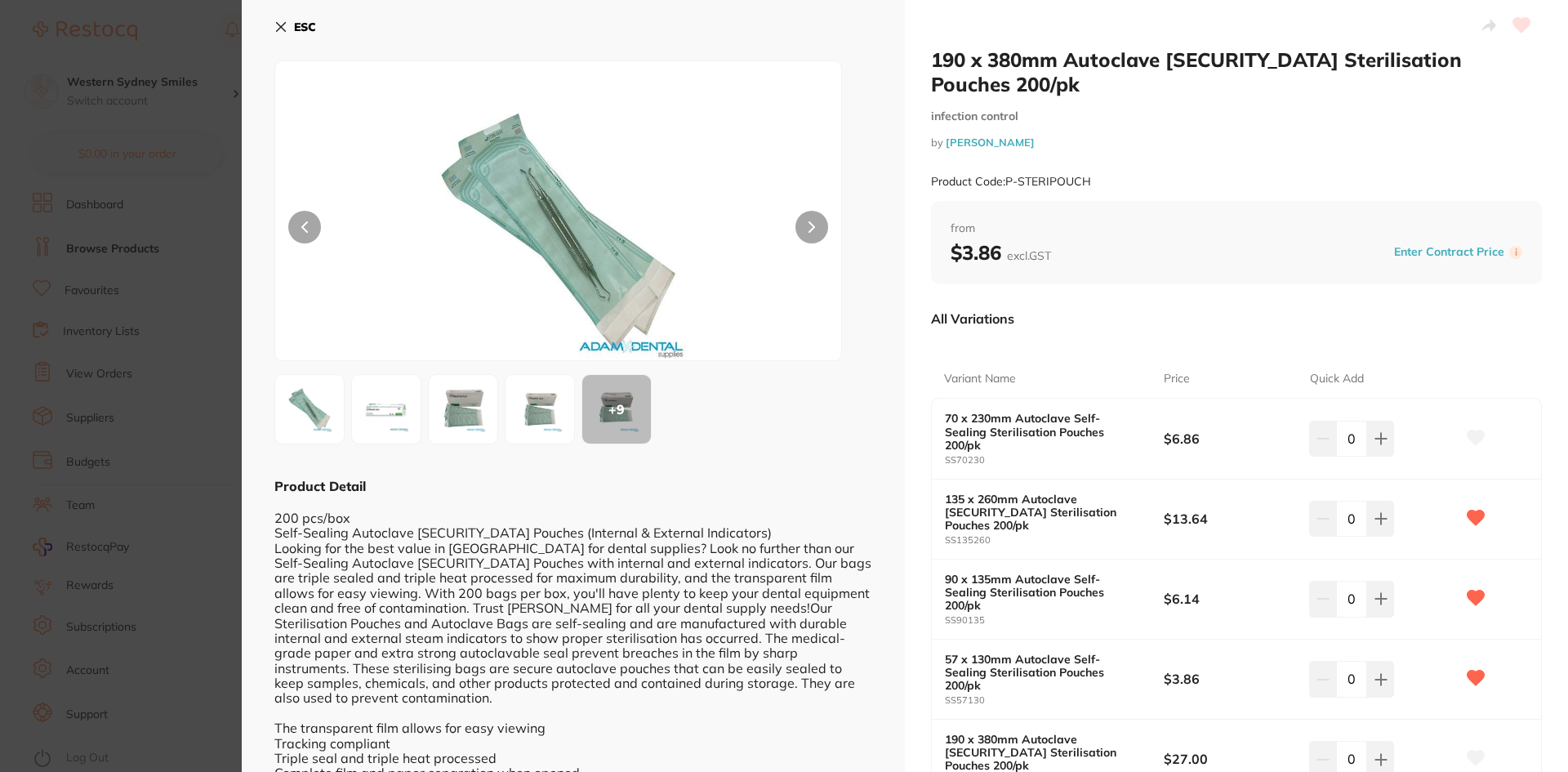
click at [289, 31] on button "ESC" at bounding box center [294, 27] width 42 height 27
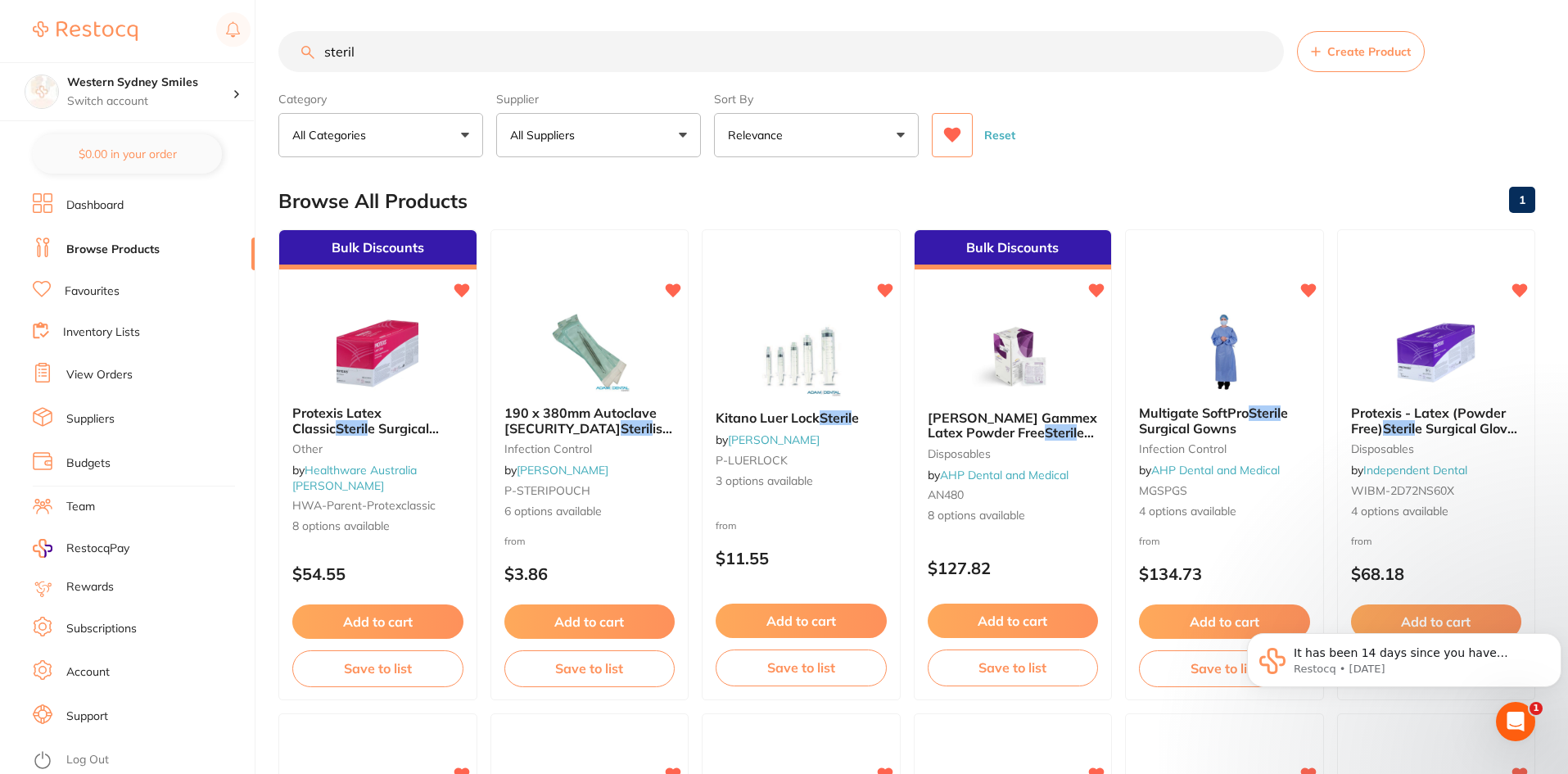
drag, startPoint x: 398, startPoint y: 51, endPoint x: 301, endPoint y: 48, distance: 97.0
click at [302, 48] on div "steril Create Product" at bounding box center [906, 51] width 1257 height 41
paste input "Microapplicator"
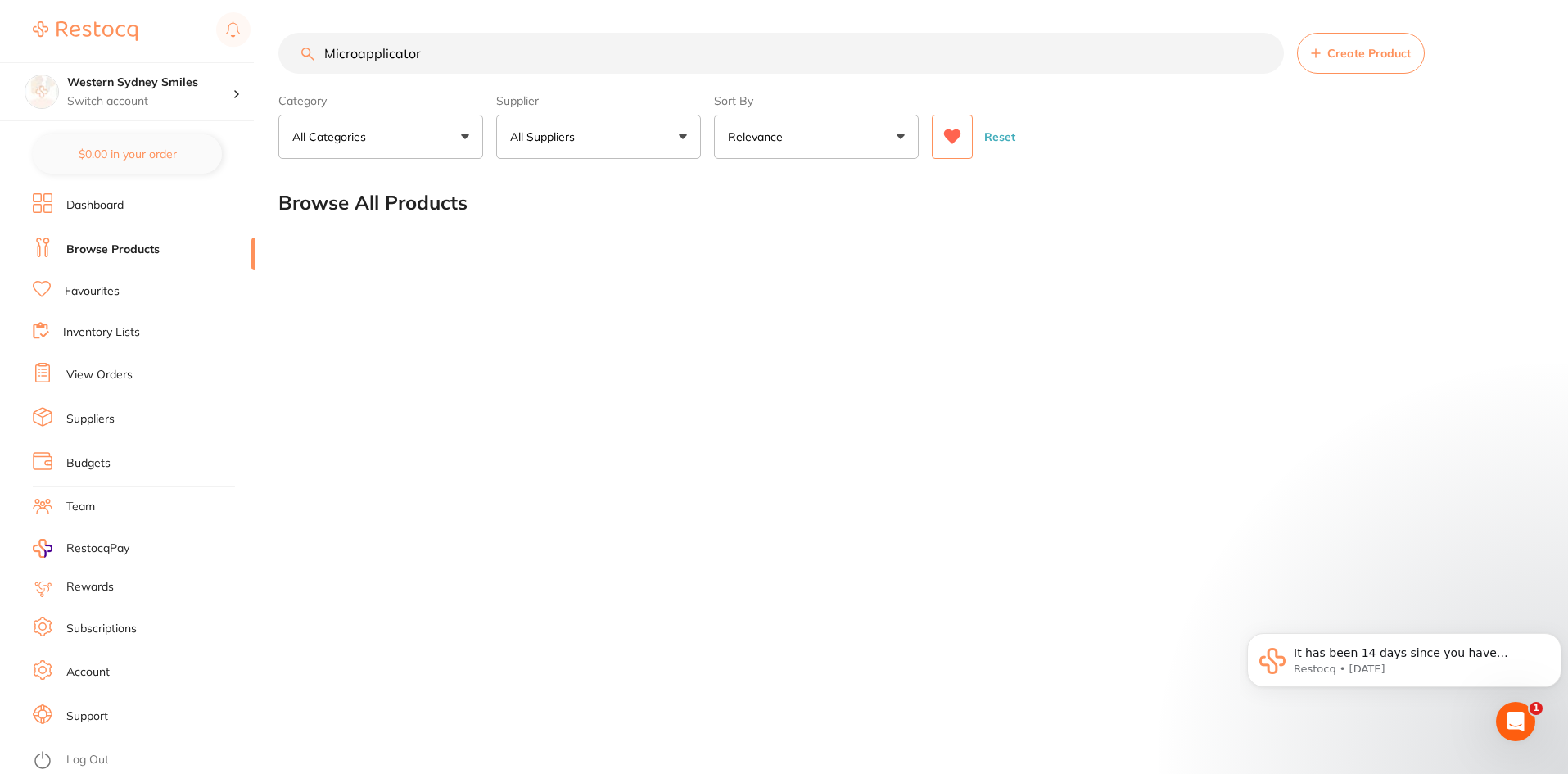
scroll to position [0, 0]
type input "M"
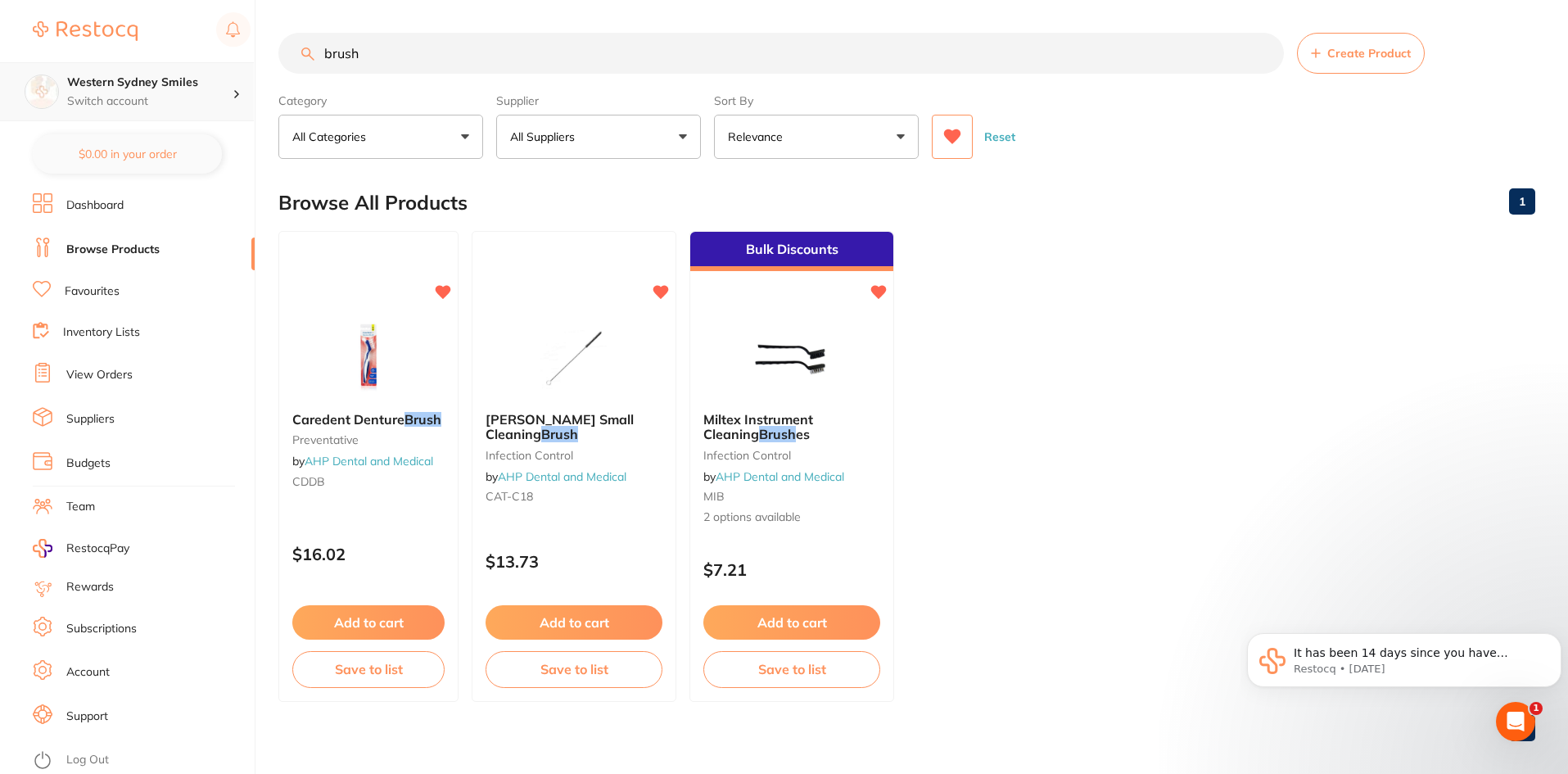
scroll to position [1, 0]
drag, startPoint x: 421, startPoint y: 40, endPoint x: 204, endPoint y: 78, distance: 220.3
click at [208, 78] on div "$0.00 Western Sydney Smiles Switch account Western Sydney Smiles $0.00 in your …" at bounding box center [784, 387] width 1568 height 774
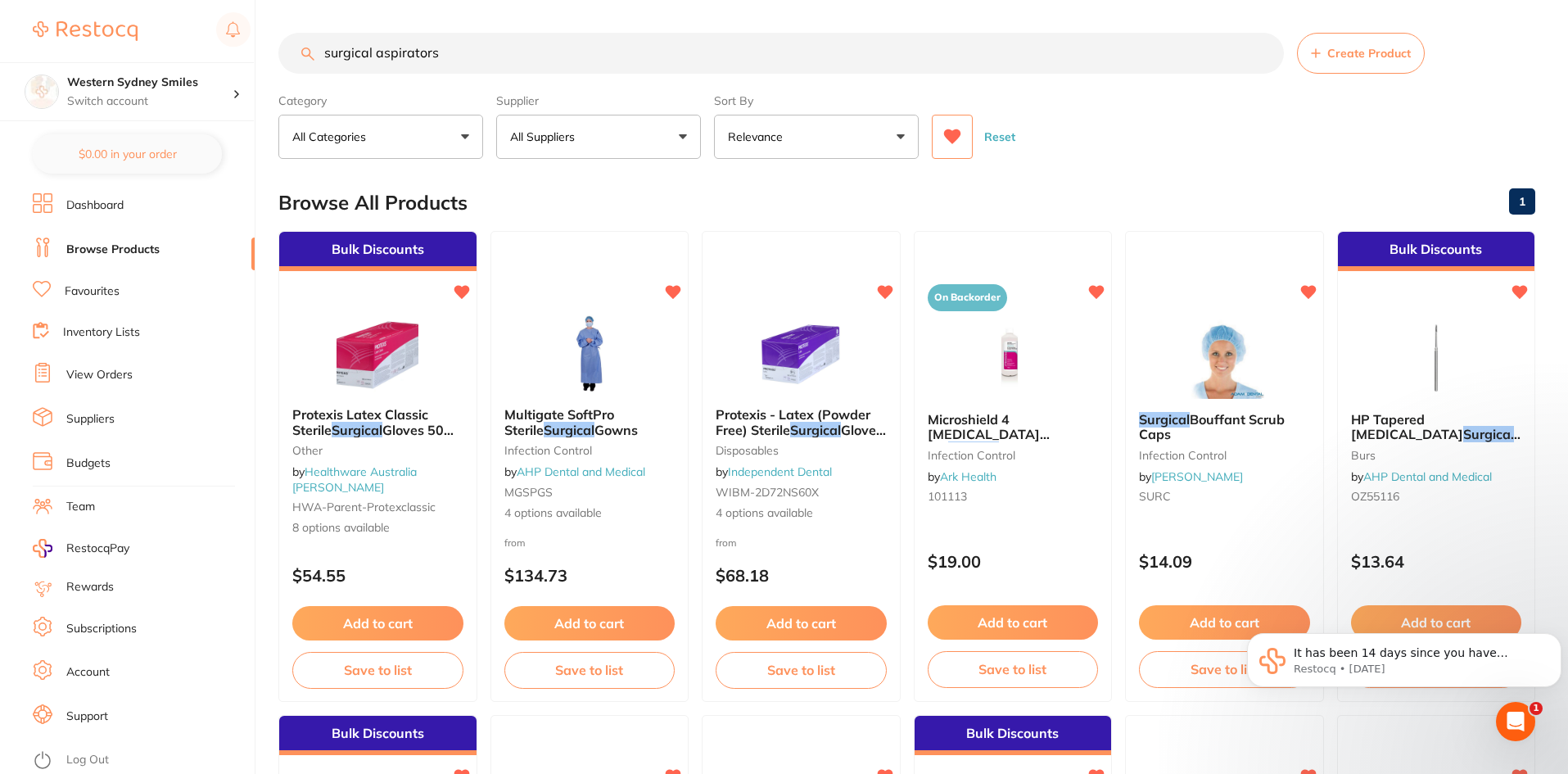
scroll to position [0, 0]
drag, startPoint x: 379, startPoint y: 58, endPoint x: 262, endPoint y: 37, distance: 118.9
click at [268, 37] on div "$0.00 Western Sydney Smiles Switch account Western Sydney Smiles $0.00 in your …" at bounding box center [784, 387] width 1568 height 774
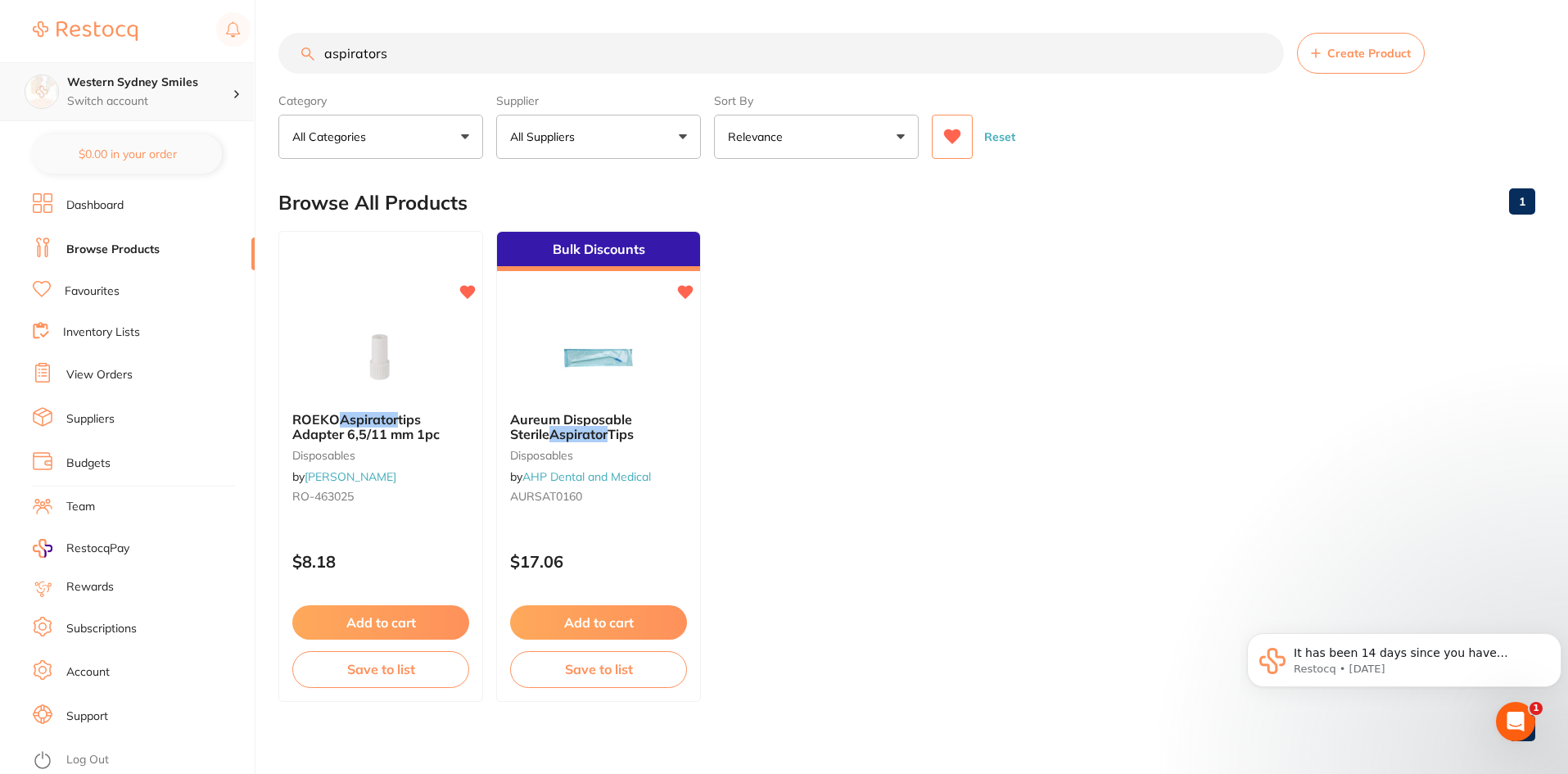
drag, startPoint x: 466, startPoint y: 56, endPoint x: 0, endPoint y: 118, distance: 470.1
click at [0, 95] on div "$0.00 Western Sydney Smiles Switch account Western Sydney Smiles $0.00 in your …" at bounding box center [784, 387] width 1568 height 774
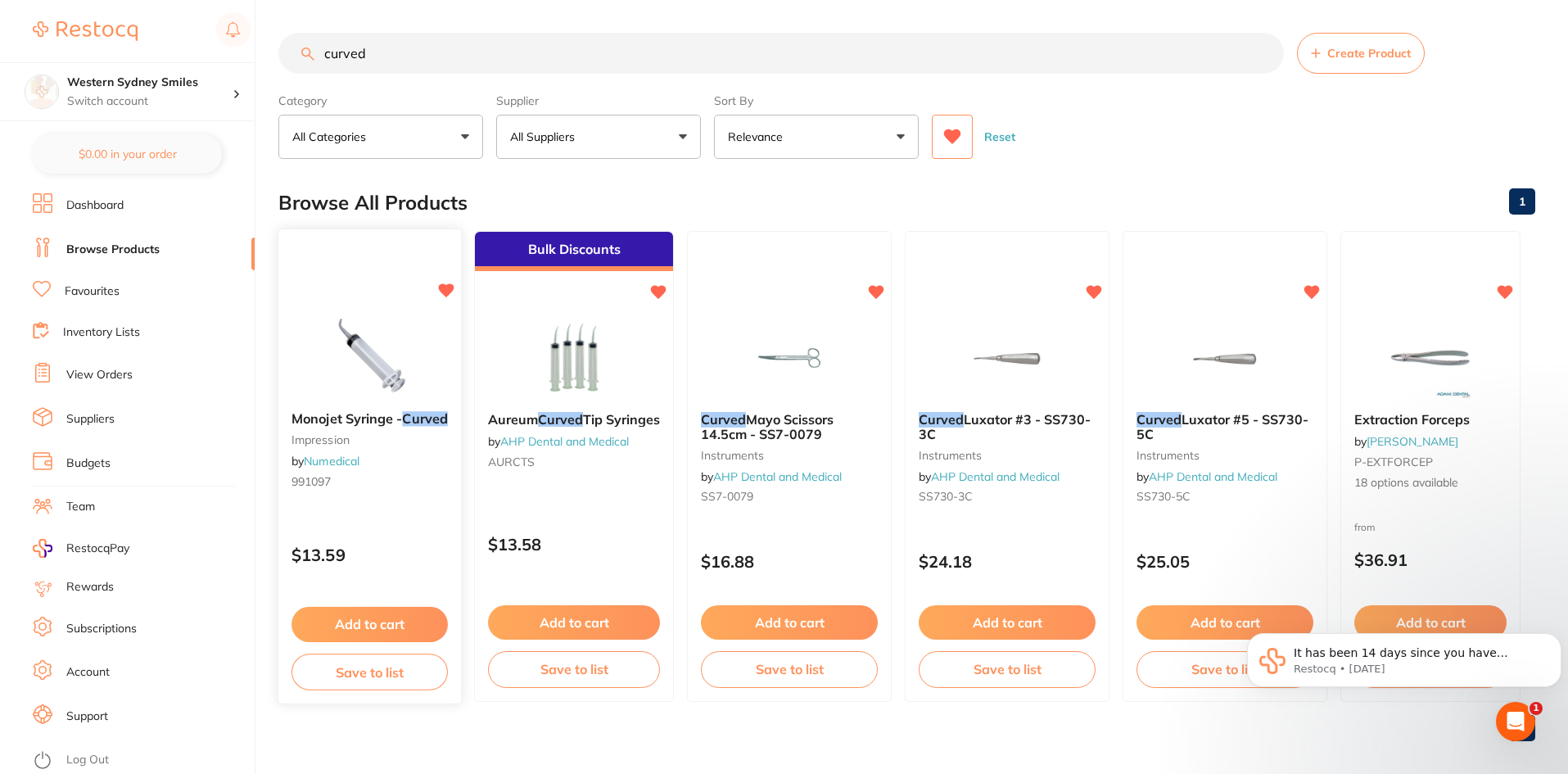
click at [408, 387] on img at bounding box center [369, 356] width 107 height 82
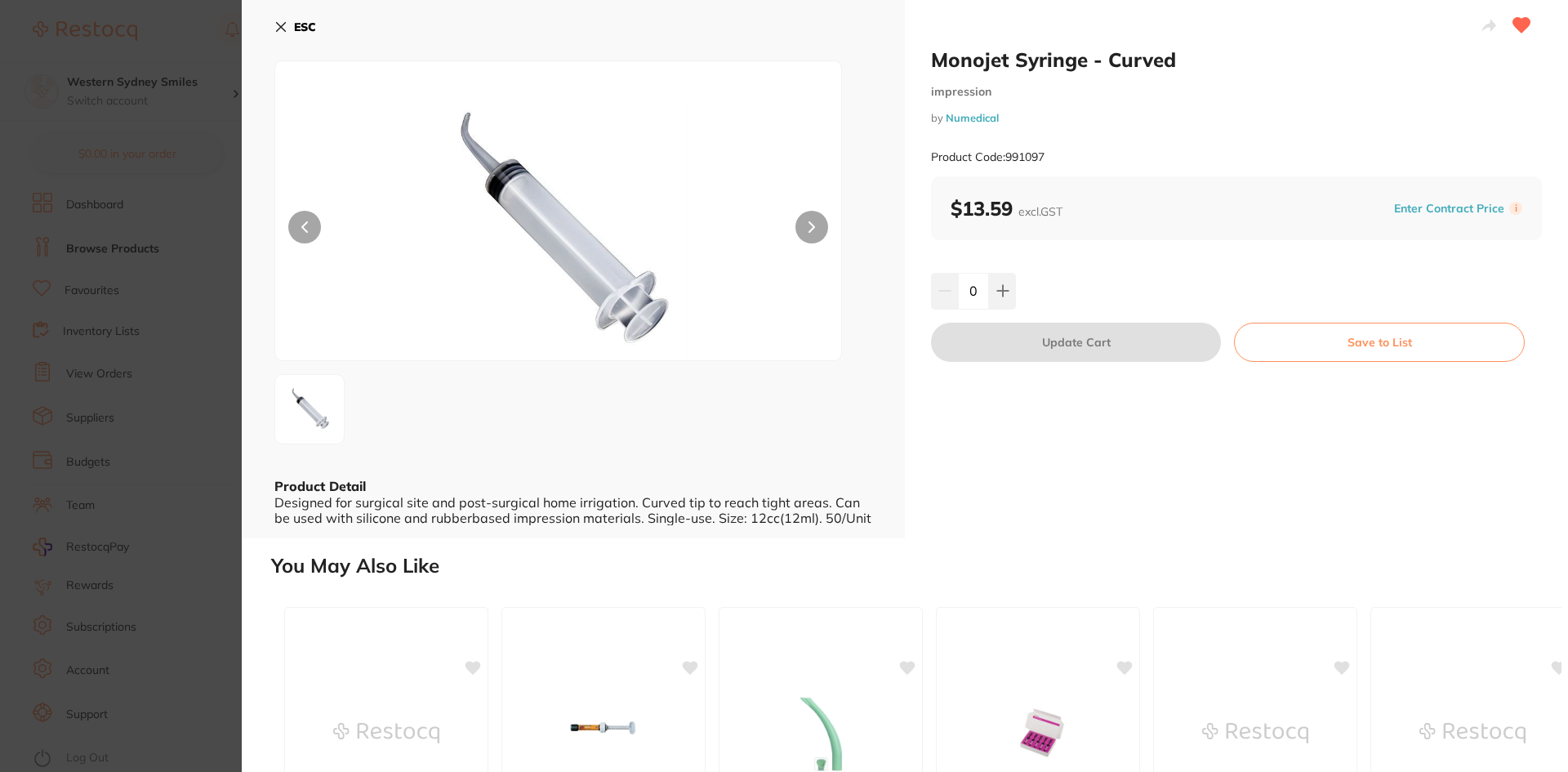
click at [272, 29] on div "ESC Product Detail Designed for surgical site and post-surgical home irrigation…" at bounding box center [573, 269] width 663 height 539
click at [280, 34] on button "ESC" at bounding box center [294, 27] width 42 height 27
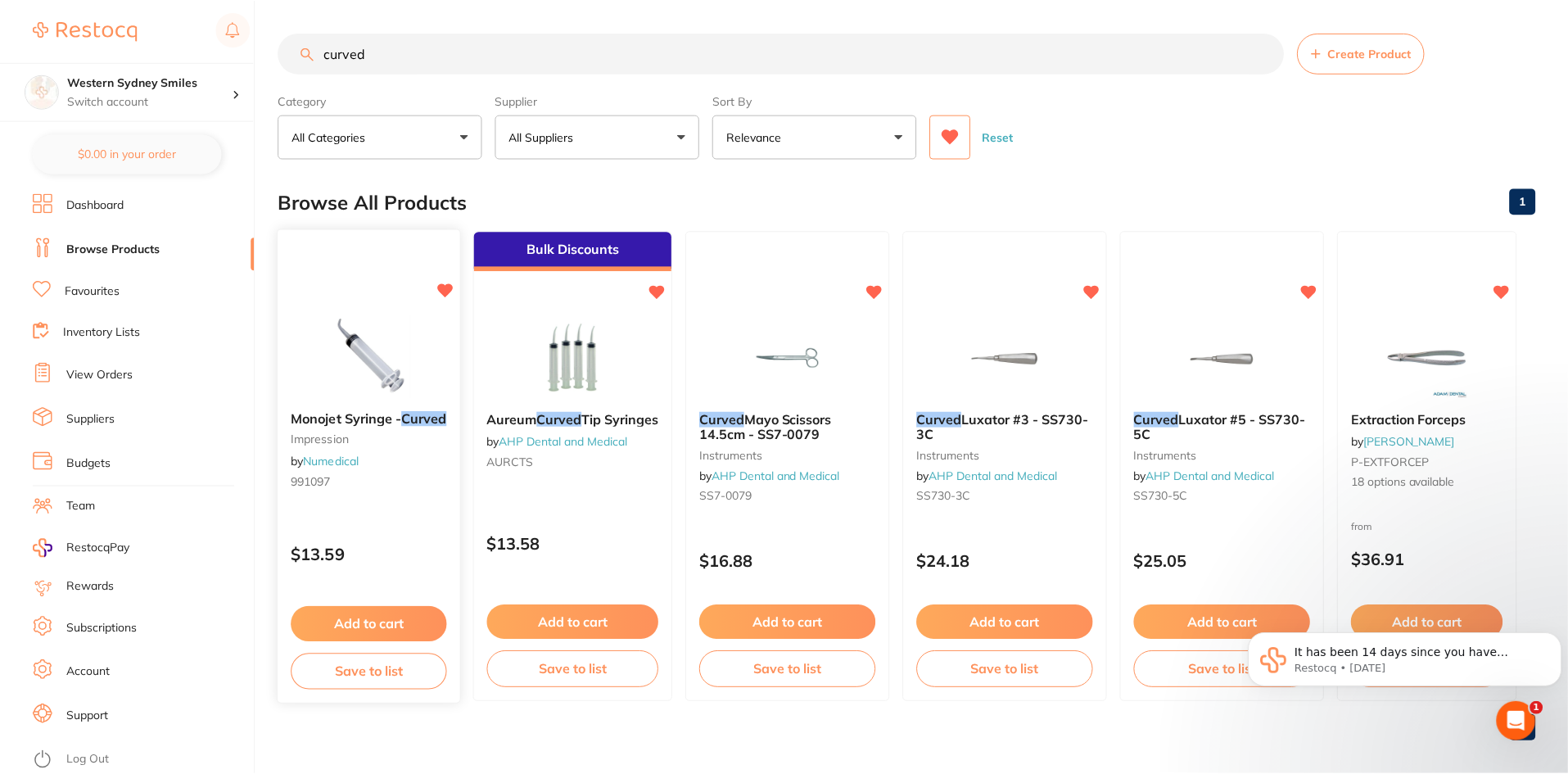
scroll to position [1, 0]
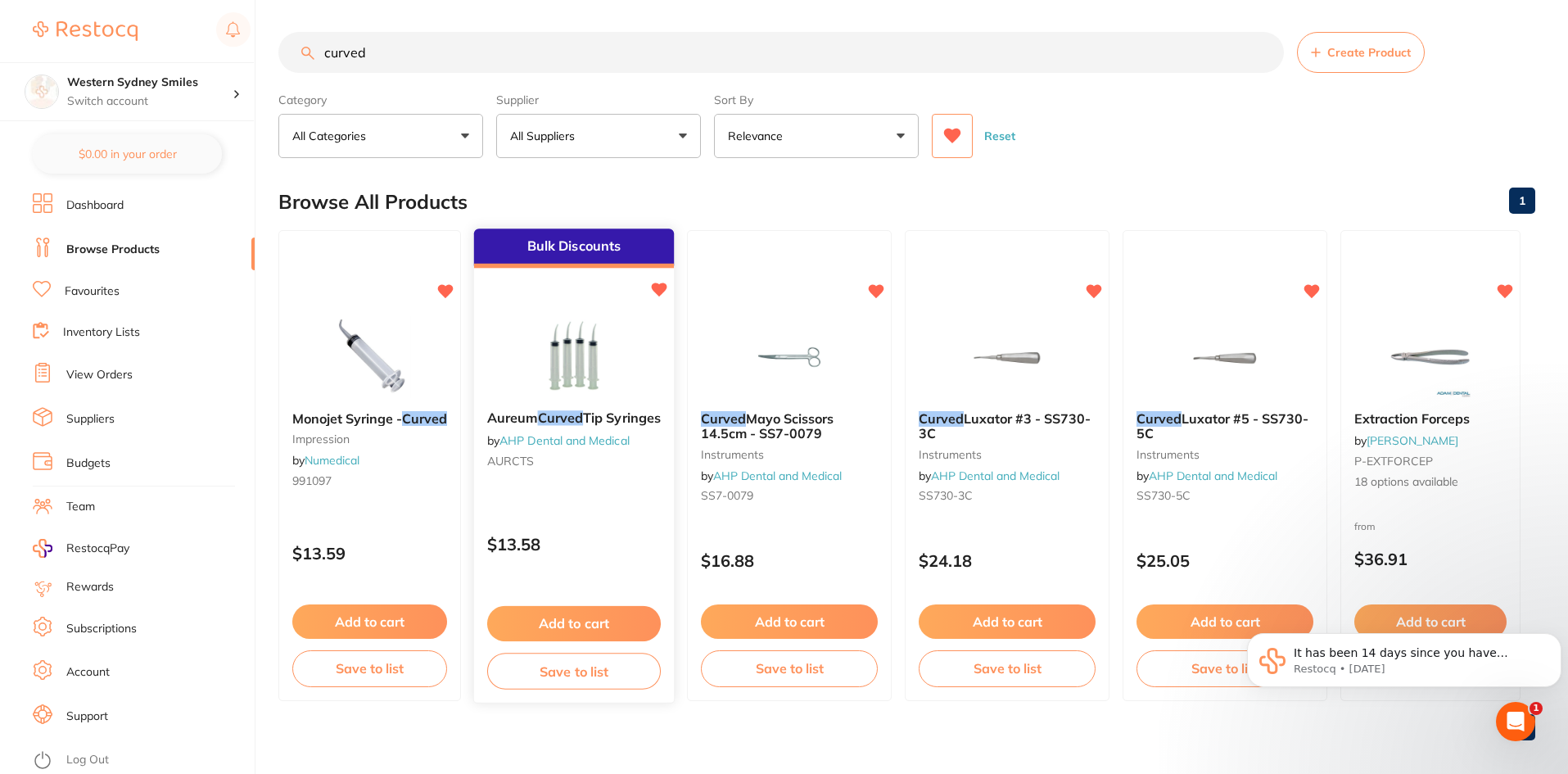
click at [592, 487] on div "Aureum Curved Tip Syringes by AHP Dental and Medical AURCTS" at bounding box center [574, 442] width 200 height 90
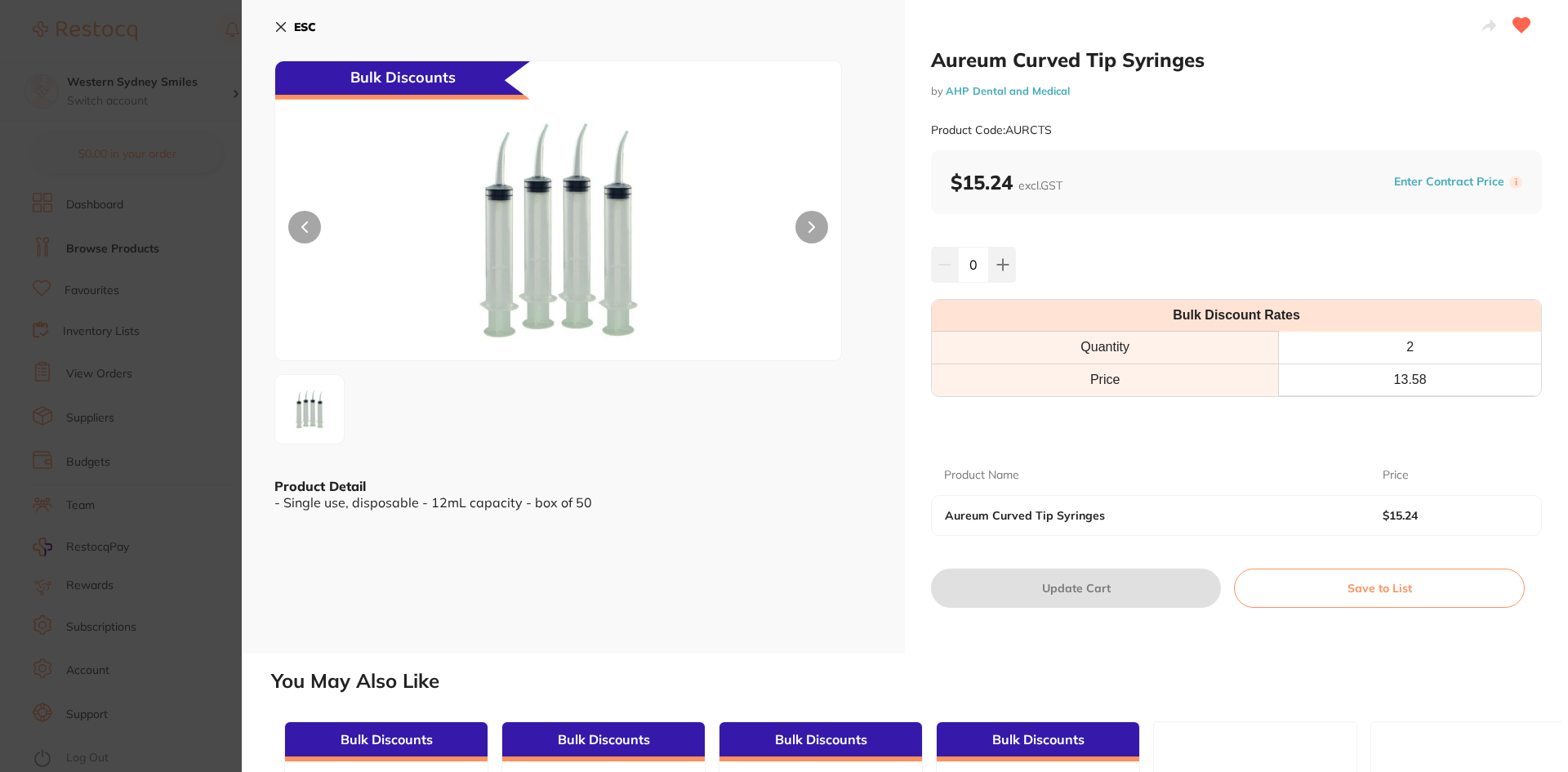
click at [276, 22] on icon at bounding box center [280, 27] width 13 height 13
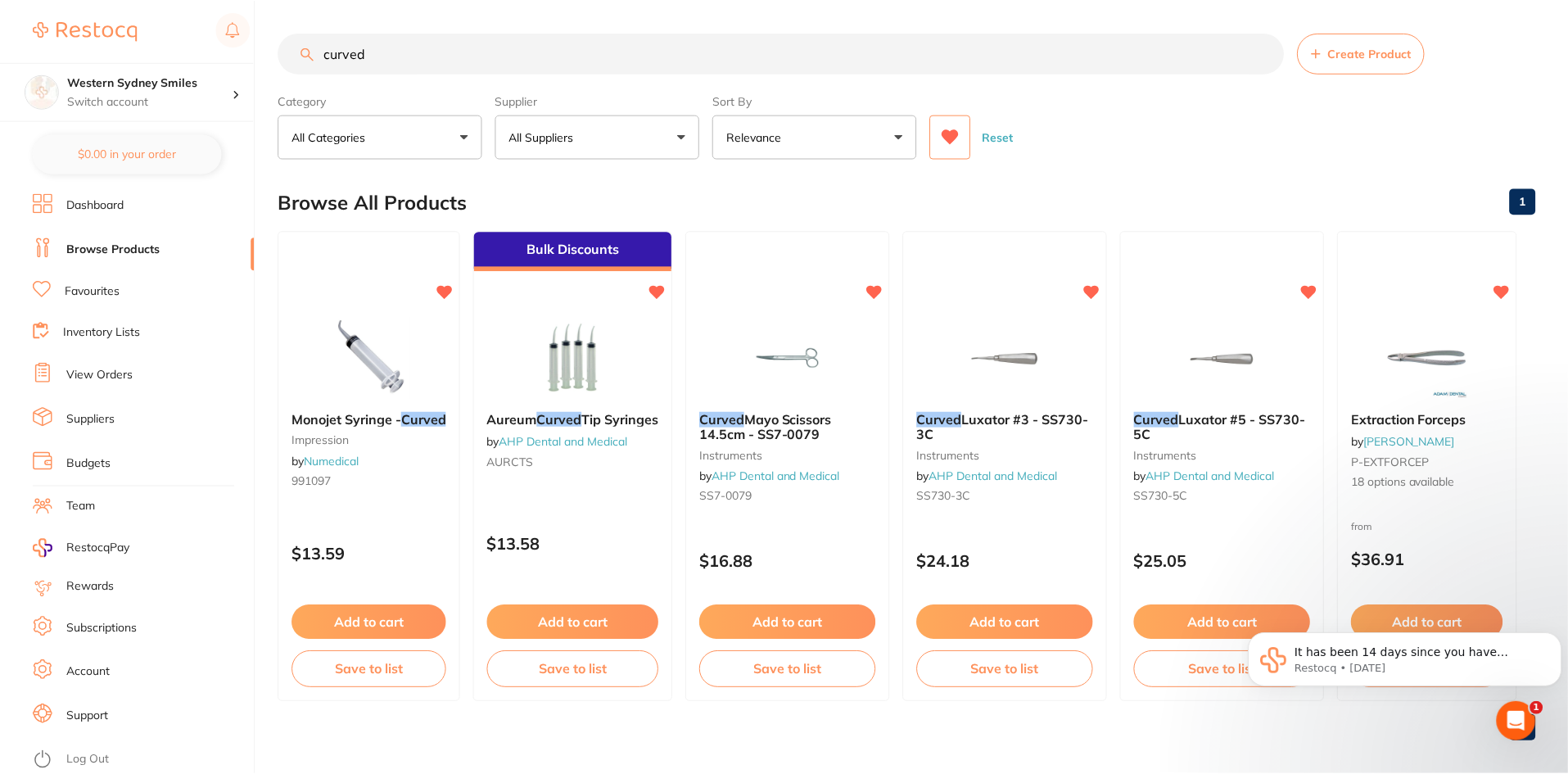
scroll to position [1, 0]
drag, startPoint x: 391, startPoint y: 57, endPoint x: 0, endPoint y: 4, distance: 394.6
click at [1, 13] on div "$0.00 Western Sydney Smiles Switch account Western Sydney Smiles $0.00 in your …" at bounding box center [784, 386] width 1568 height 774
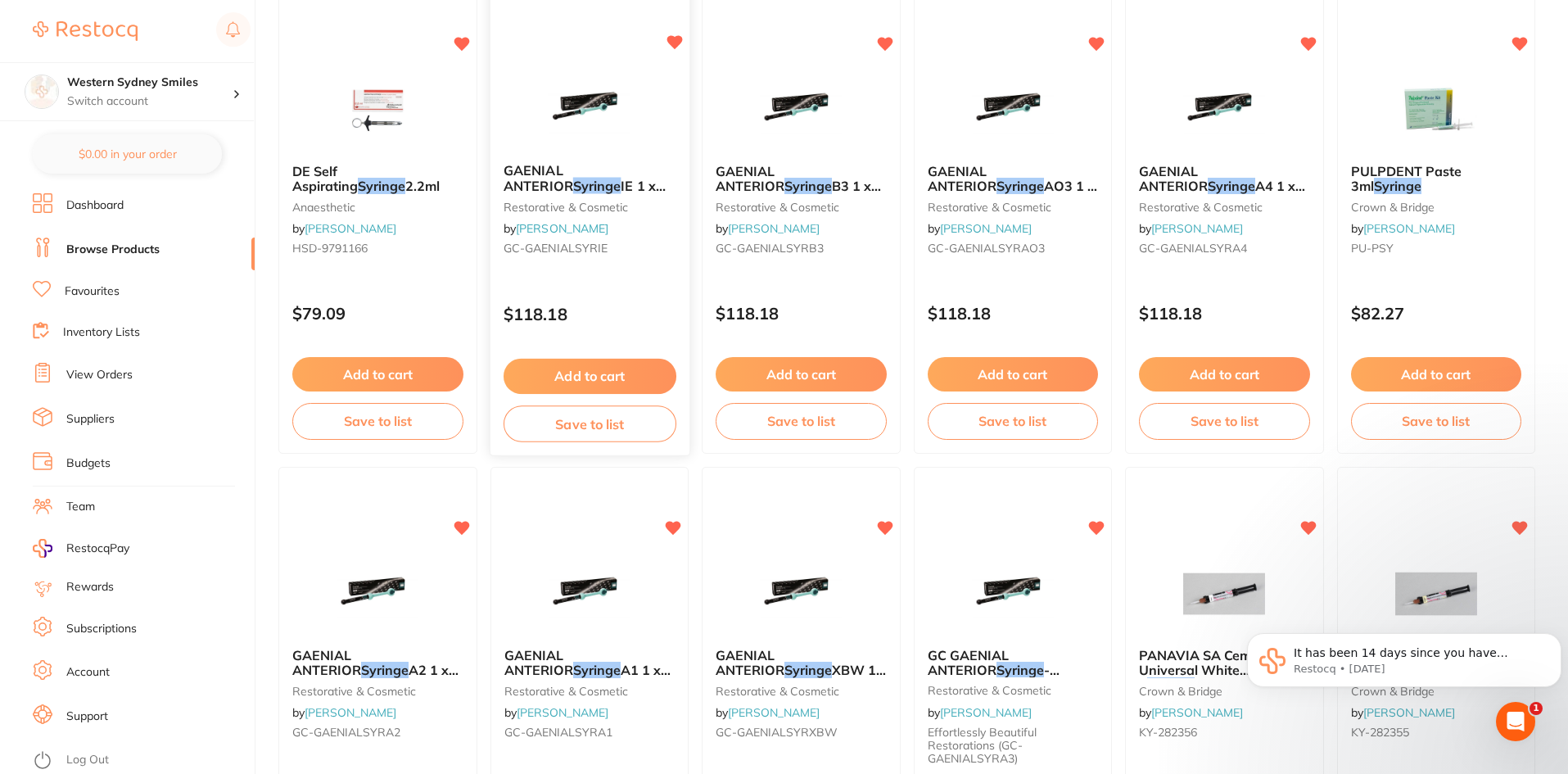
scroll to position [0, 0]
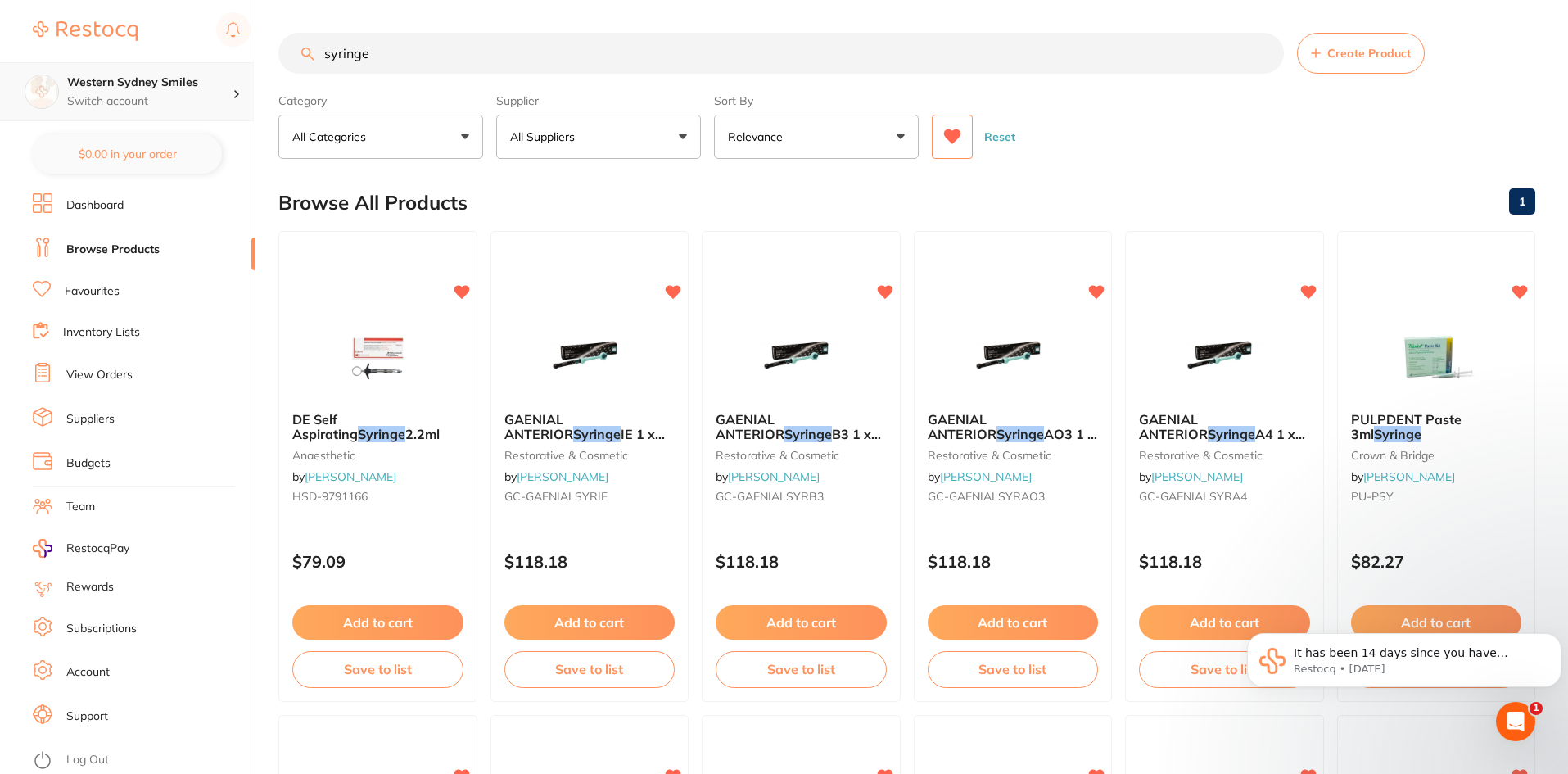
drag, startPoint x: 394, startPoint y: 58, endPoint x: 0, endPoint y: 74, distance: 394.3
click at [0, 77] on div "$0.00 Western Sydney Smiles Switch account Western Sydney Smiles $0.00 in your …" at bounding box center [784, 387] width 1568 height 774
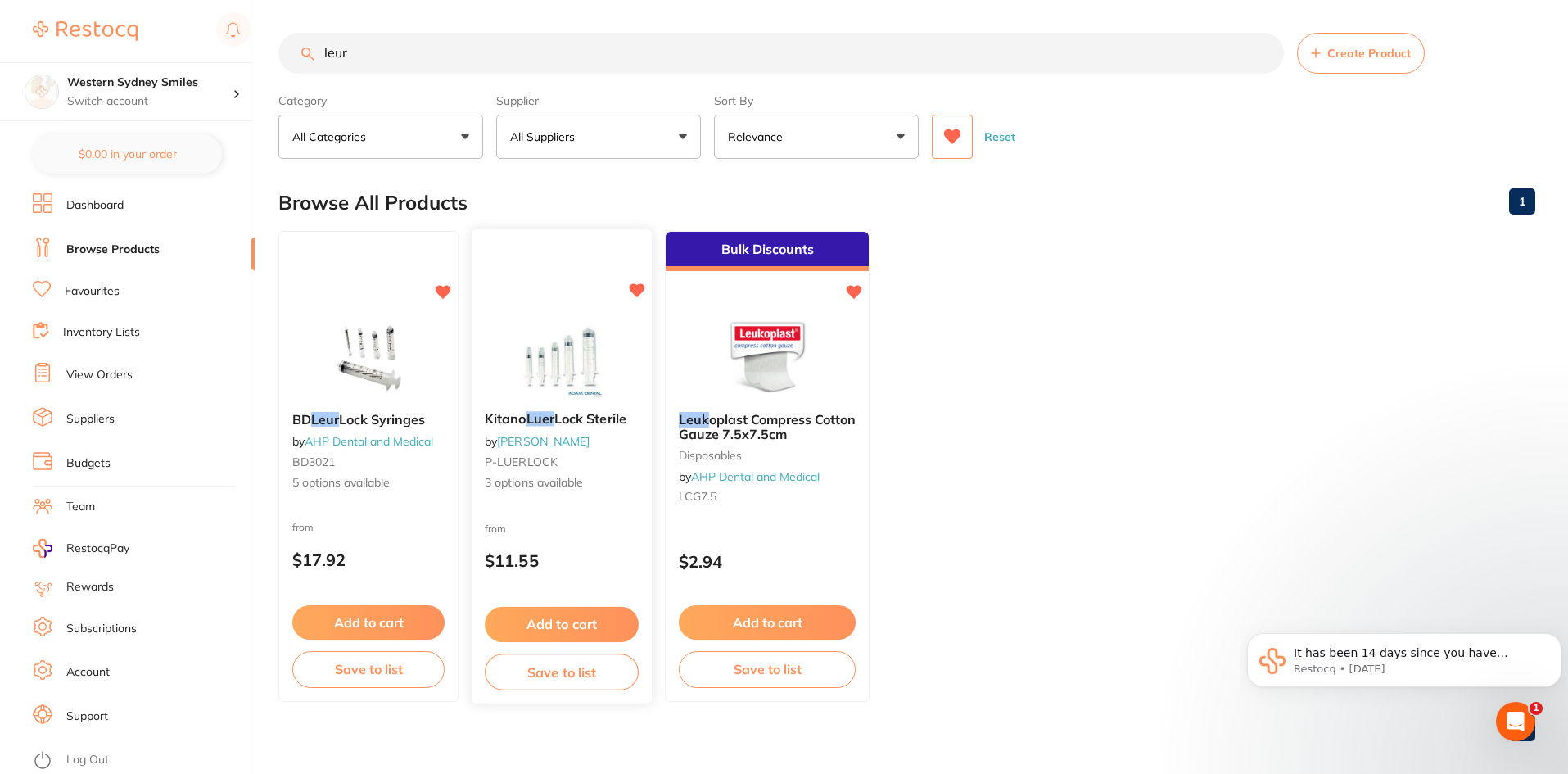
click at [576, 303] on div "[PERSON_NAME] Lock Sterile by [PERSON_NAME] P-LUERLOCK 3 options available from…" at bounding box center [561, 466] width 182 height 475
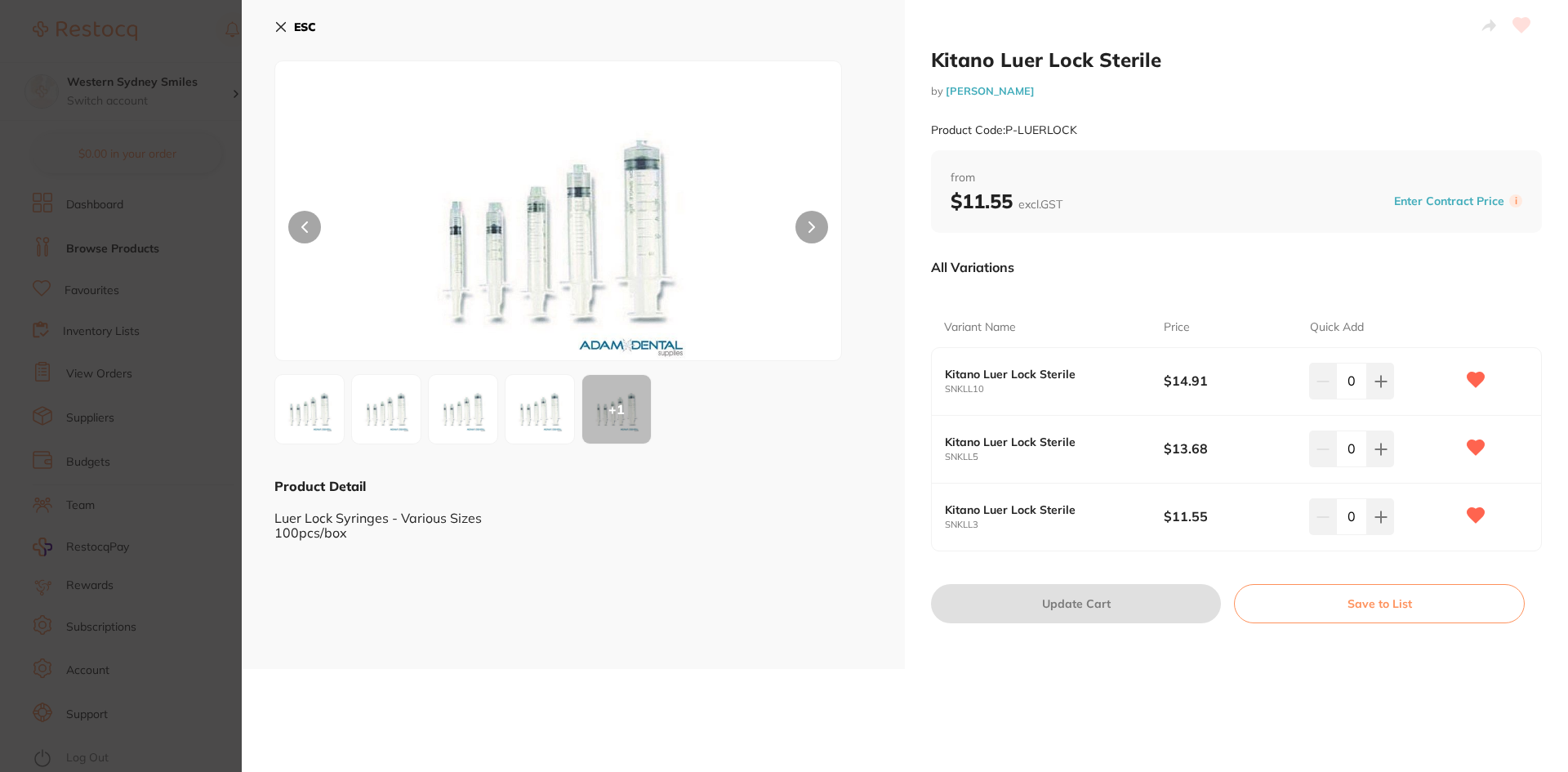
click at [1010, 378] on b "Kitano Luer Lock Sterile" at bounding box center [1043, 374] width 197 height 13
click at [1003, 458] on small "SNKLL5" at bounding box center [1053, 457] width 218 height 11
click at [1006, 539] on div "Kitano Luer Lock Sterile SNKLL3 $11.55 0" at bounding box center [1236, 517] width 609 height 67
click at [517, 388] on img at bounding box center [539, 409] width 58 height 58
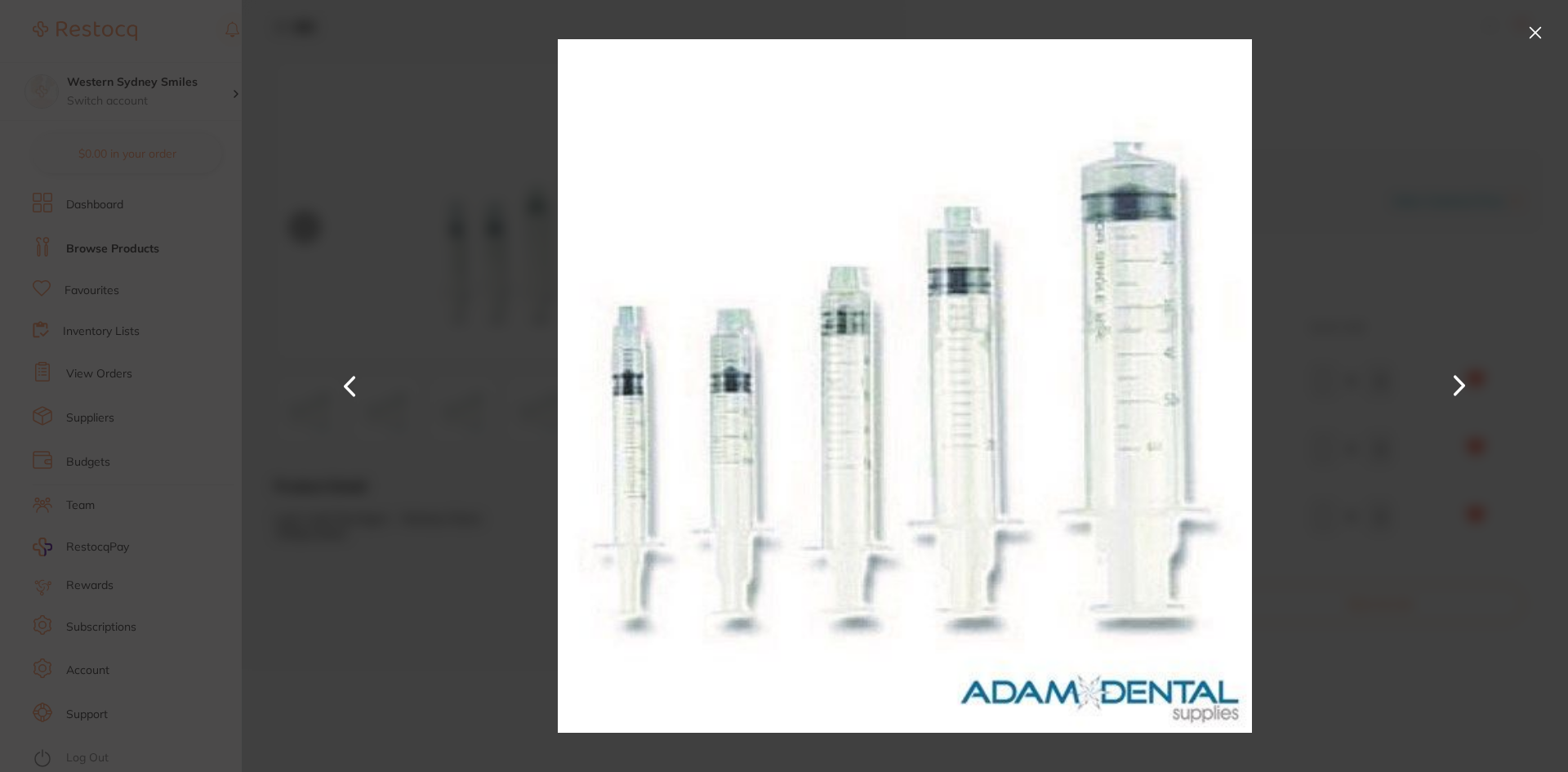
click at [1534, 36] on button at bounding box center [1535, 33] width 27 height 27
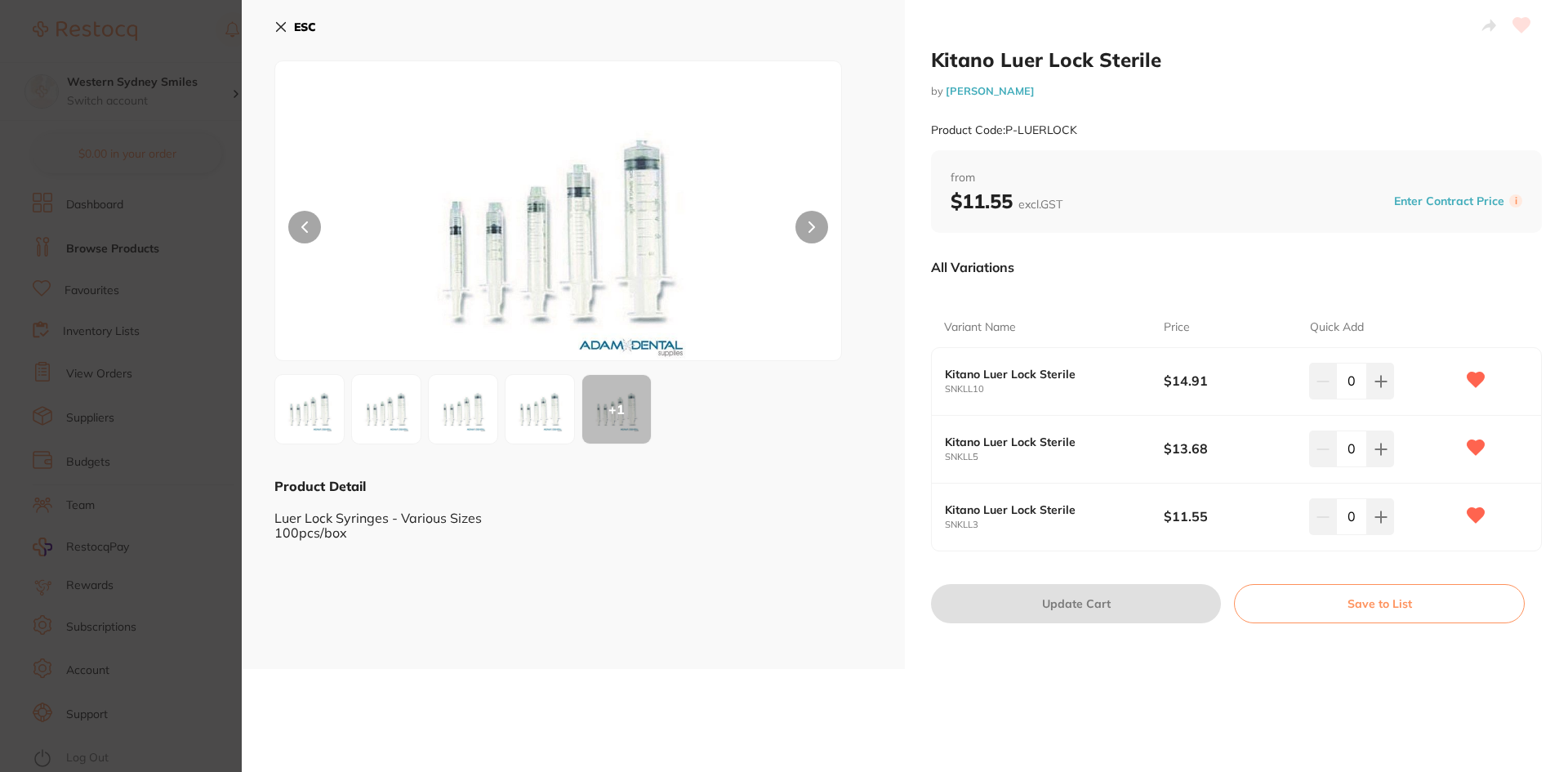
click at [274, 24] on icon at bounding box center [280, 27] width 13 height 13
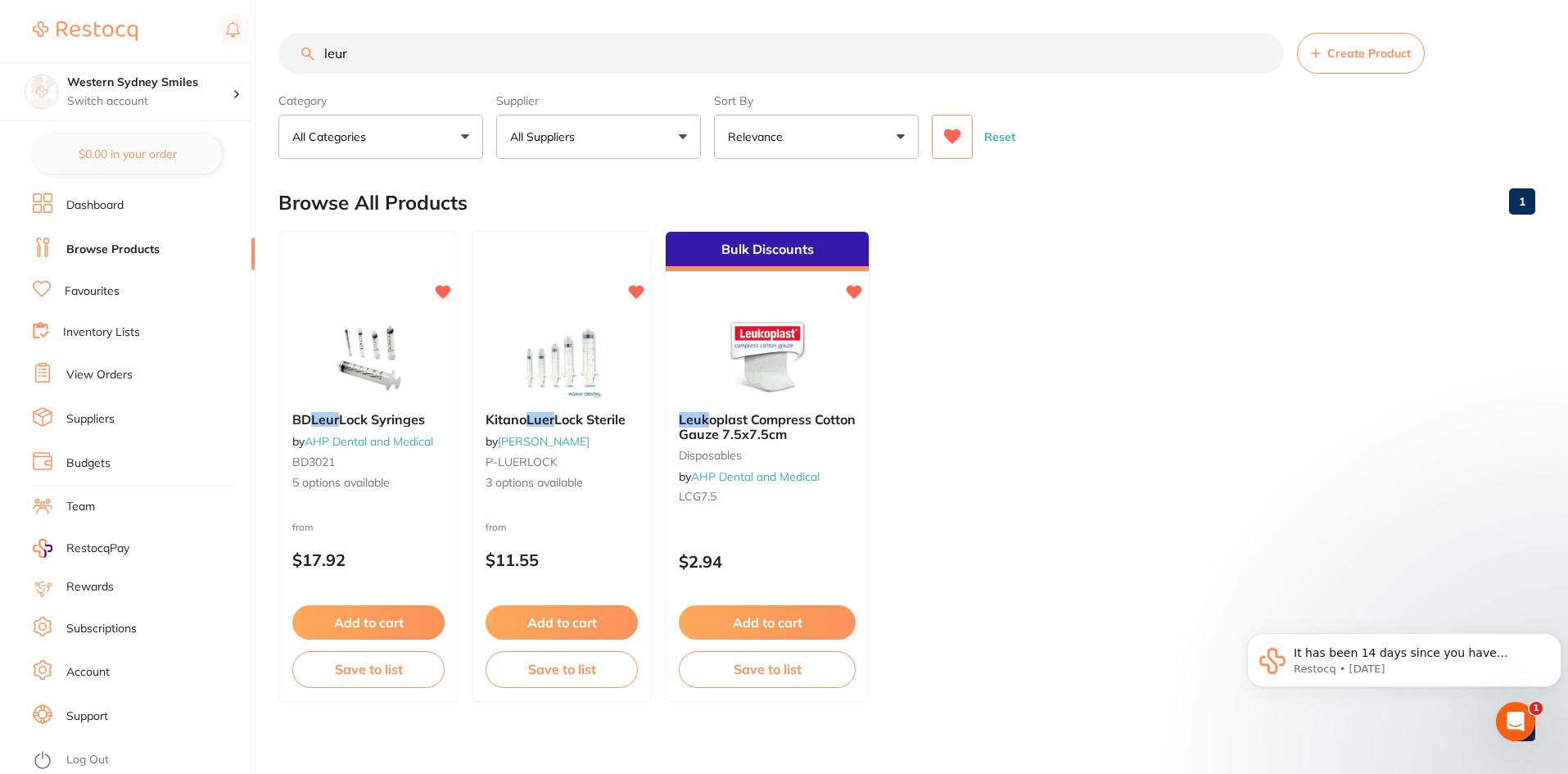
drag, startPoint x: 592, startPoint y: 68, endPoint x: 0, endPoint y: 136, distance: 595.9
click at [0, 134] on div "$0.00 Western Sydney Smiles Switch account Western Sydney Smiles $0.00 in your …" at bounding box center [784, 387] width 1568 height 774
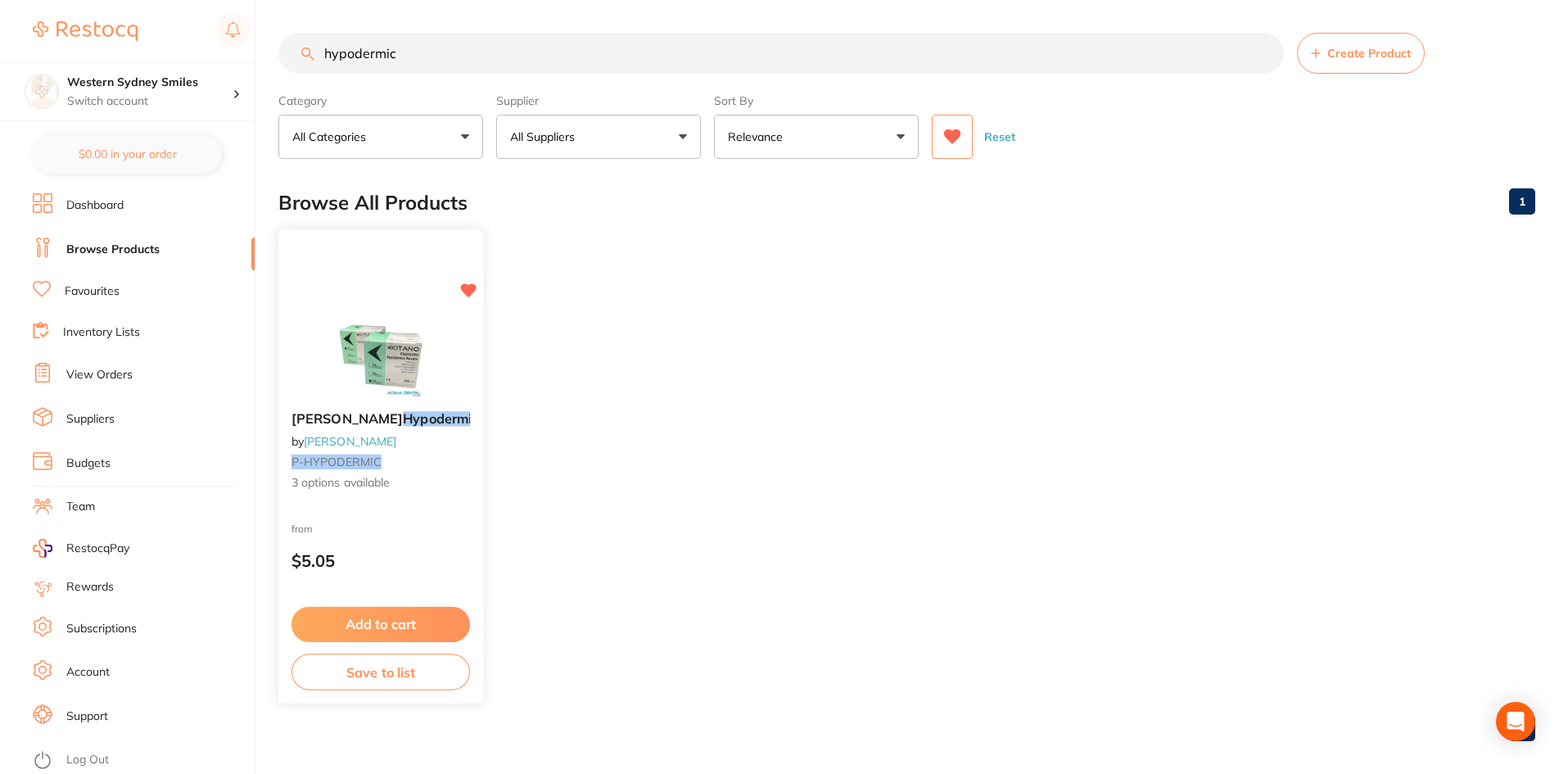
click at [402, 349] on img at bounding box center [380, 356] width 107 height 82
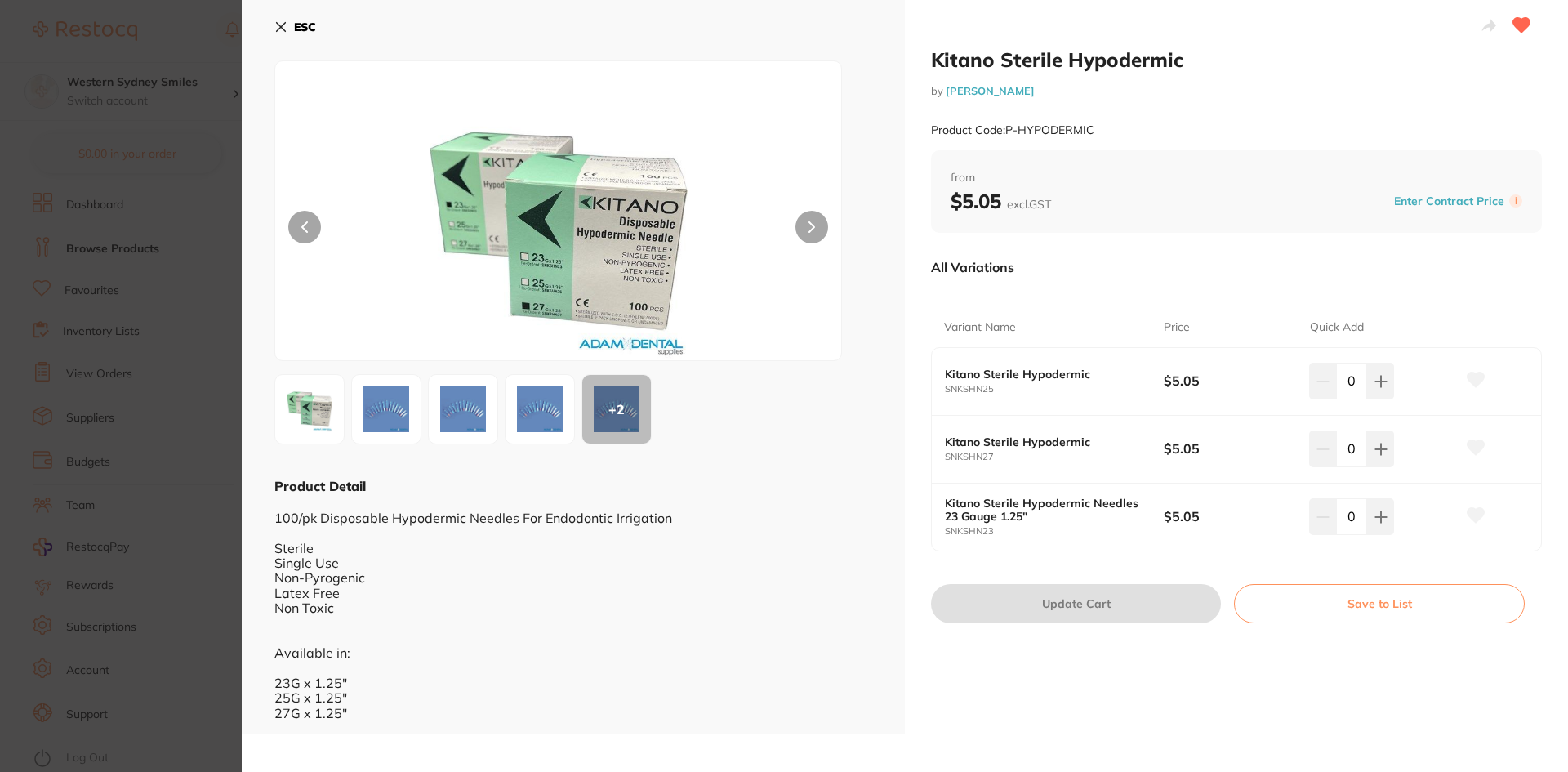
click at [281, 32] on icon at bounding box center [280, 27] width 13 height 13
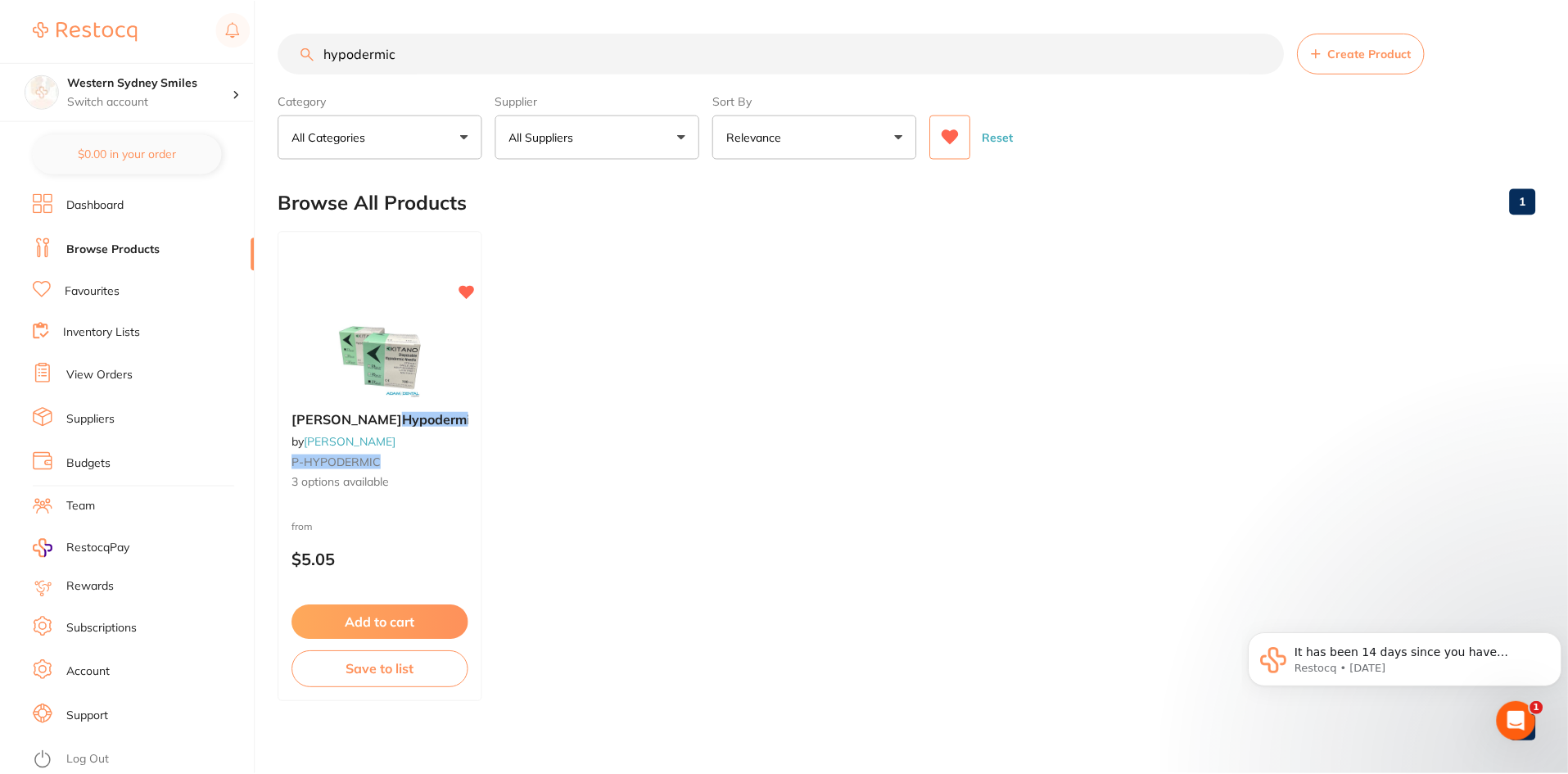
scroll to position [1, 0]
drag, startPoint x: 419, startPoint y: 66, endPoint x: 37, endPoint y: 41, distance: 382.8
click at [37, 41] on div "$0.00 Western Sydney Smiles Switch account Western Sydney Smiles $0.00 in your …" at bounding box center [784, 386] width 1568 height 774
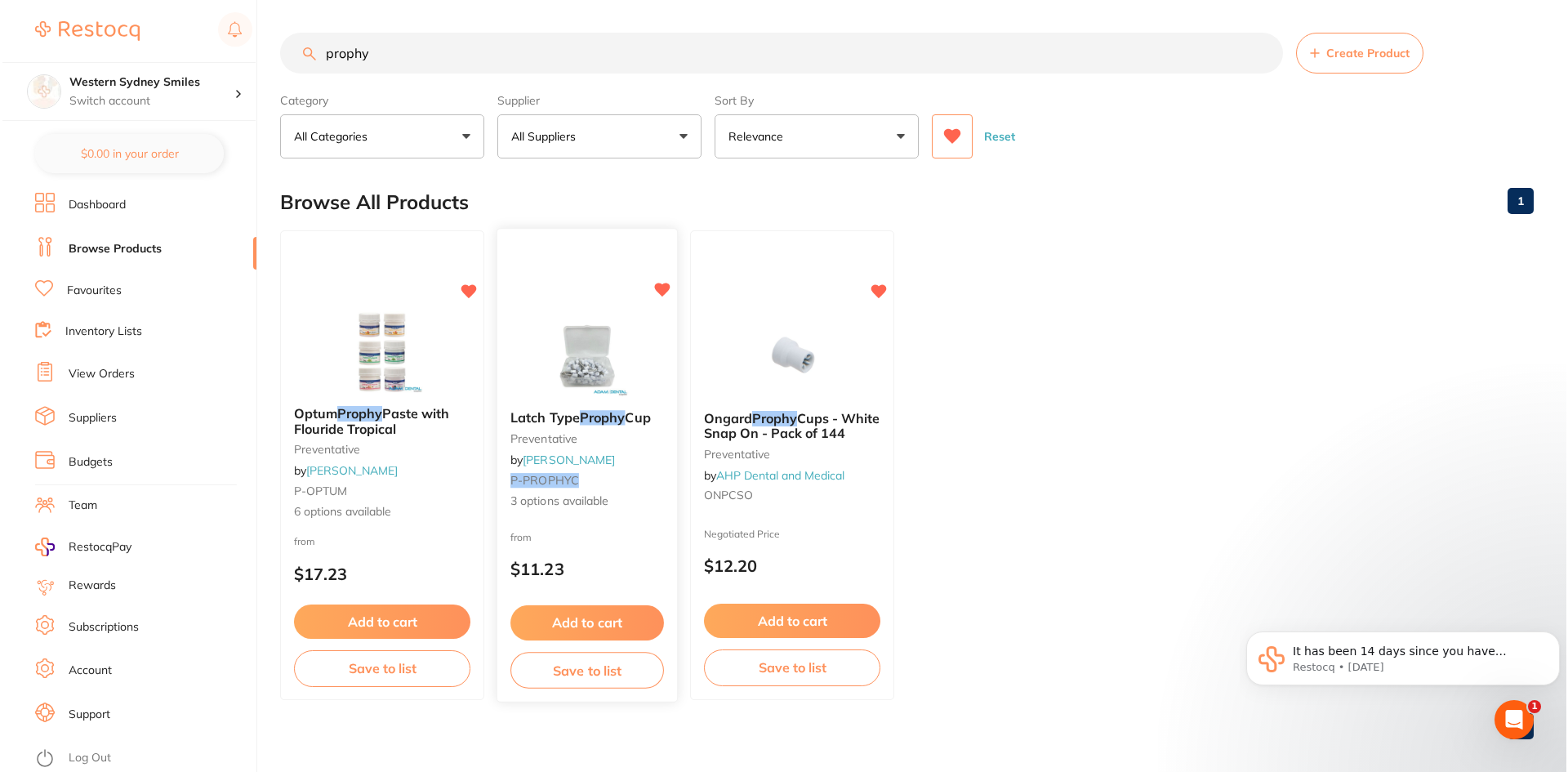
scroll to position [0, 0]
click at [635, 350] on img at bounding box center [584, 355] width 107 height 82
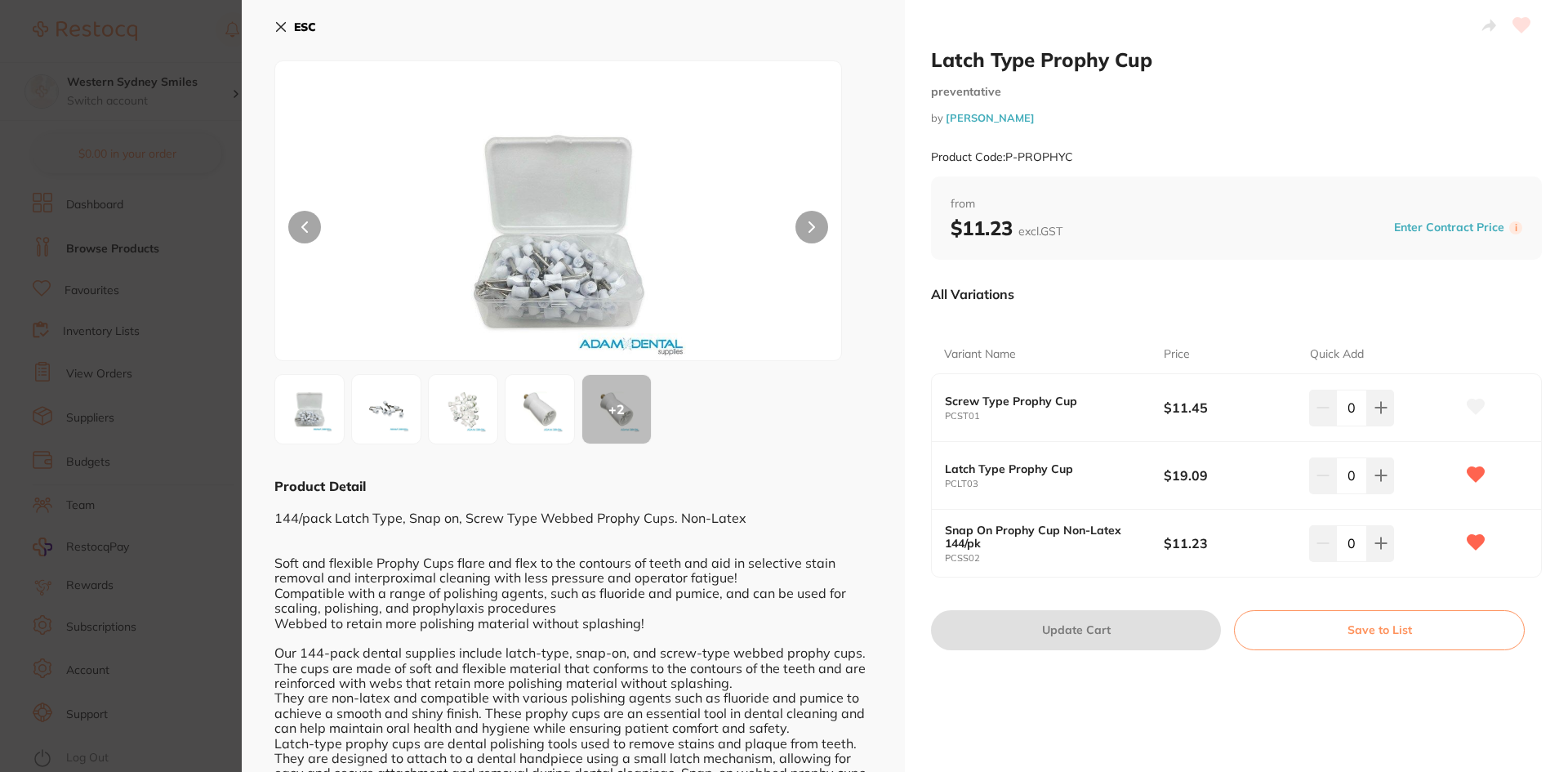
click at [275, 27] on icon at bounding box center [280, 27] width 13 height 13
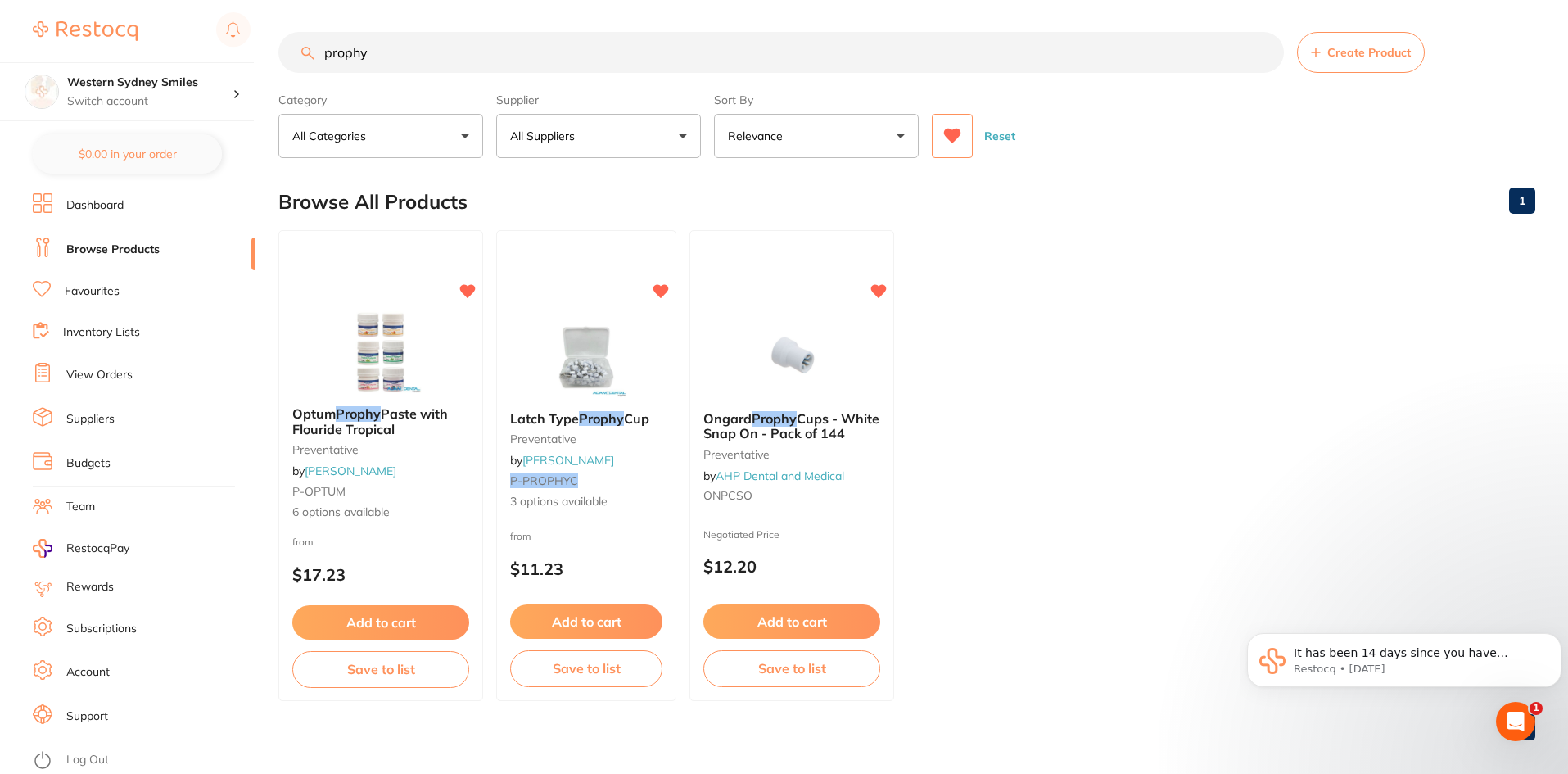
drag, startPoint x: 473, startPoint y: 53, endPoint x: 0, endPoint y: 59, distance: 473.0
click at [0, 69] on div "$0.00 Western Sydney Smiles Switch account Western Sydney Smiles $0.00 in your …" at bounding box center [784, 386] width 1568 height 774
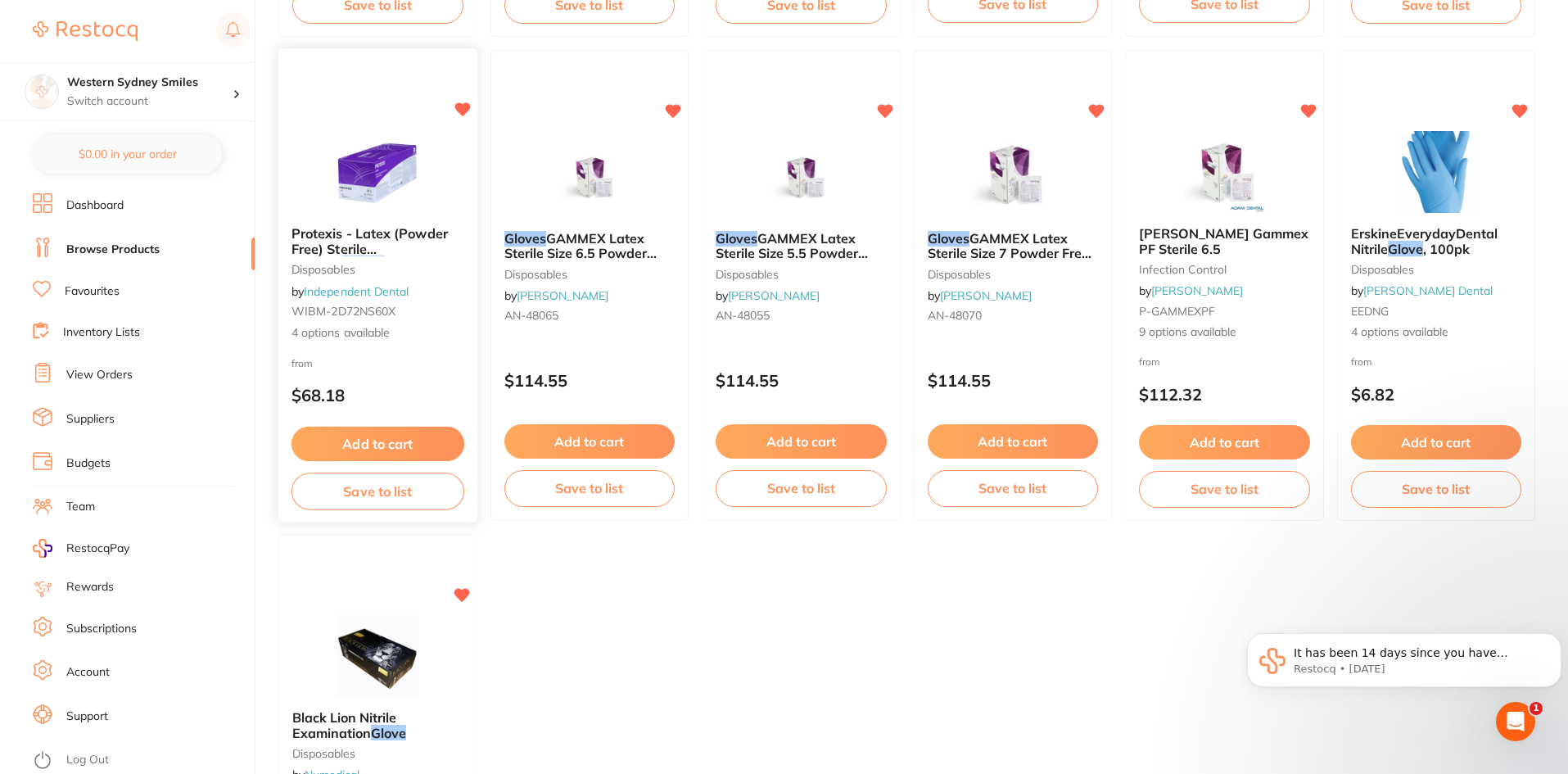
scroll to position [655, 0]
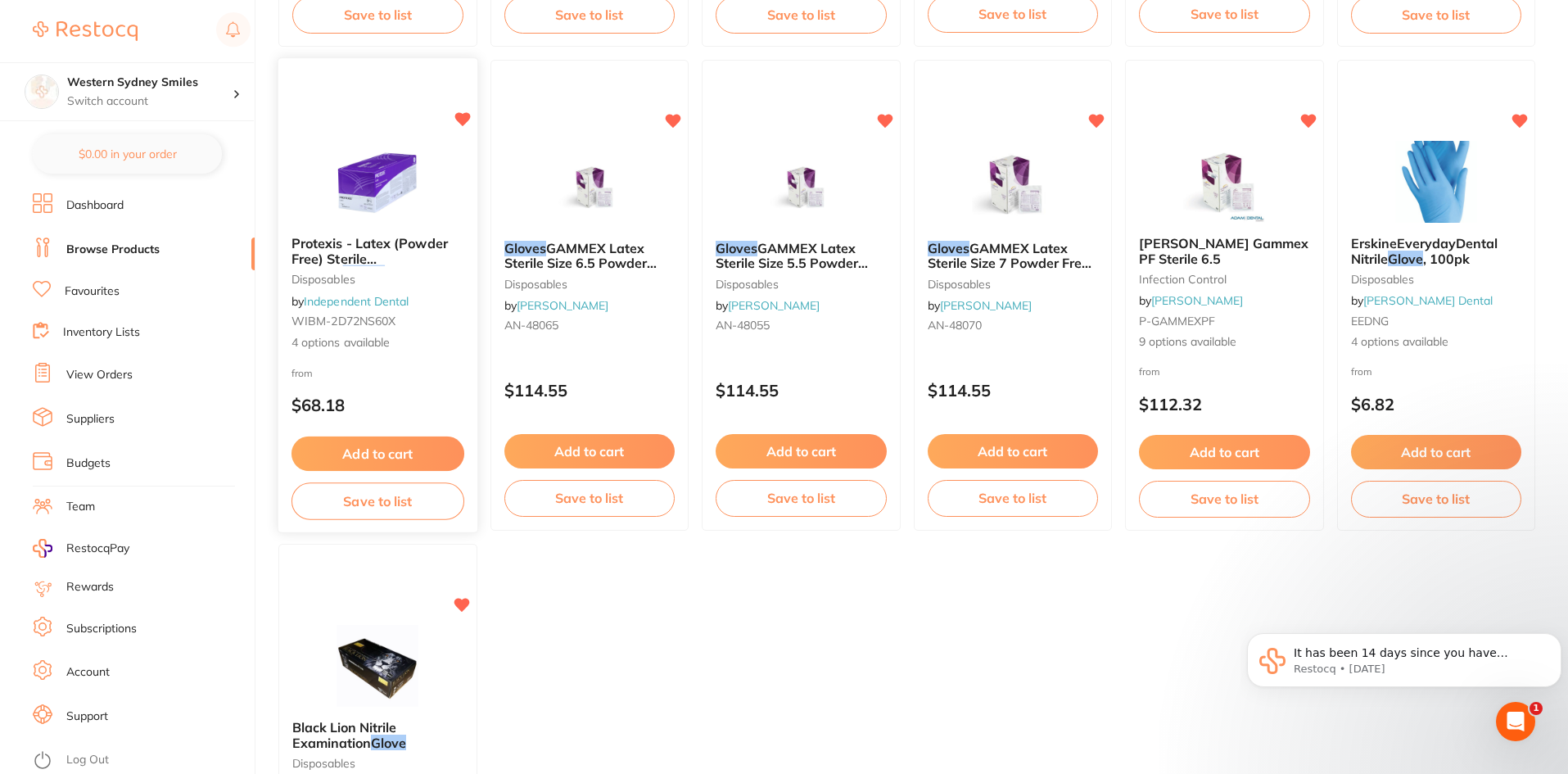
click at [402, 395] on p "$68.18" at bounding box center [378, 404] width 173 height 19
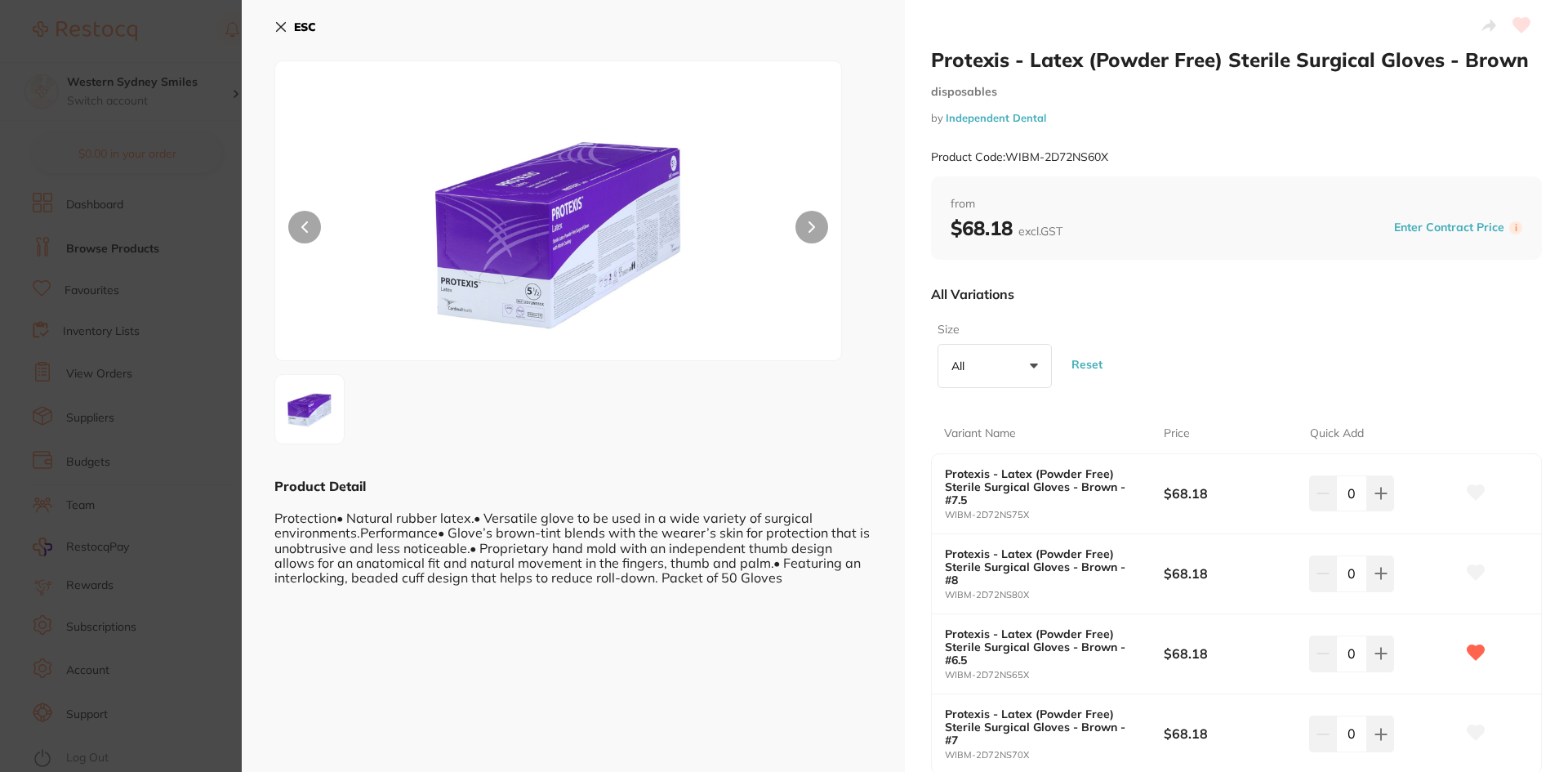
click at [281, 23] on icon at bounding box center [280, 27] width 13 height 13
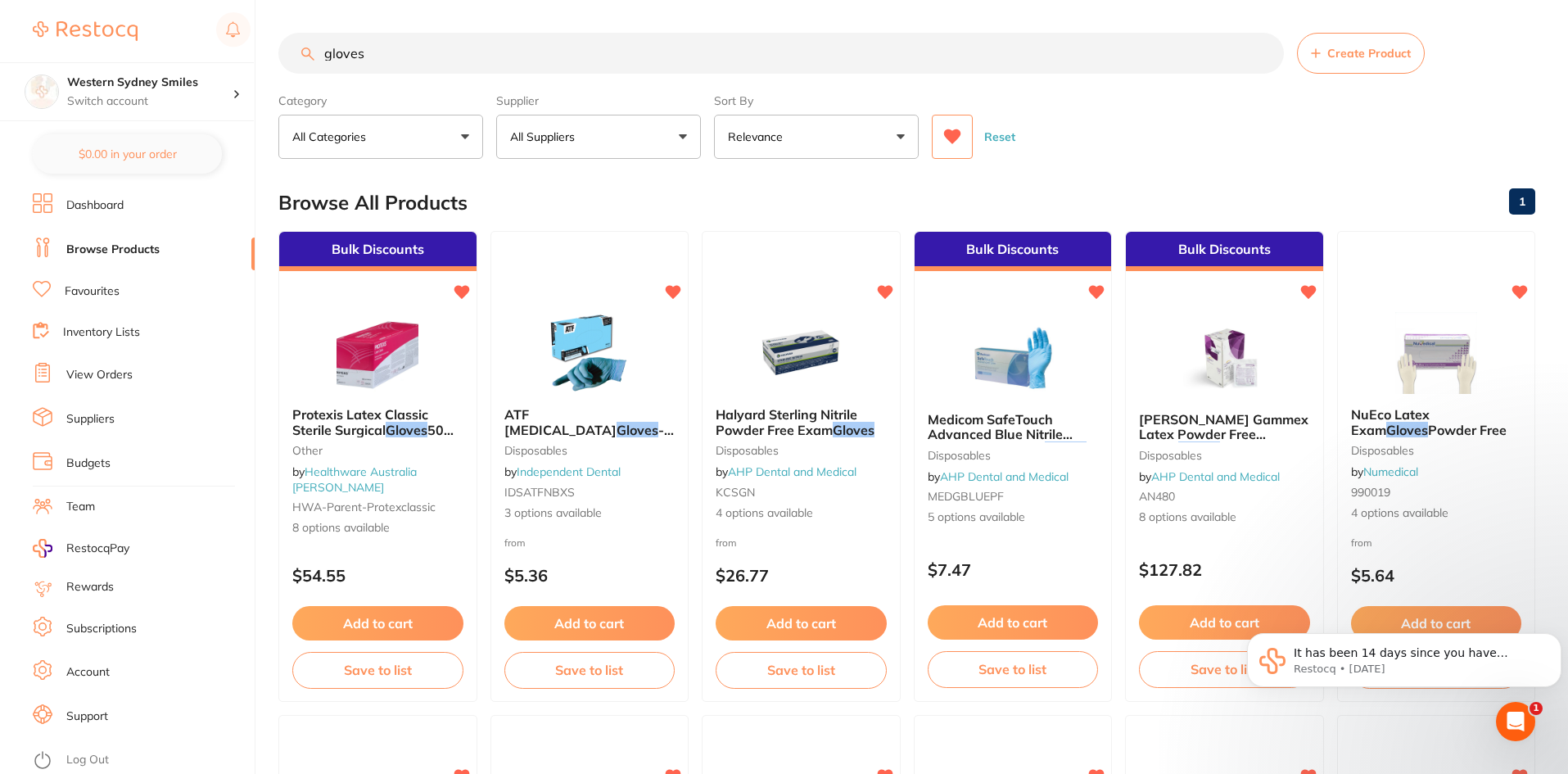
drag, startPoint x: 541, startPoint y: 48, endPoint x: 0, endPoint y: 35, distance: 541.2
click at [0, 48] on div "$0.00 Western Sydney Smiles Switch account Western Sydney Smiles $0.00 in your …" at bounding box center [784, 387] width 1568 height 774
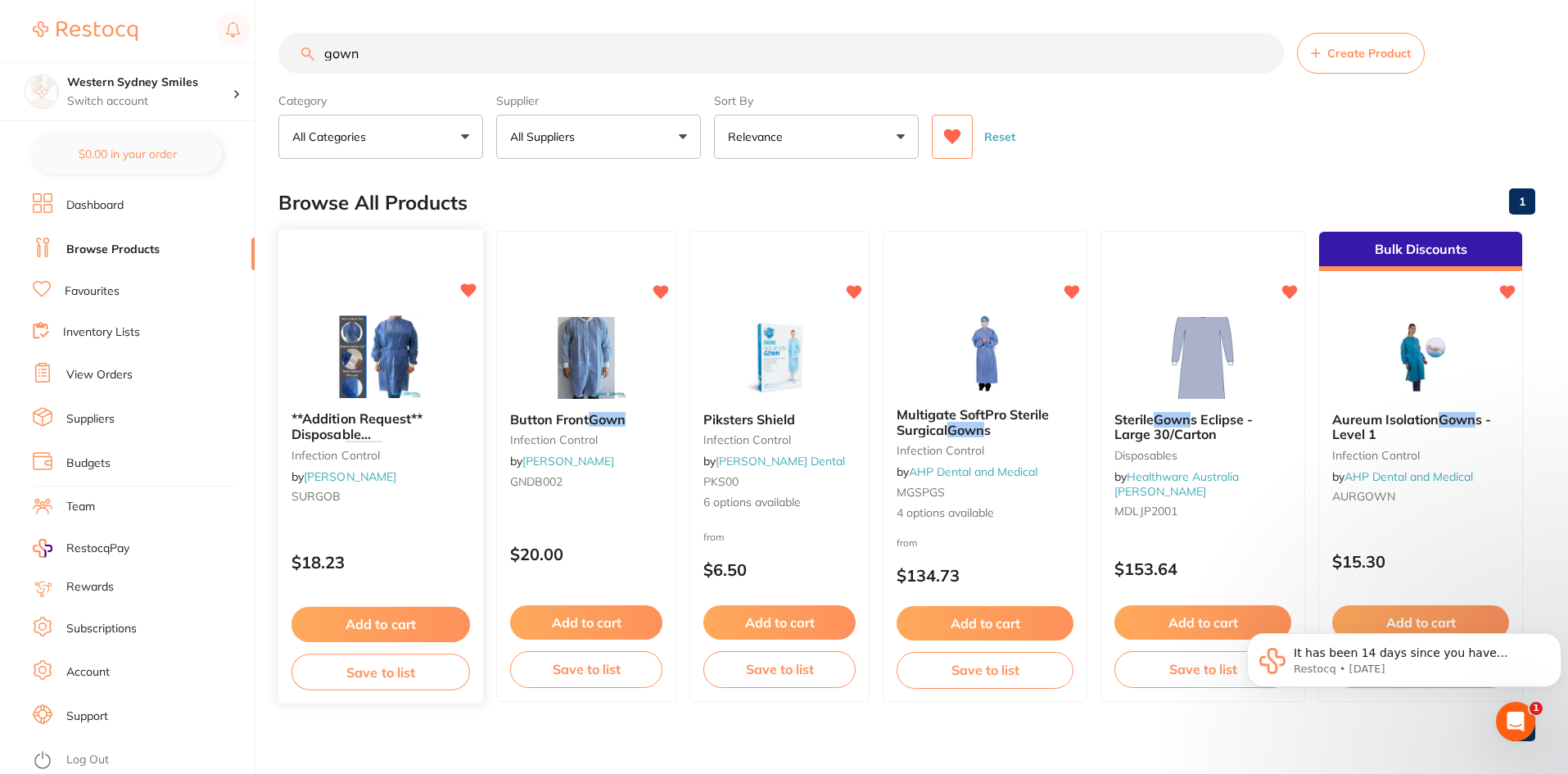
click at [411, 341] on img at bounding box center [380, 356] width 107 height 82
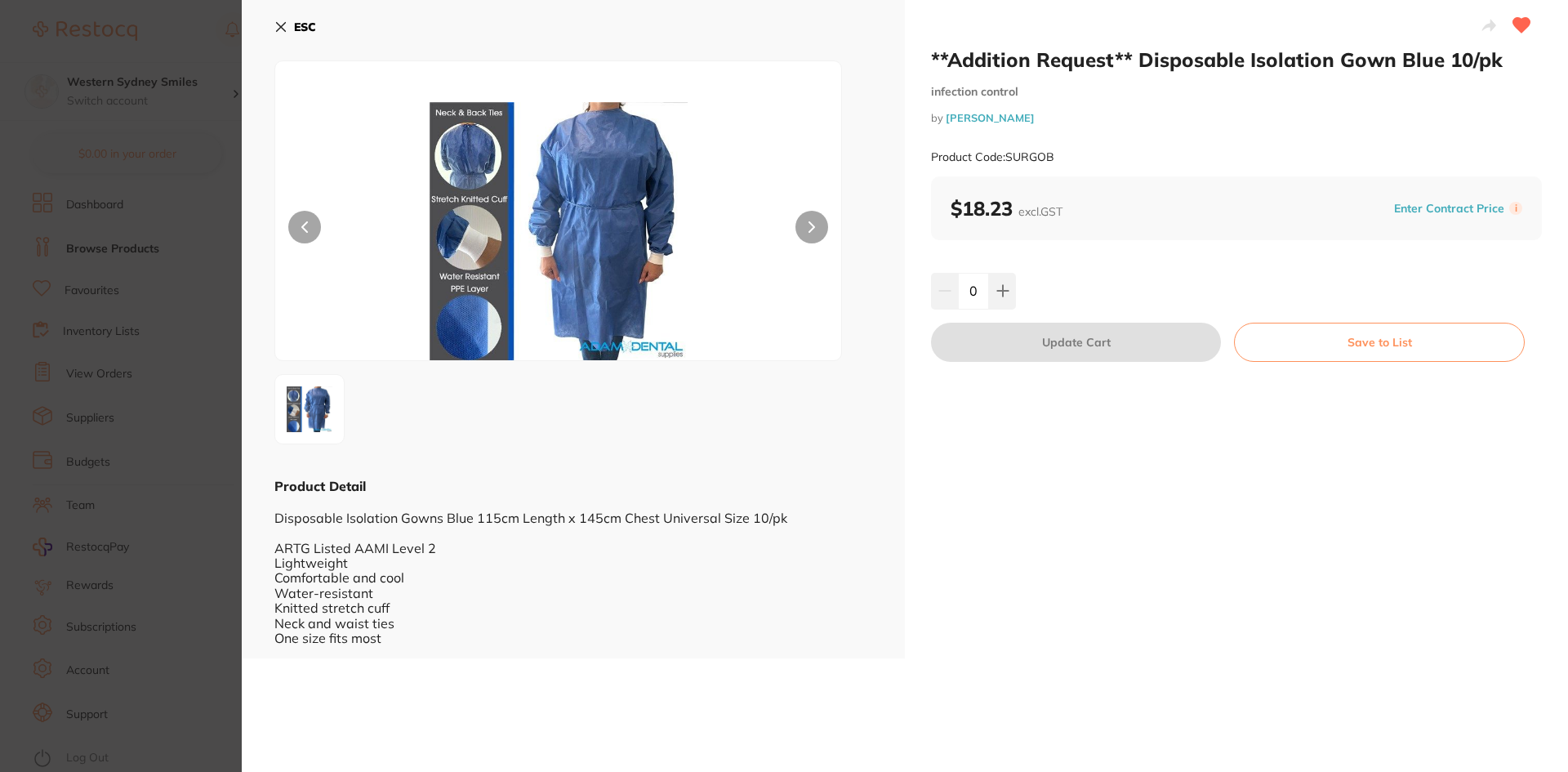
click at [285, 28] on icon at bounding box center [280, 27] width 13 height 13
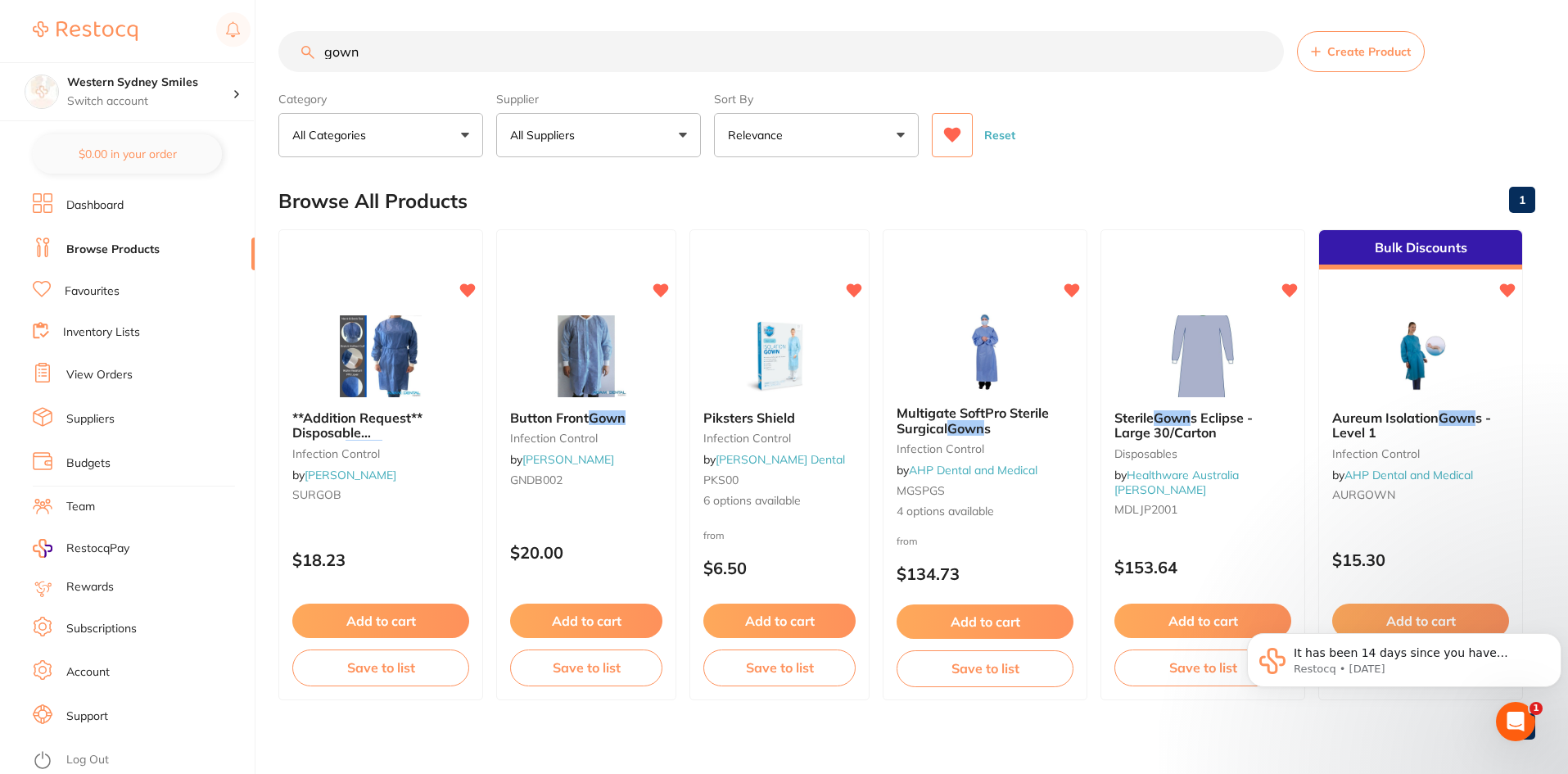
drag, startPoint x: 465, startPoint y: 56, endPoint x: 0, endPoint y: 32, distance: 465.6
click at [0, 36] on div "$0.00 Western Sydney Smiles Switch account Western Sydney Smiles $0.00 in your …" at bounding box center [784, 385] width 1568 height 774
type input "net"
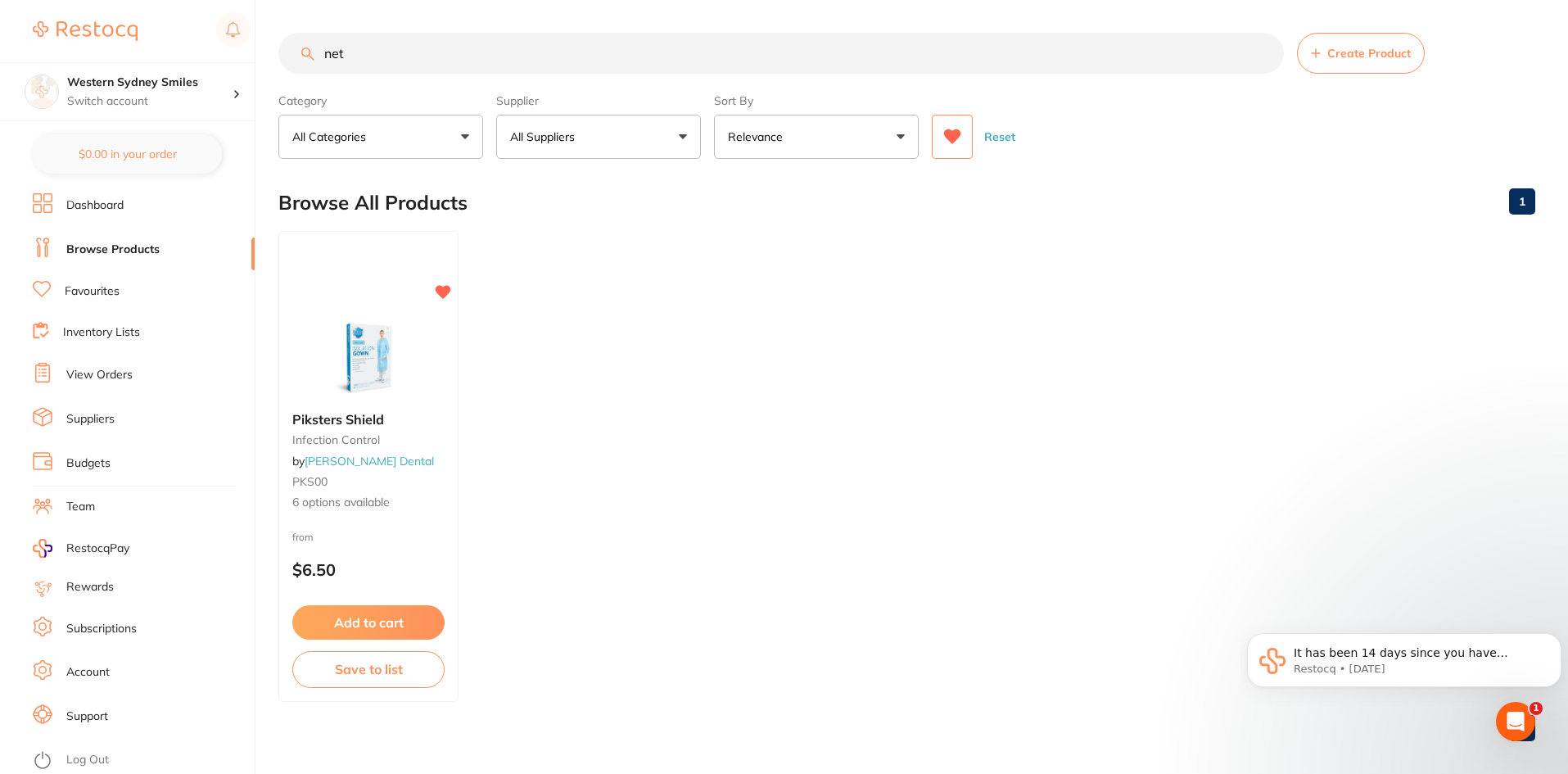
scroll to position [0, 0]
drag, startPoint x: 395, startPoint y: 66, endPoint x: 24, endPoint y: -19, distance: 380.6
click at [24, 0] on html "$0.00 Western Sydney Smiles Switch account Western Sydney Smiles $0.00 in your …" at bounding box center [784, 387] width 1568 height 774
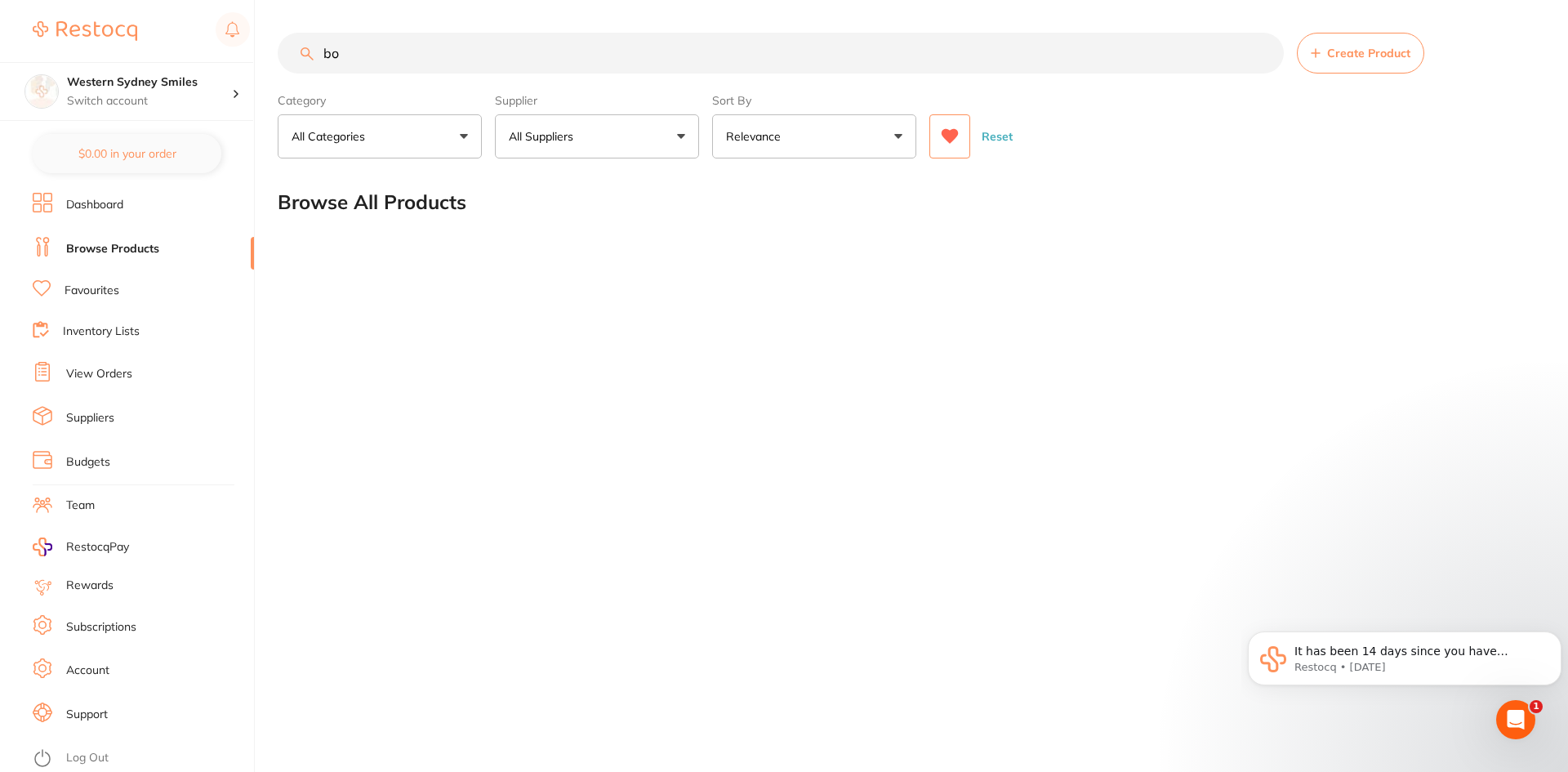
type input "b"
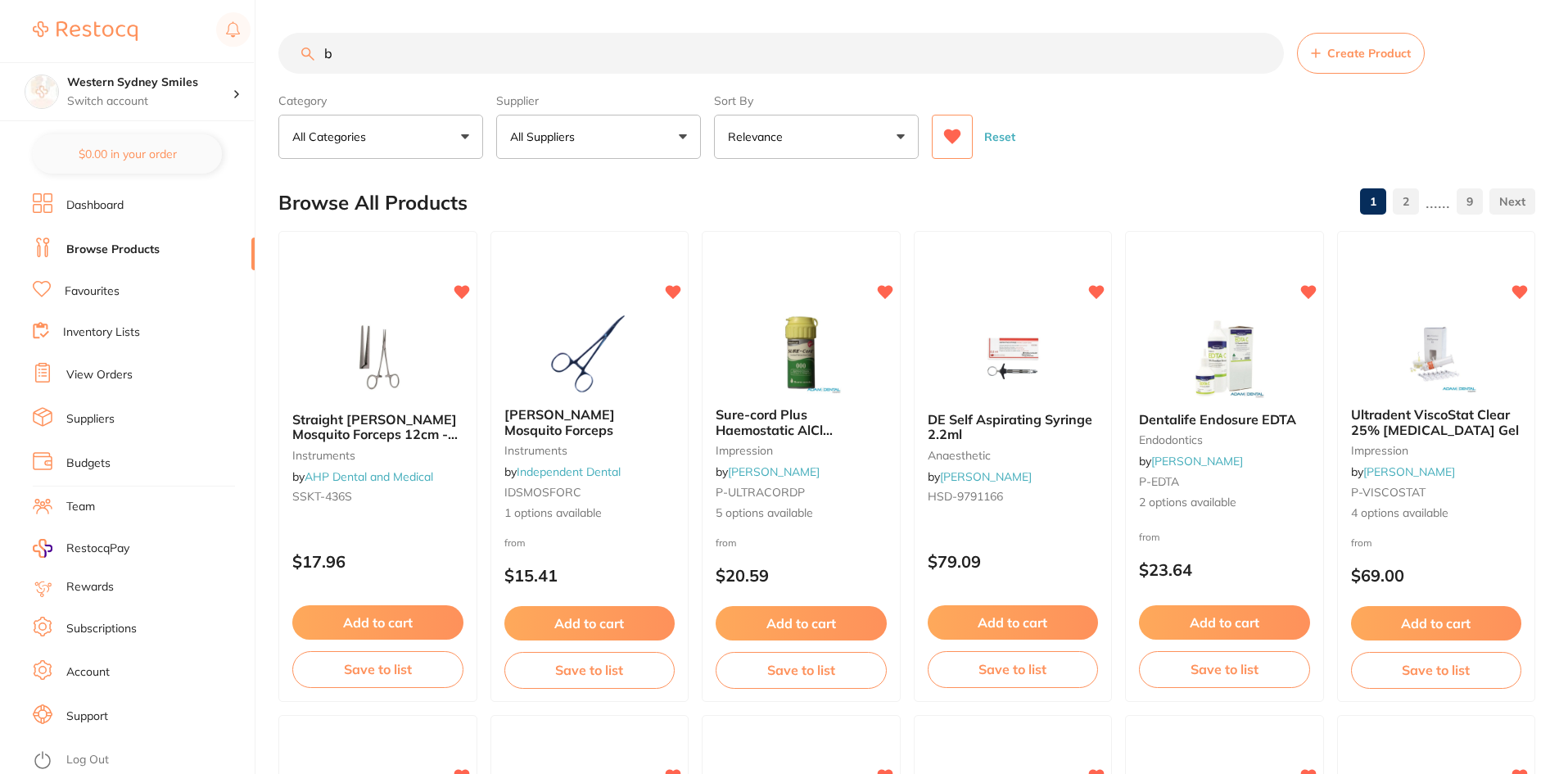
type input "bo"
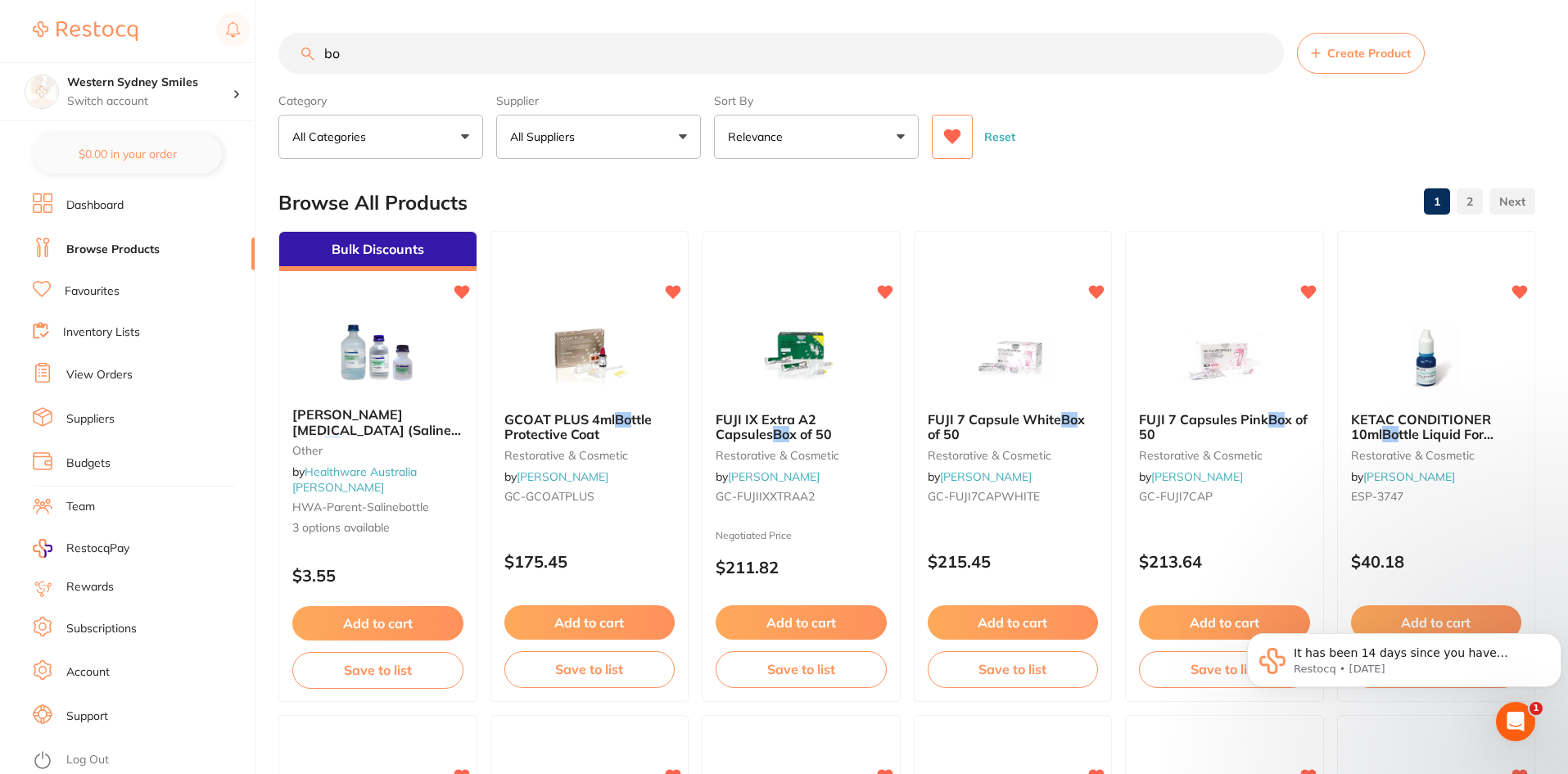
drag, startPoint x: 400, startPoint y: 65, endPoint x: 106, endPoint y: 38, distance: 295.2
click at [104, 38] on div "$0.00 Western Sydney Smiles Switch account Western Sydney Smiles $0.00 in your …" at bounding box center [784, 387] width 1568 height 774
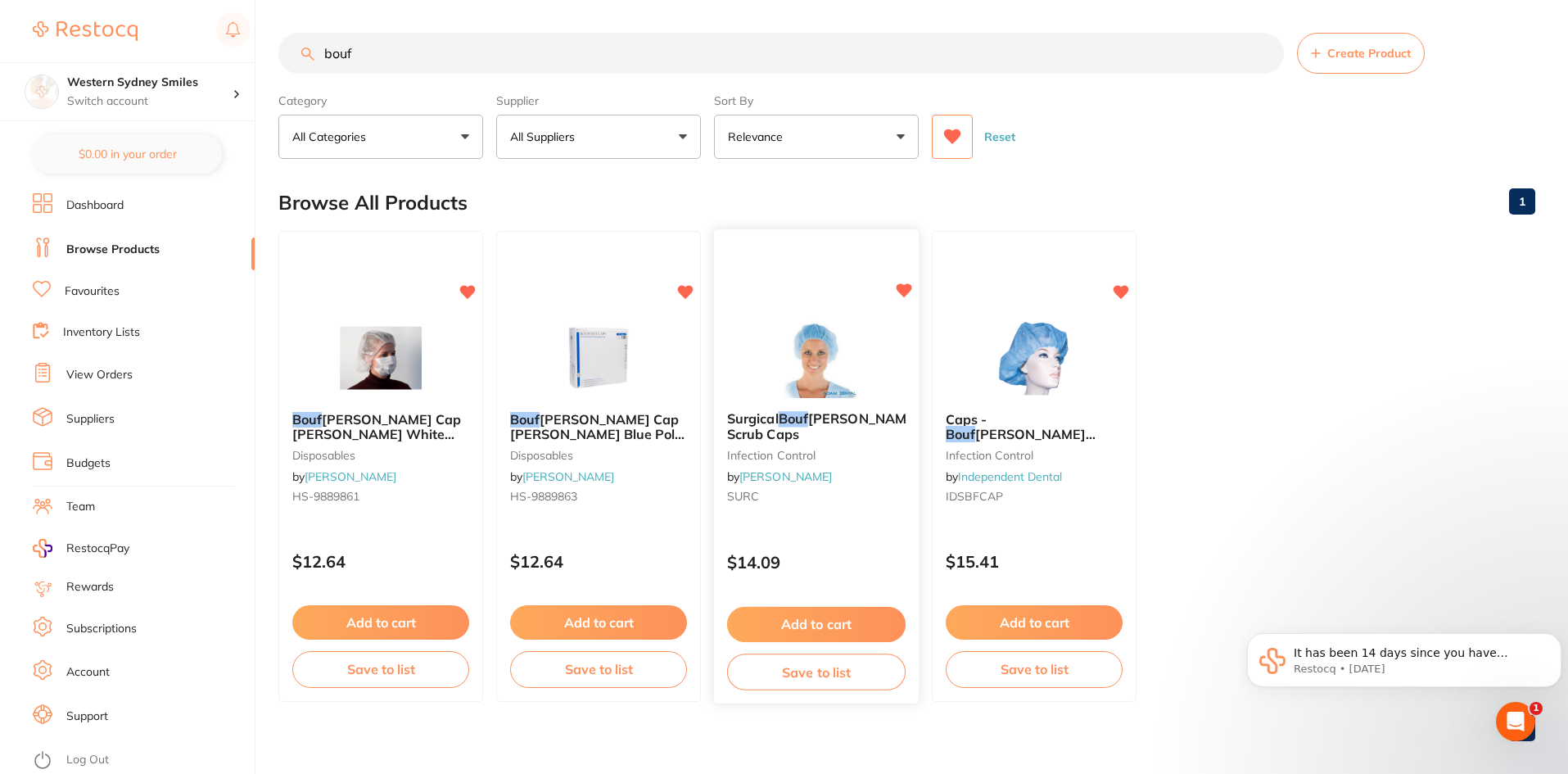
click at [820, 377] on img at bounding box center [816, 356] width 107 height 82
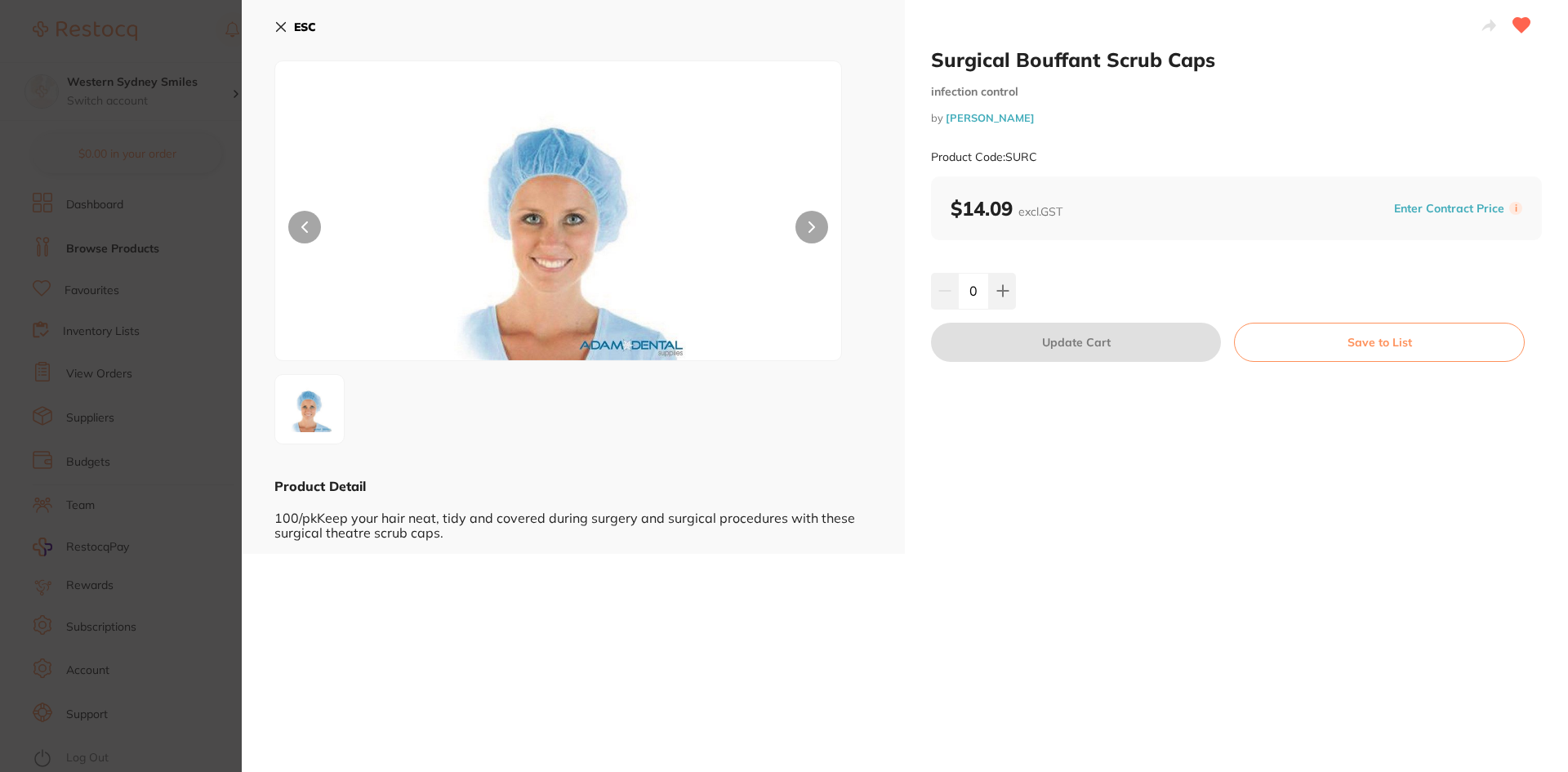
click at [279, 27] on icon at bounding box center [280, 27] width 13 height 13
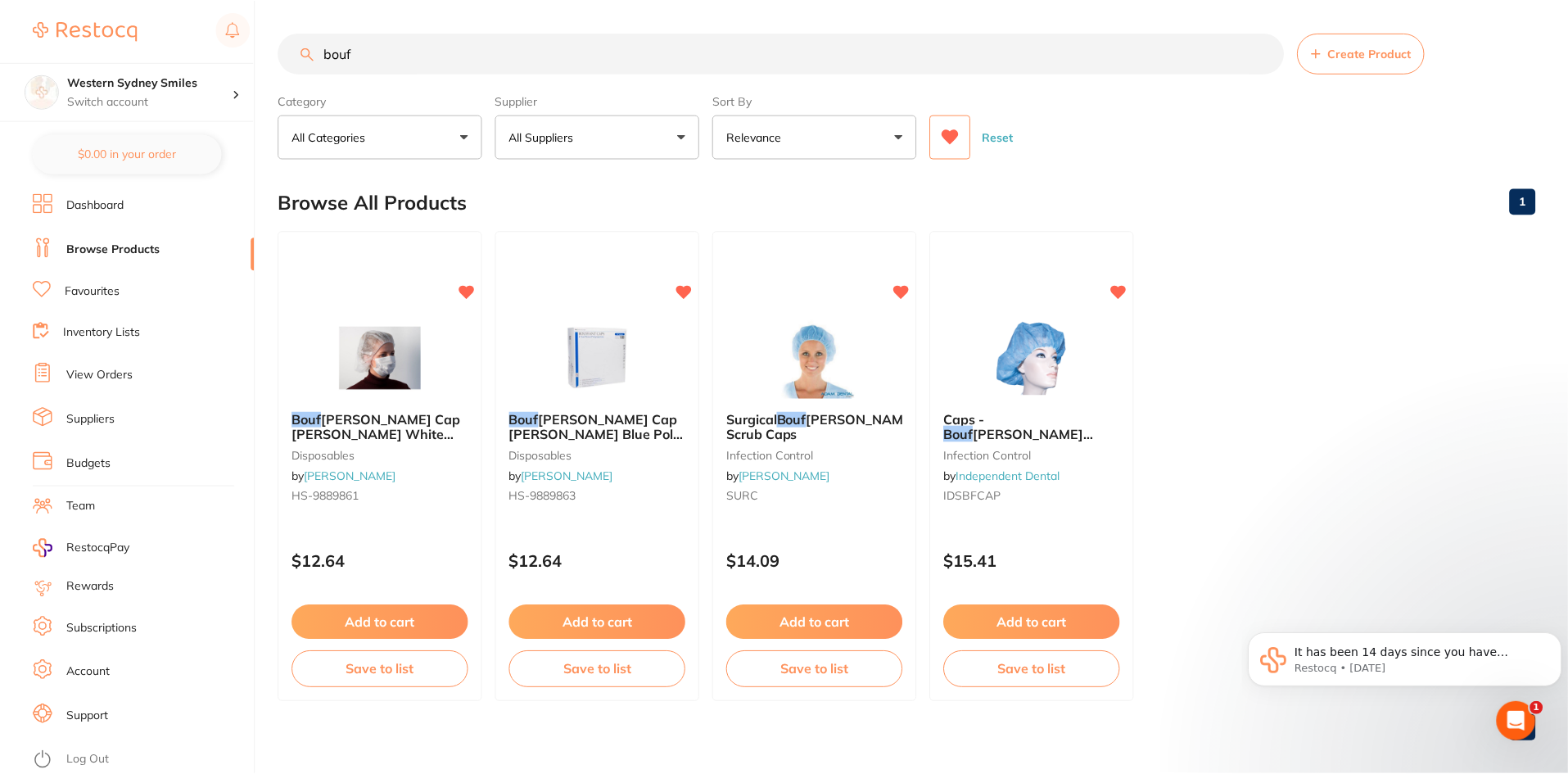
scroll to position [1, 0]
drag, startPoint x: 436, startPoint y: 50, endPoint x: 0, endPoint y: 42, distance: 436.1
click at [0, 54] on div "$0.00 Western Sydney Smiles Switch account Western Sydney Smiles $0.00 in your …" at bounding box center [784, 386] width 1568 height 774
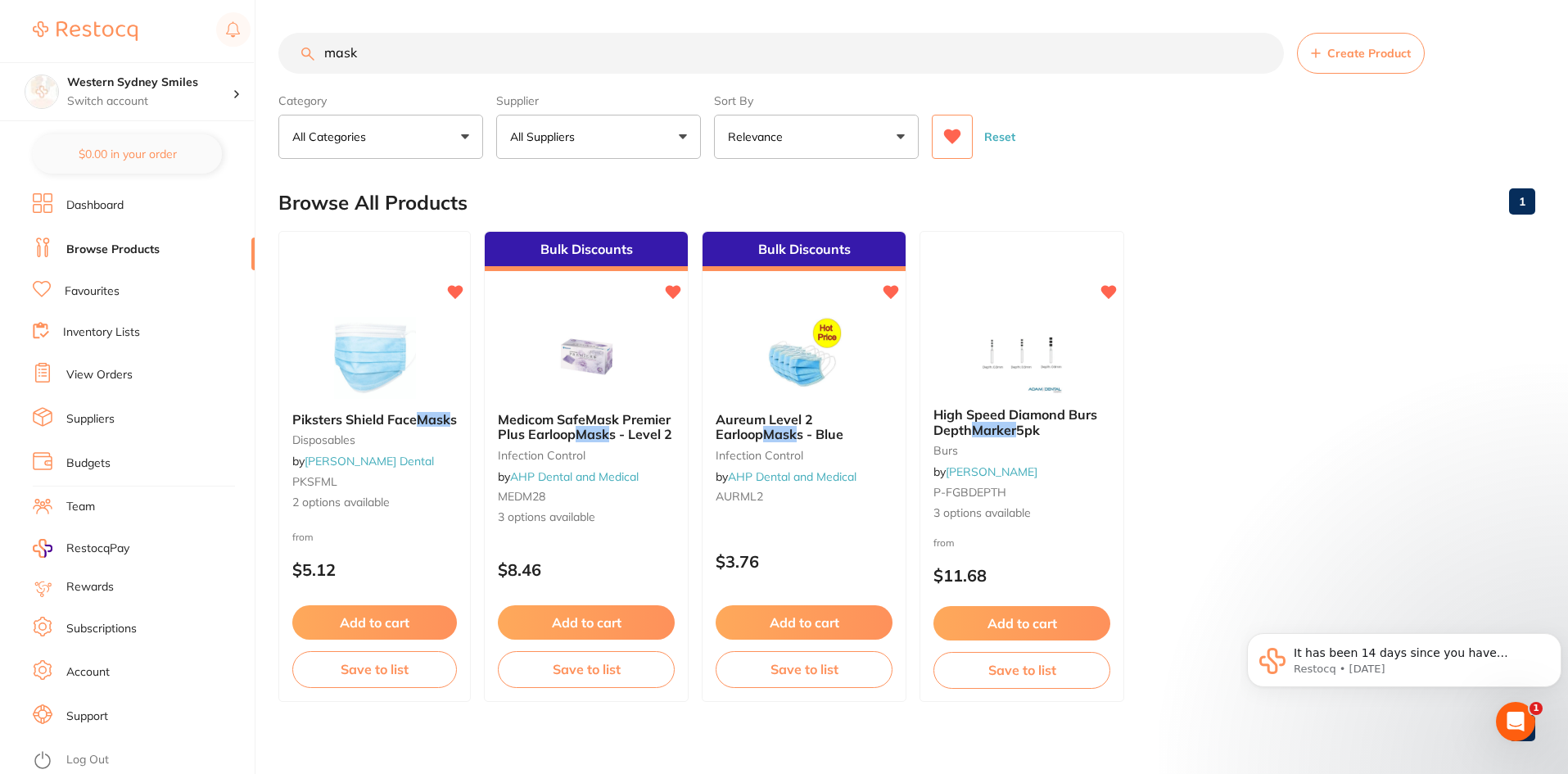
scroll to position [0, 0]
drag, startPoint x: 451, startPoint y: 49, endPoint x: 0, endPoint y: 94, distance: 453.2
click at [0, 97] on div "$0.00 Western Sydney Smiles Switch account Western Sydney Smiles $0.00 in your …" at bounding box center [784, 387] width 1568 height 774
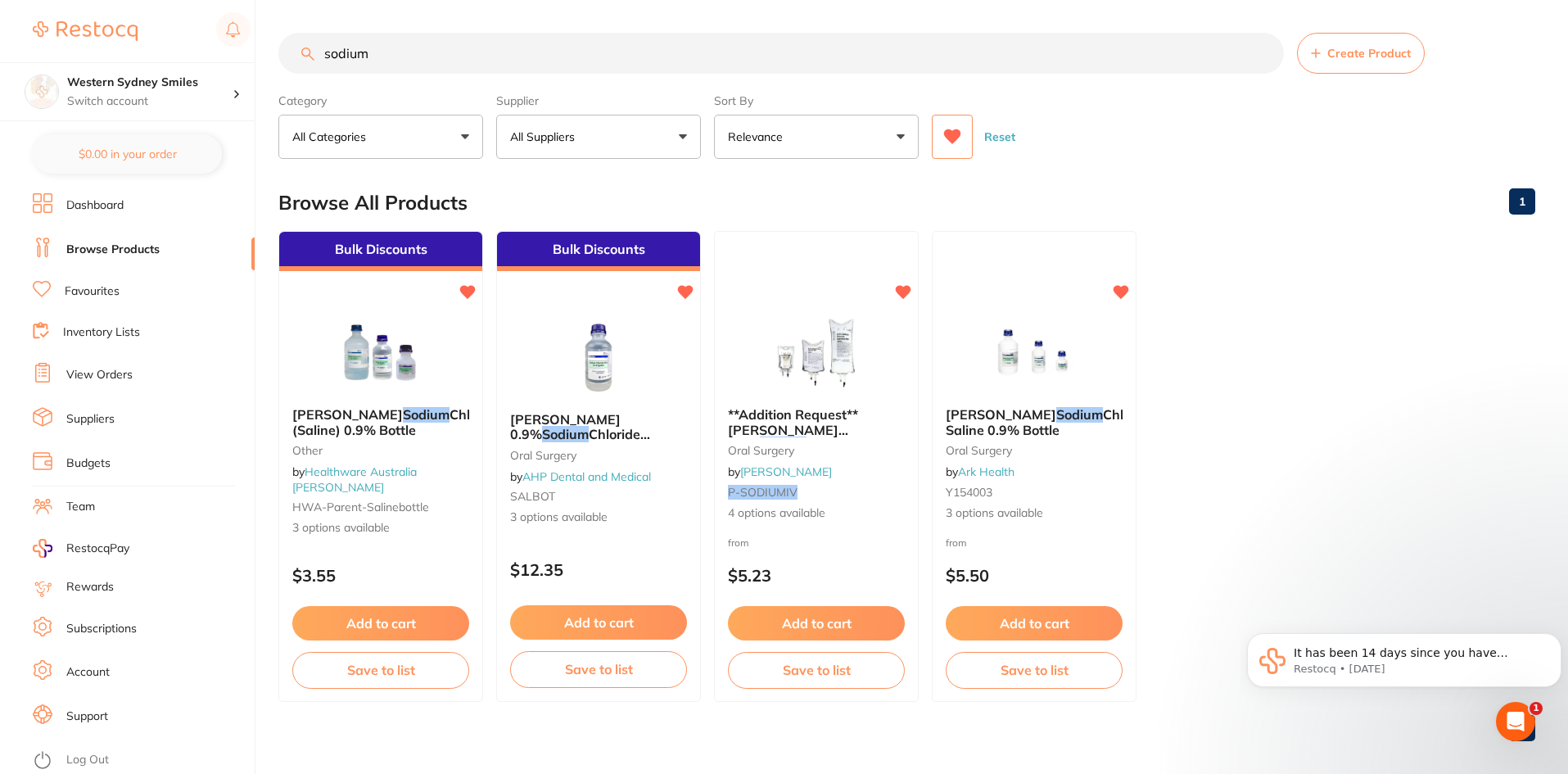
type input "sodium"
click at [1111, 380] on div at bounding box center [1034, 352] width 205 height 82
